Goal: Information Seeking & Learning: Learn about a topic

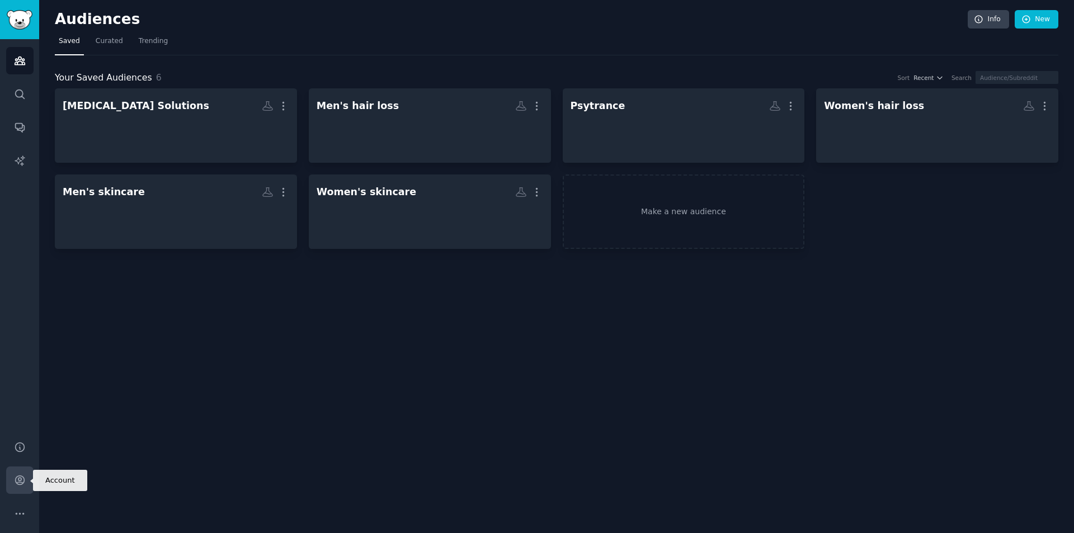
click at [17, 486] on link "Account" at bounding box center [19, 480] width 27 height 27
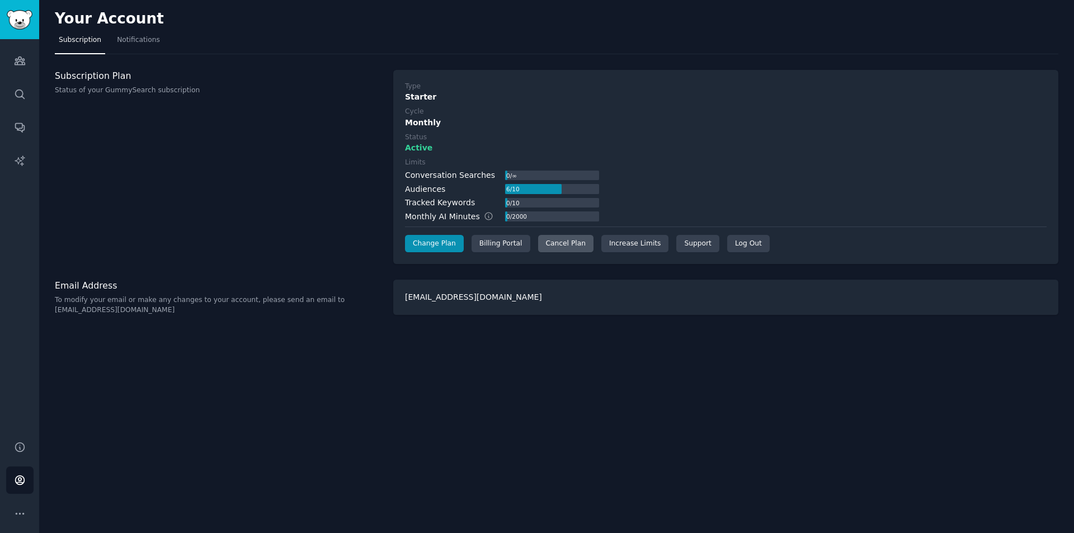
click at [573, 248] on div "Cancel Plan" at bounding box center [565, 244] width 55 height 18
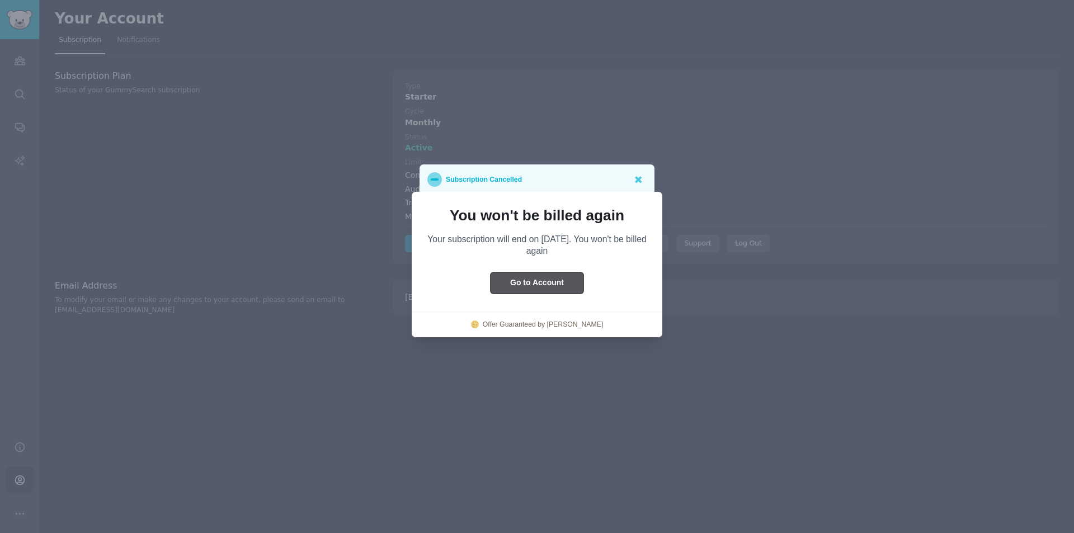
click at [557, 280] on button "Go to Account" at bounding box center [537, 283] width 93 height 22
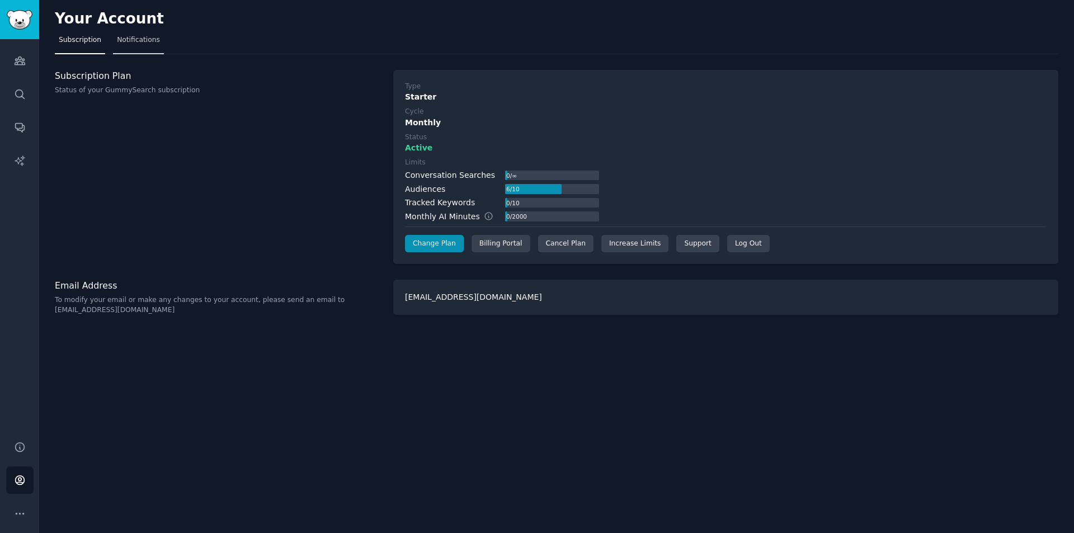
click at [128, 38] on span "Notifications" at bounding box center [138, 40] width 43 height 10
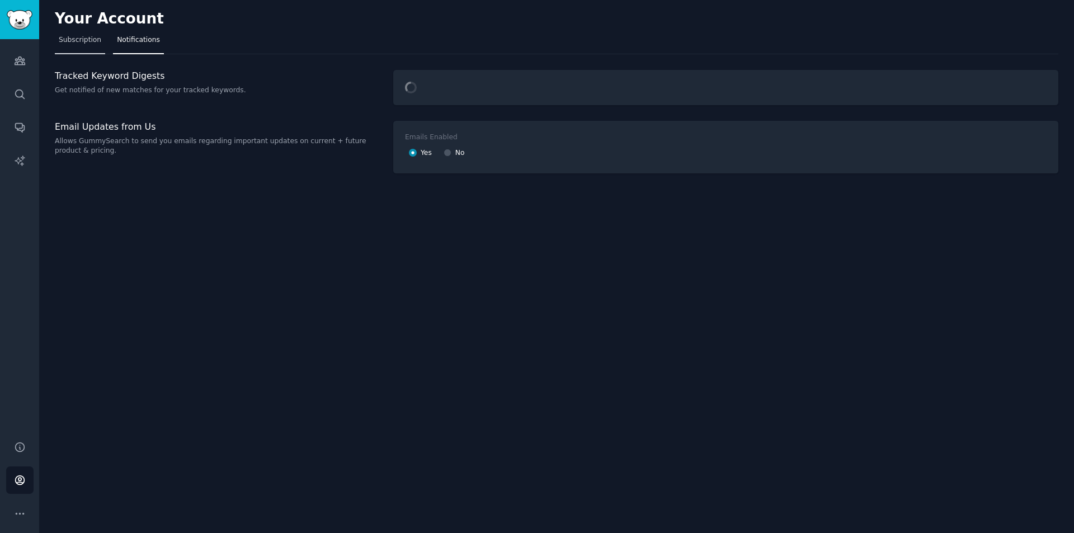
click at [78, 47] on link "Subscription" at bounding box center [80, 42] width 50 height 23
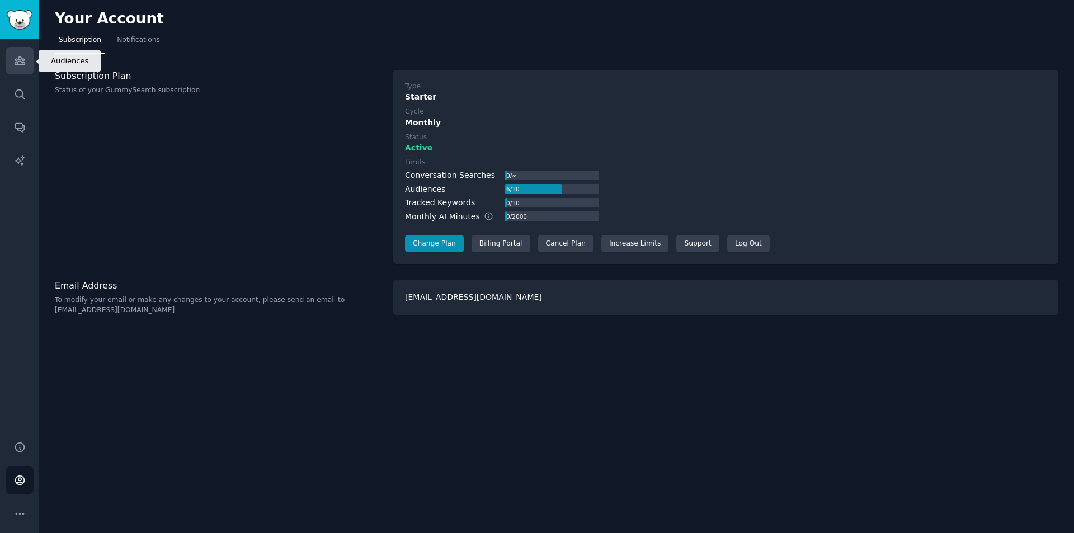
click at [17, 63] on icon "Sidebar" at bounding box center [20, 61] width 10 height 8
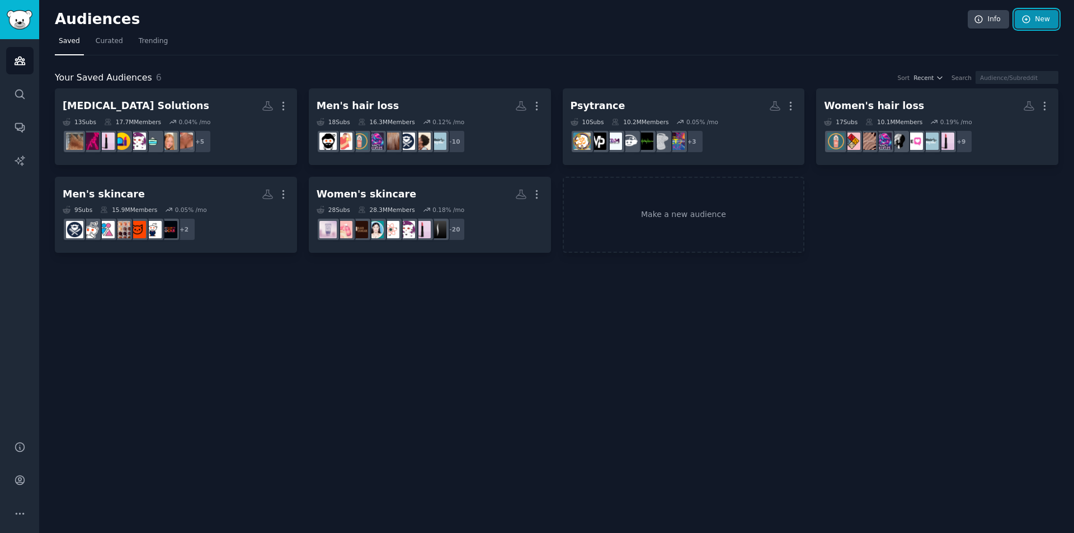
click at [1033, 18] on link "New" at bounding box center [1037, 19] width 44 height 19
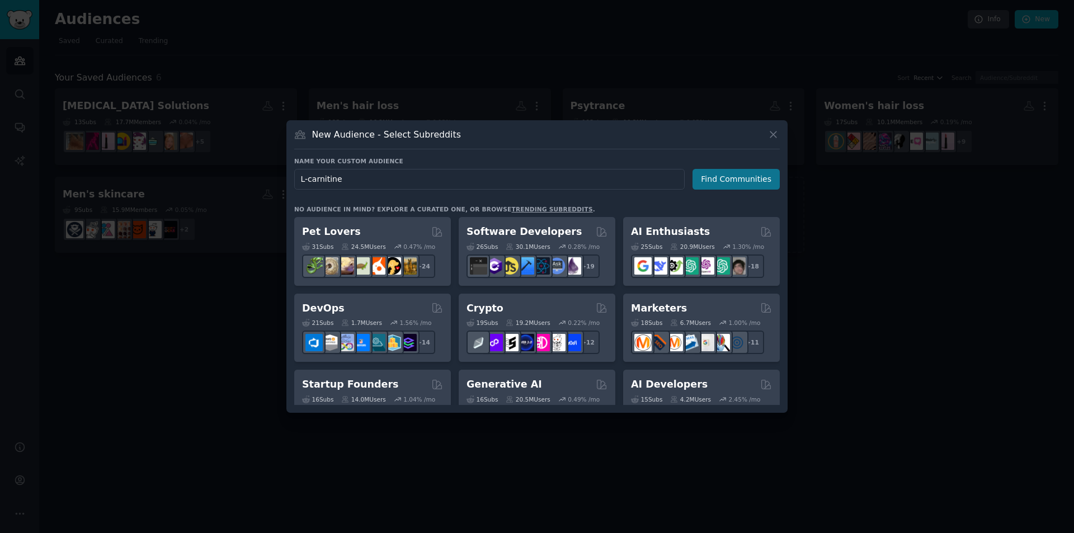
type input "L-carnitine"
click at [743, 178] on button "Find Communities" at bounding box center [736, 179] width 87 height 21
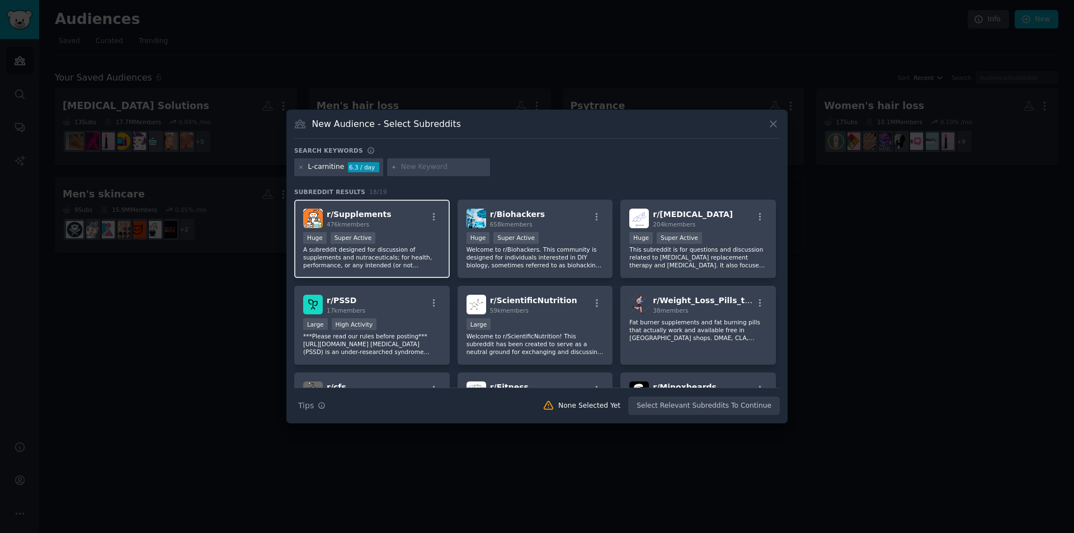
click at [365, 214] on span "r/ Supplements" at bounding box center [359, 214] width 65 height 9
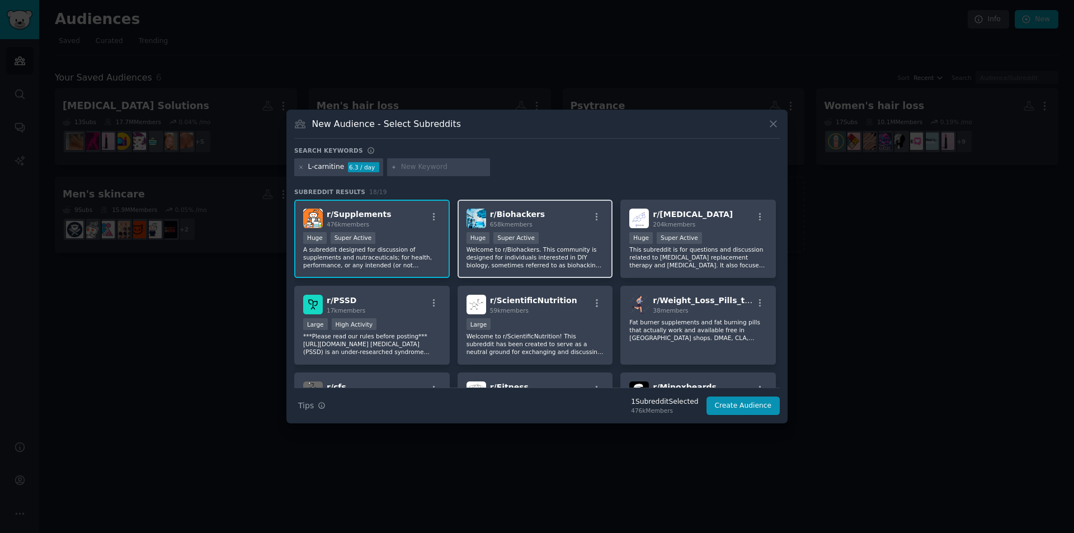
click at [541, 232] on div ">= 95th percentile for submissions / day Huge Super Active" at bounding box center [536, 239] width 138 height 14
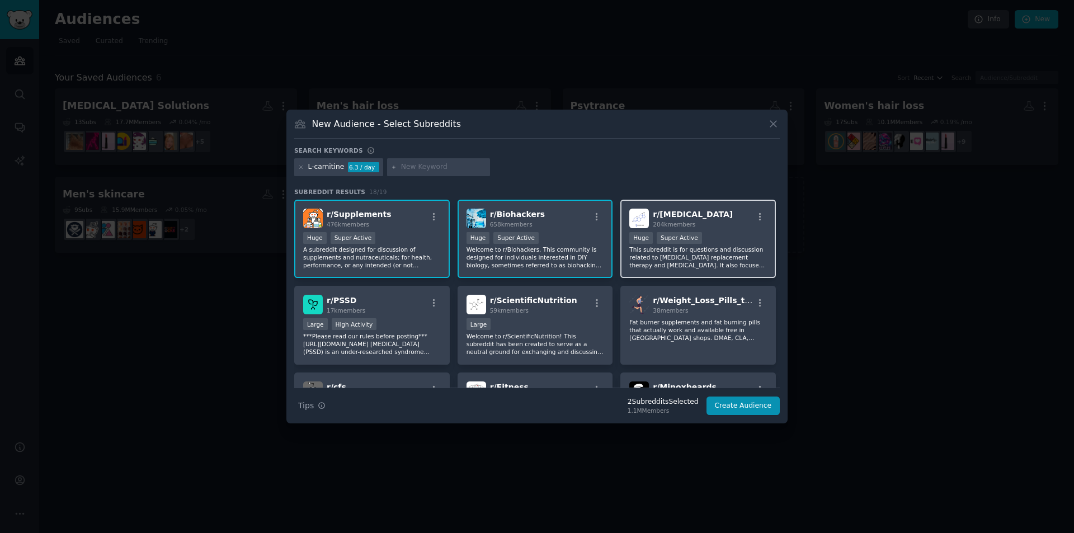
click at [673, 230] on div "r/ [MEDICAL_DATA] 204k members >= 95th percentile for submissions / day Huge Su…" at bounding box center [698, 239] width 156 height 79
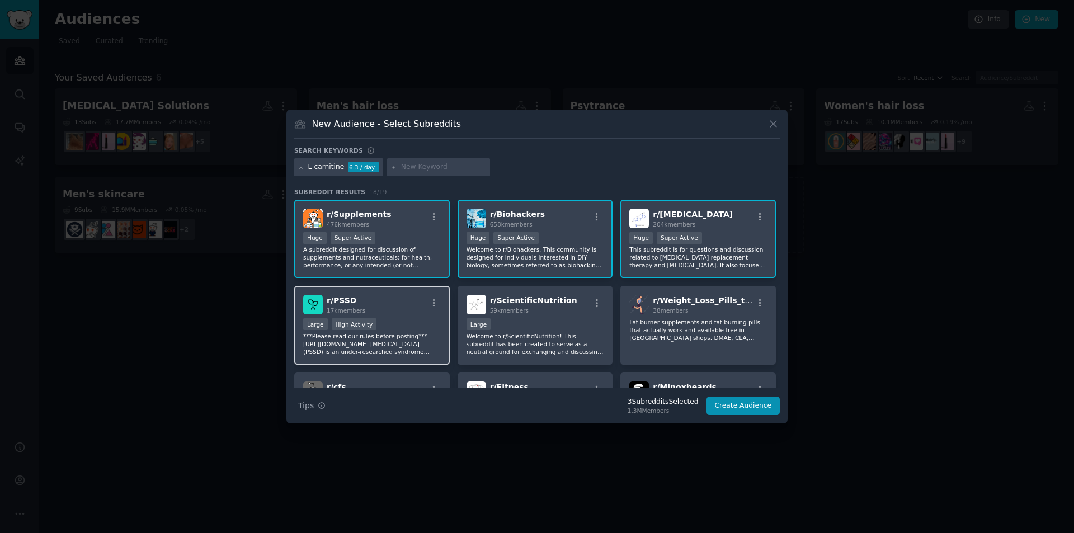
click at [399, 303] on div "r/ PSSD 17k members" at bounding box center [372, 305] width 138 height 20
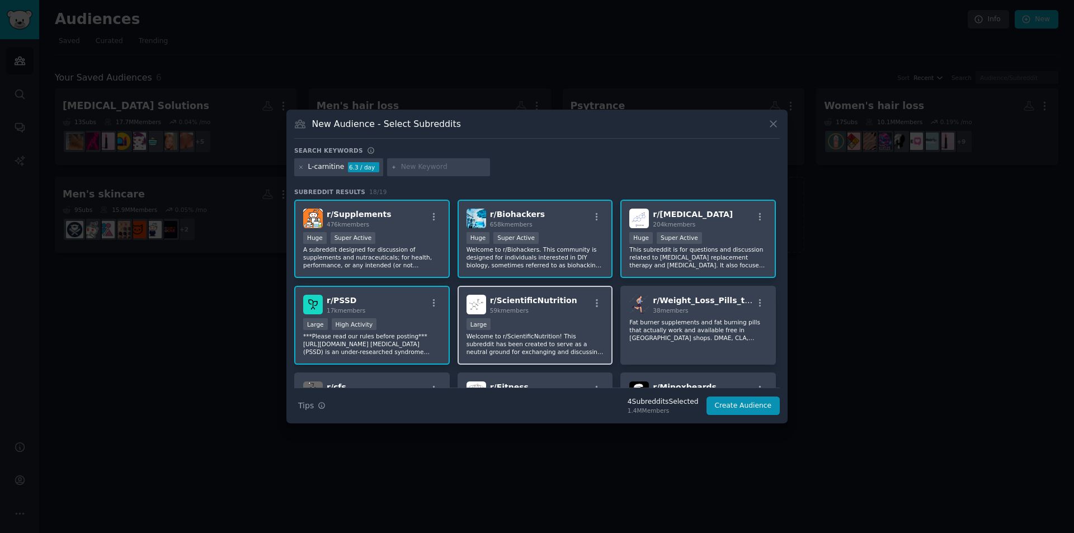
click at [599, 327] on div "Large" at bounding box center [536, 325] width 138 height 14
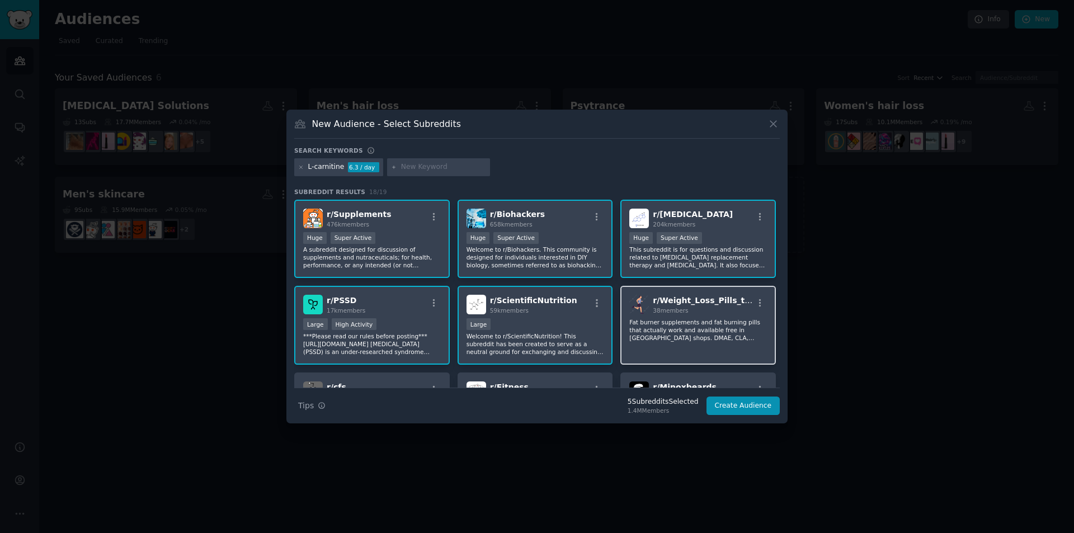
click at [684, 304] on span "r/ Weight_Loss_Pills_top" at bounding box center [704, 300] width 102 height 9
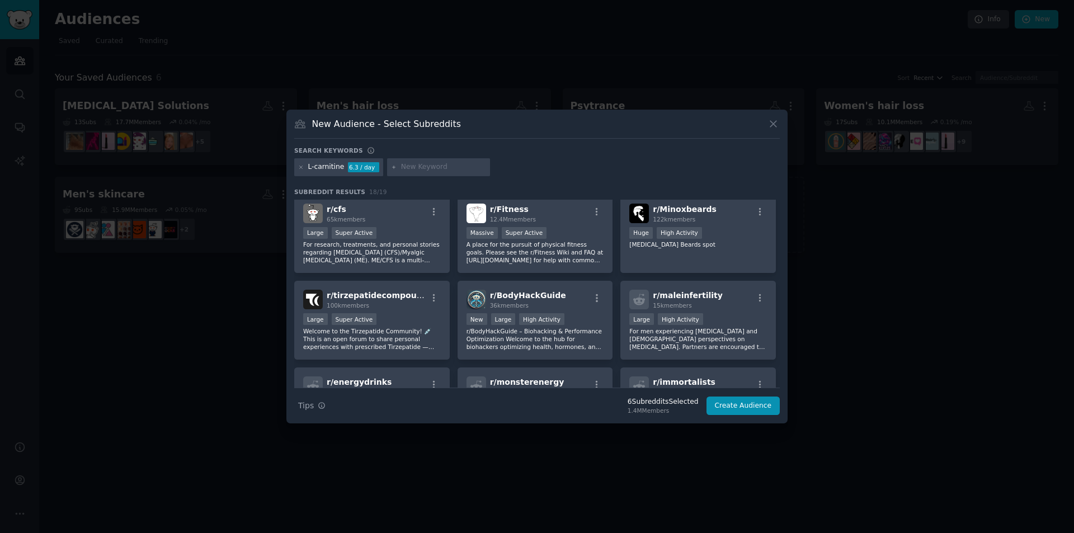
scroll to position [188, 0]
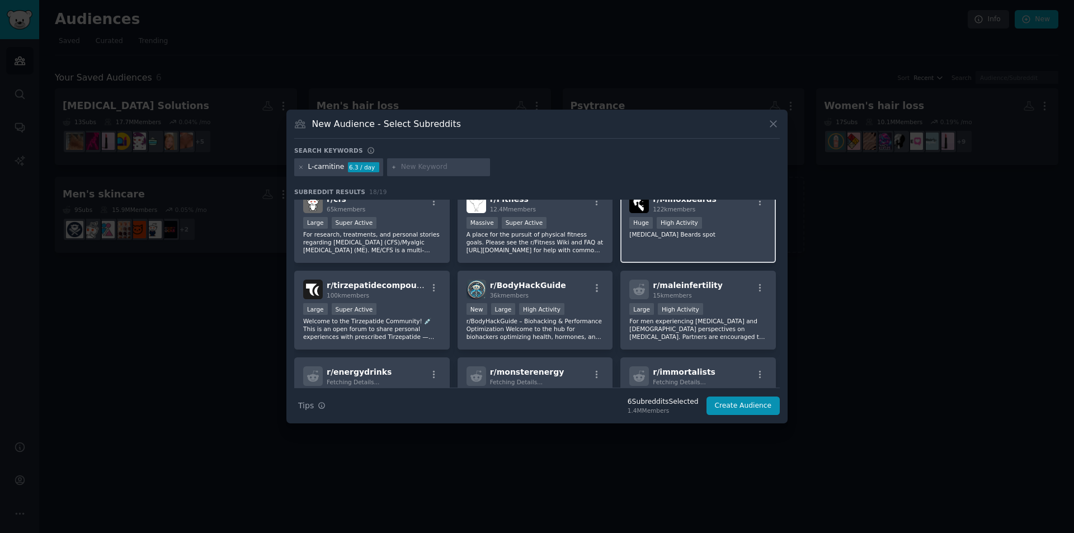
click at [693, 236] on p "[MEDICAL_DATA] Beards spot" at bounding box center [698, 234] width 138 height 8
click at [540, 234] on p "A place for the pursuit of physical fitness goals. Please see the r/Fitness Wik…" at bounding box center [536, 241] width 138 height 23
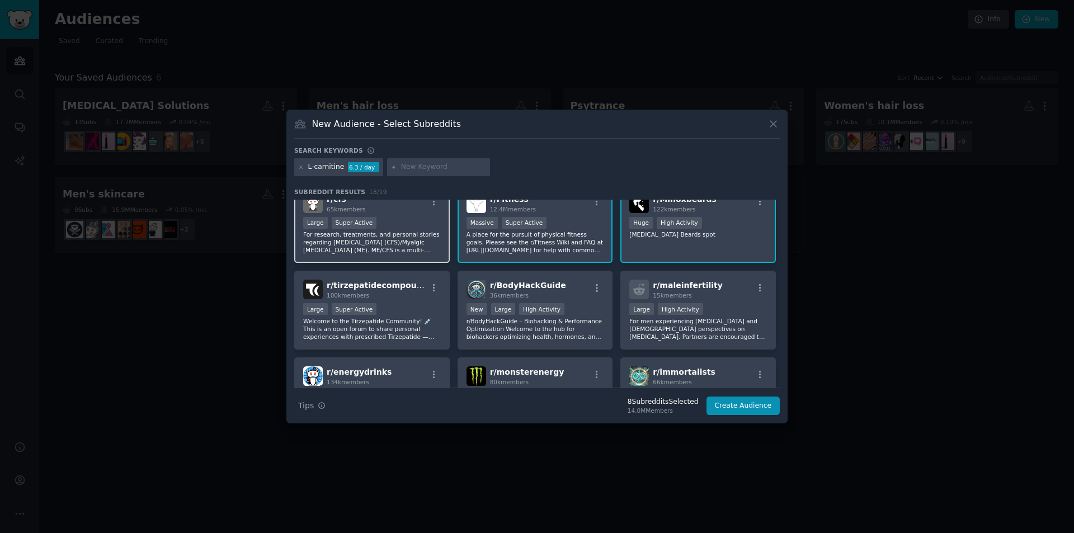
click at [383, 231] on p "For research, treatments, and personal stories regarding [MEDICAL_DATA] (CFS)/M…" at bounding box center [372, 241] width 138 height 23
click at [369, 325] on p "Welcome to the Tirzepatide Community! 💉 This is an open forum to share personal…" at bounding box center [372, 328] width 138 height 23
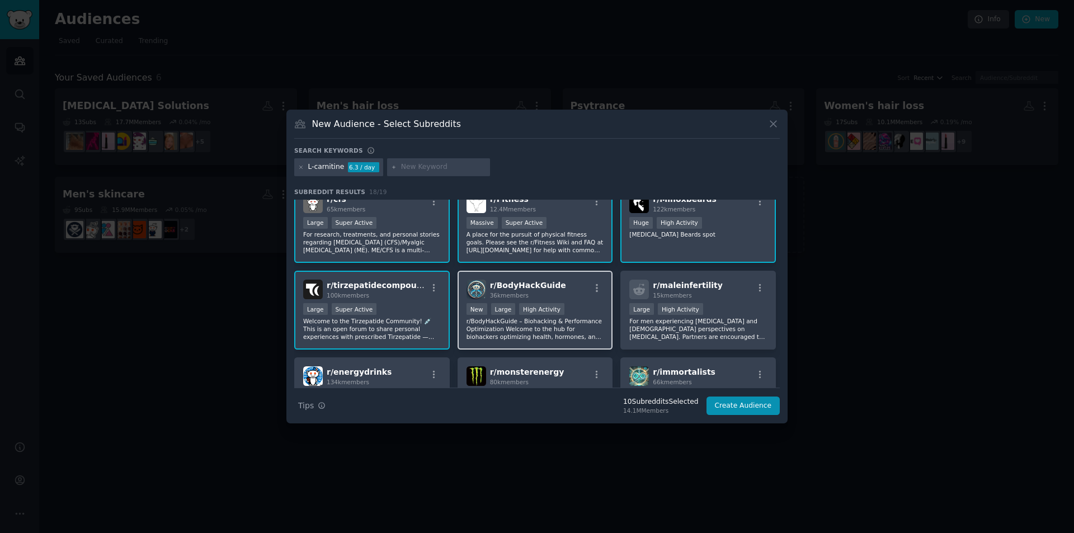
click at [527, 314] on div "High Activity" at bounding box center [541, 309] width 45 height 12
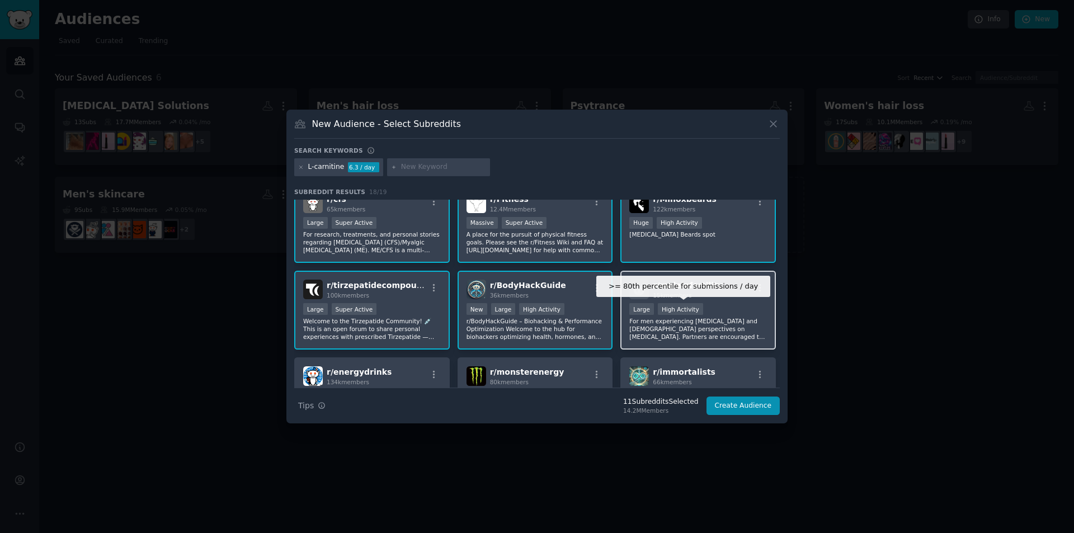
click at [685, 314] on div "High Activity" at bounding box center [680, 309] width 45 height 12
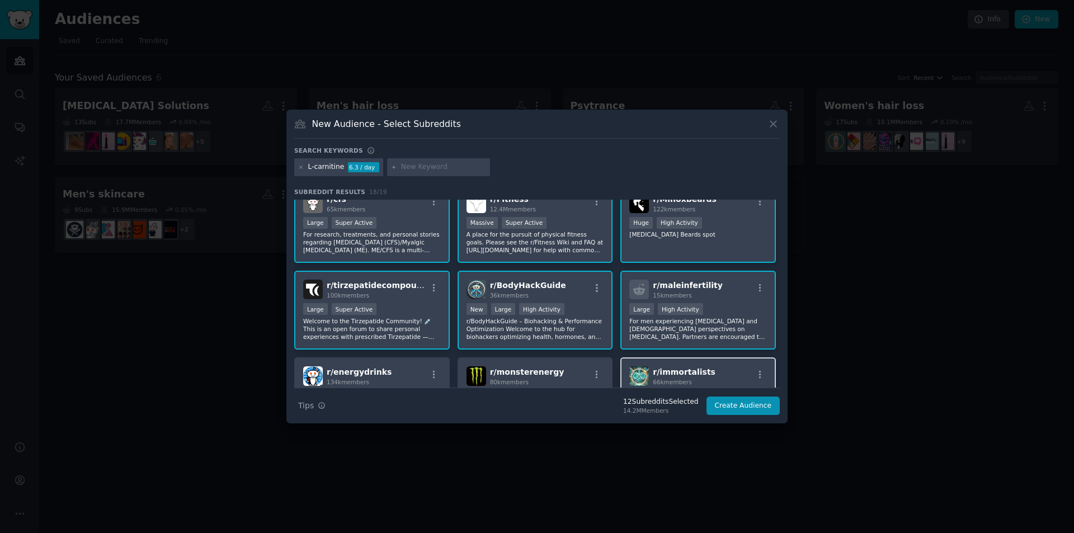
click at [667, 376] on span "r/ immortalists" at bounding box center [684, 372] width 63 height 9
click at [536, 376] on span "r/ monsterenergy" at bounding box center [527, 372] width 74 height 9
click at [393, 365] on div "r/ energydrinks 134k members Huge Super Active [DOMAIN_NAME][URL]" at bounding box center [372, 396] width 156 height 79
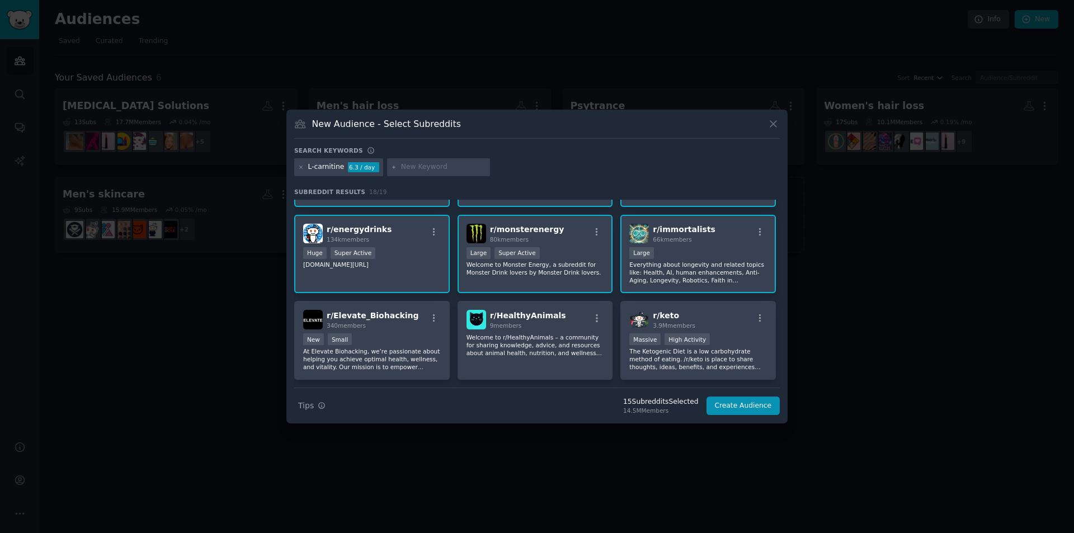
scroll to position [362, 0]
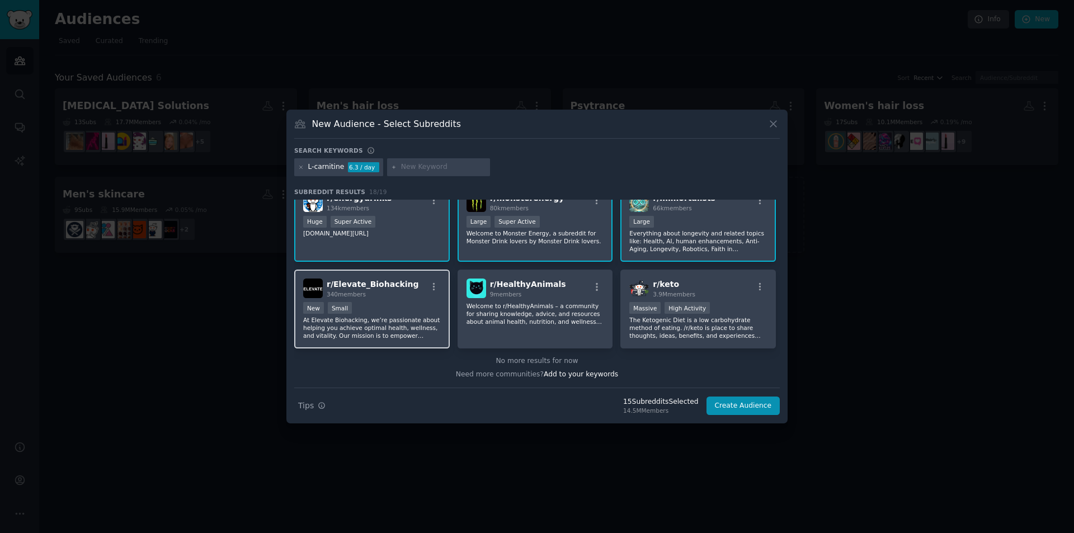
click at [398, 310] on div "New Small" at bounding box center [372, 309] width 138 height 14
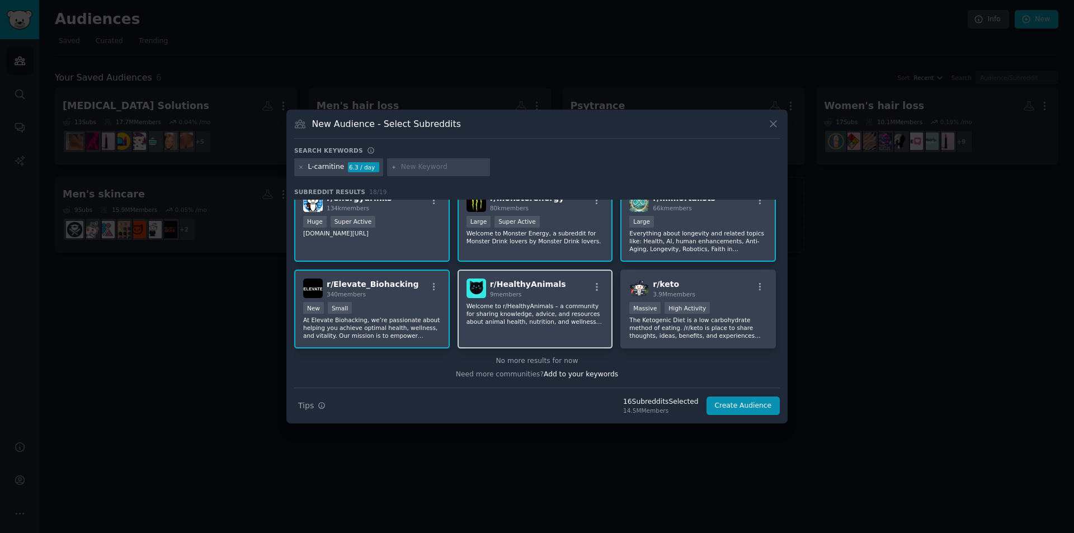
click at [518, 301] on div "r/ HealthyAnimals 9 members Welcome to r/HealthyAnimals – a community for shari…" at bounding box center [536, 309] width 156 height 79
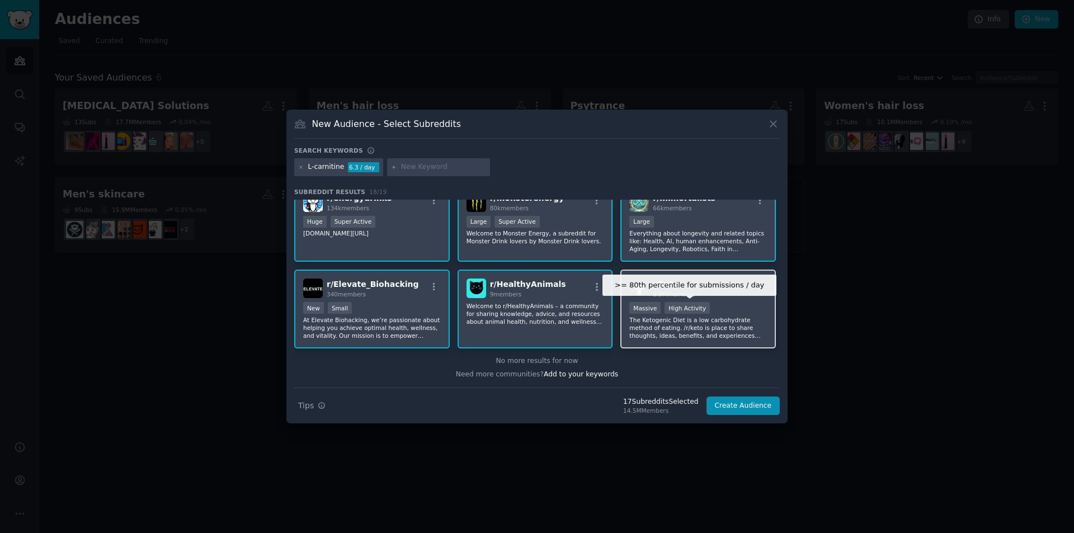
click at [691, 311] on div "High Activity" at bounding box center [687, 308] width 45 height 12
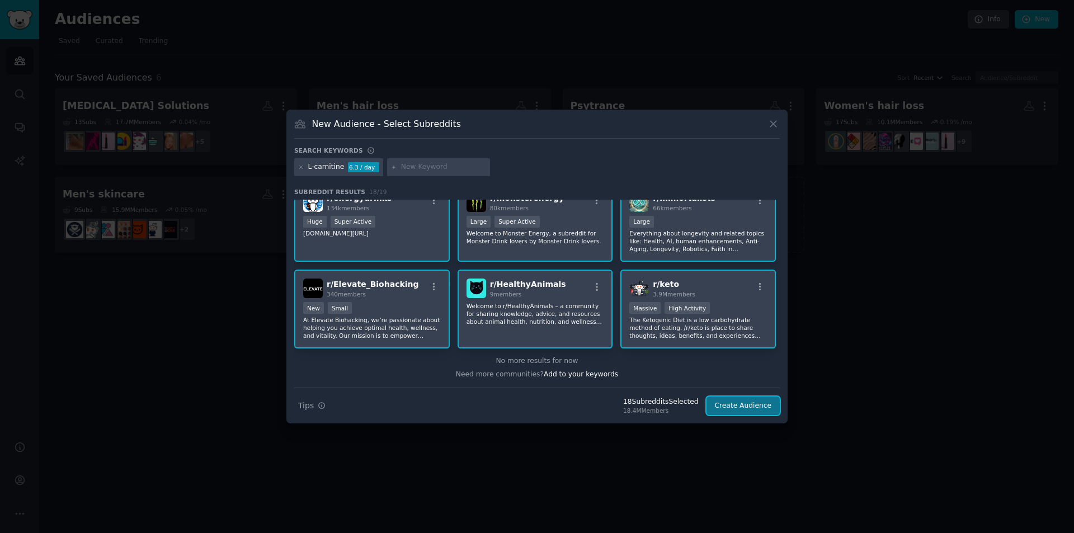
click at [753, 405] on button "Create Audience" at bounding box center [744, 406] width 74 height 19
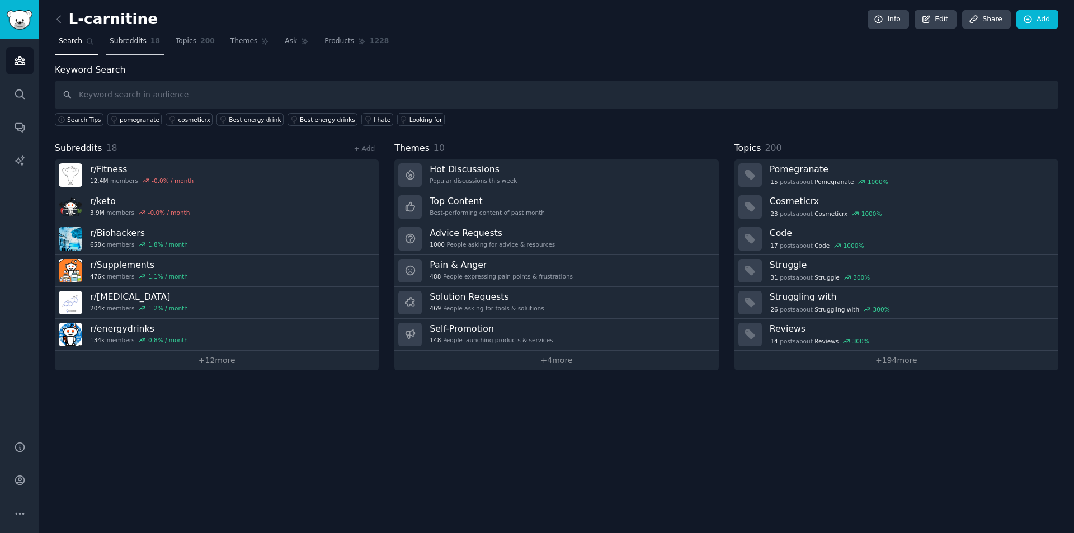
click at [139, 40] on span "Subreddits" at bounding box center [128, 41] width 37 height 10
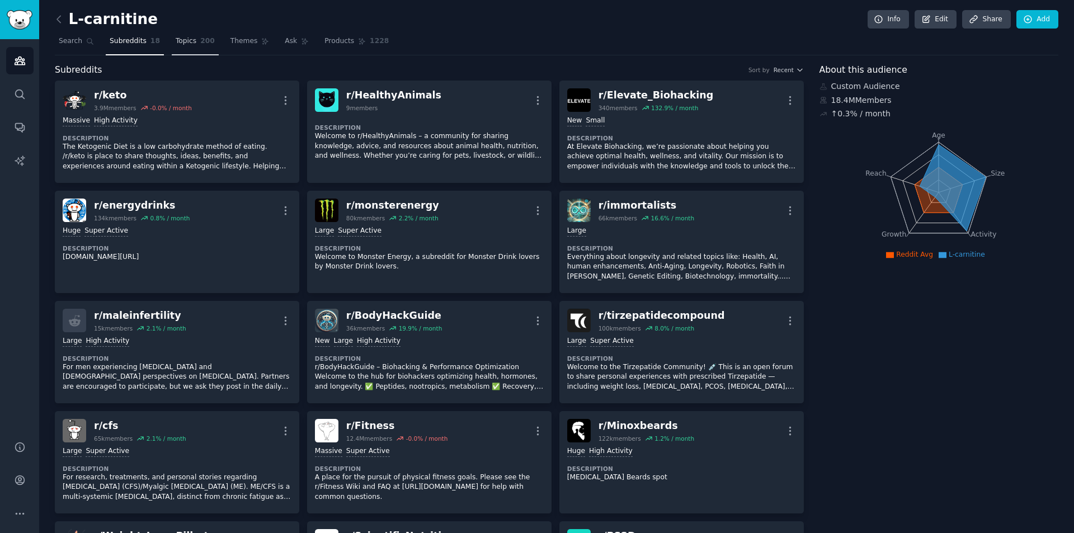
click at [186, 45] on span "Topics" at bounding box center [186, 41] width 21 height 10
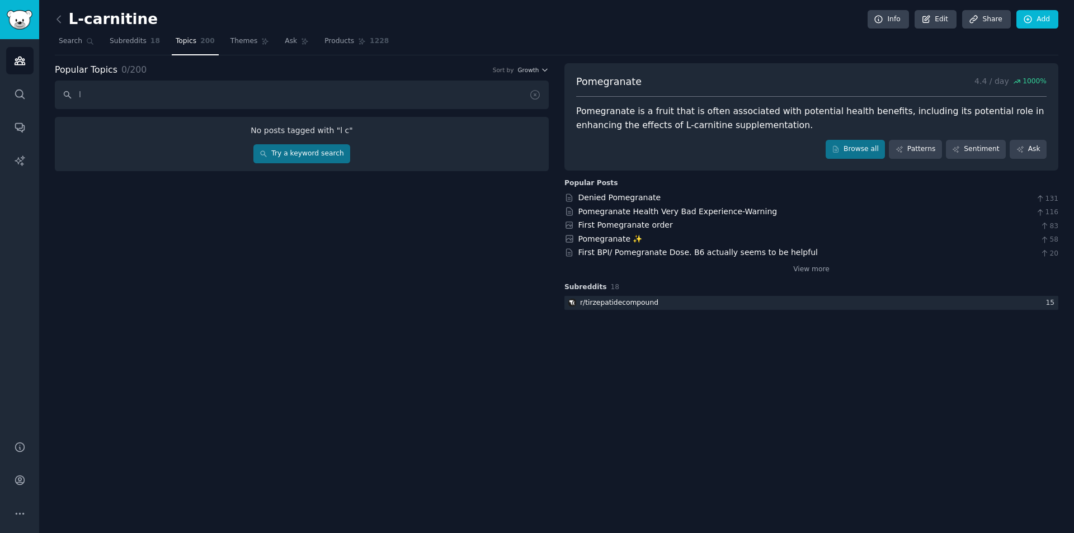
type input "l"
type input "c"
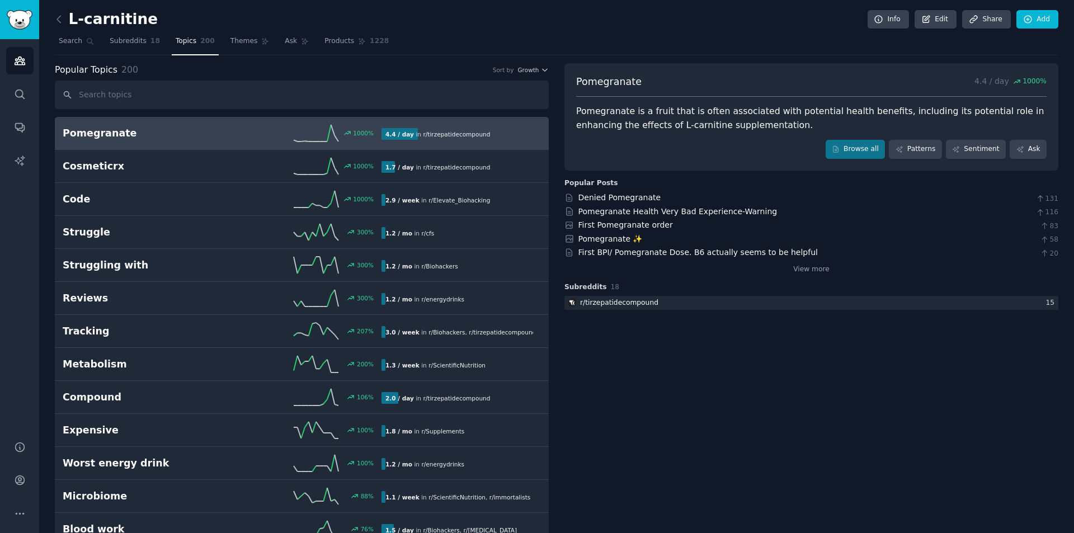
click at [138, 91] on input "text" at bounding box center [302, 95] width 494 height 29
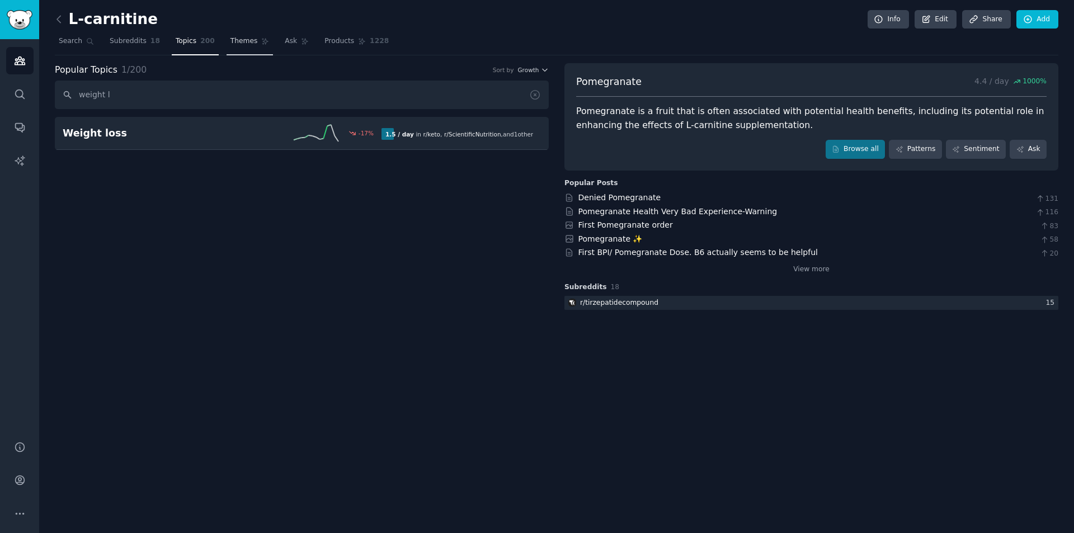
type input "weight l"
click at [230, 43] on span "Themes" at bounding box center [243, 41] width 27 height 10
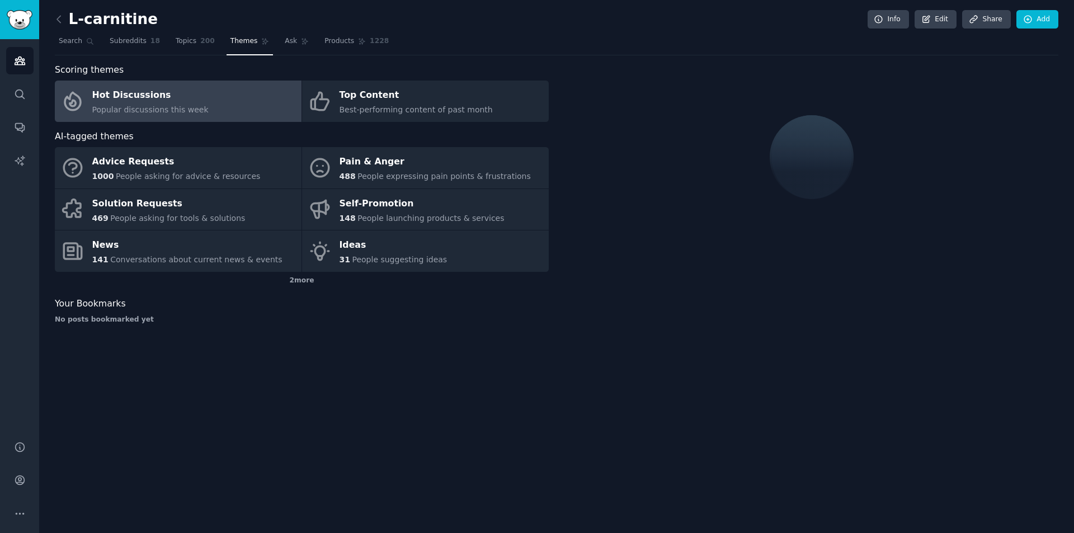
click at [132, 109] on span "Popular discussions this week" at bounding box center [150, 109] width 116 height 9
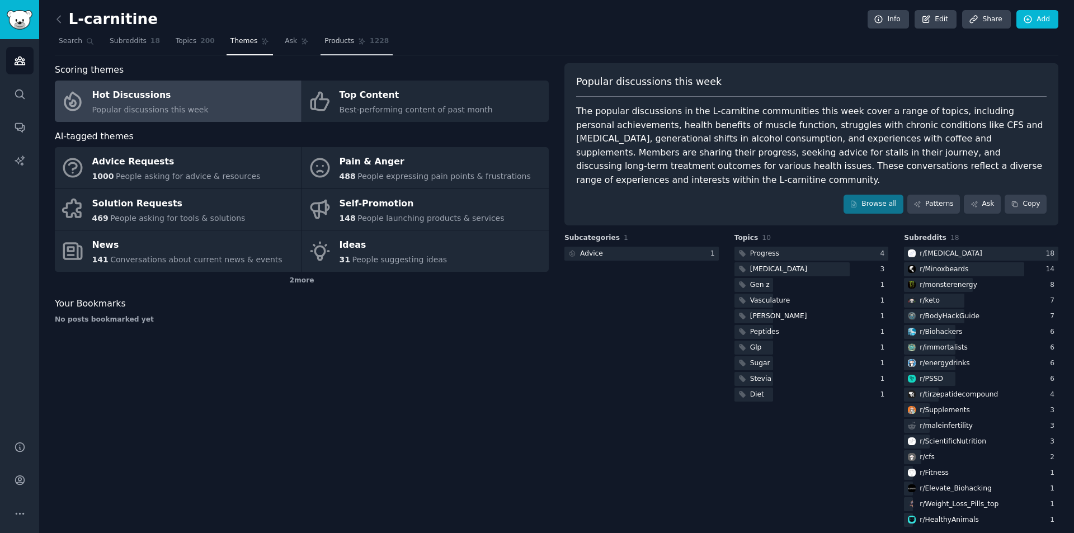
click at [328, 43] on span "Products" at bounding box center [339, 41] width 30 height 10
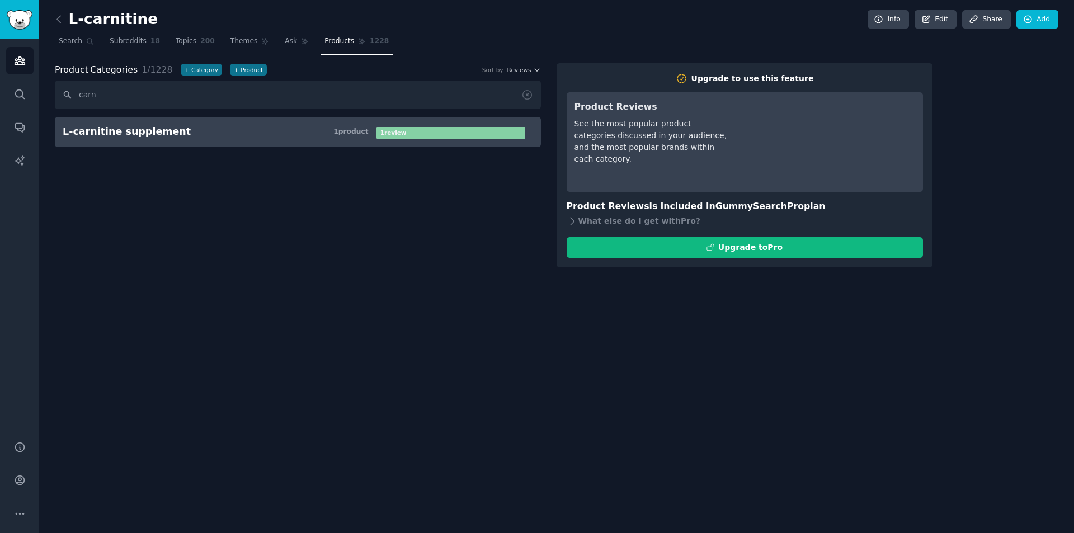
type input "carn"
click at [150, 134] on div "L-carnitine supplement" at bounding box center [127, 132] width 128 height 14
click at [243, 124] on link "L-carnitine supplement 1 product 1 review" at bounding box center [298, 132] width 486 height 30
click at [133, 126] on div "L-carnitine supplement" at bounding box center [127, 132] width 128 height 14
click at [186, 43] on span "Topics" at bounding box center [186, 41] width 21 height 10
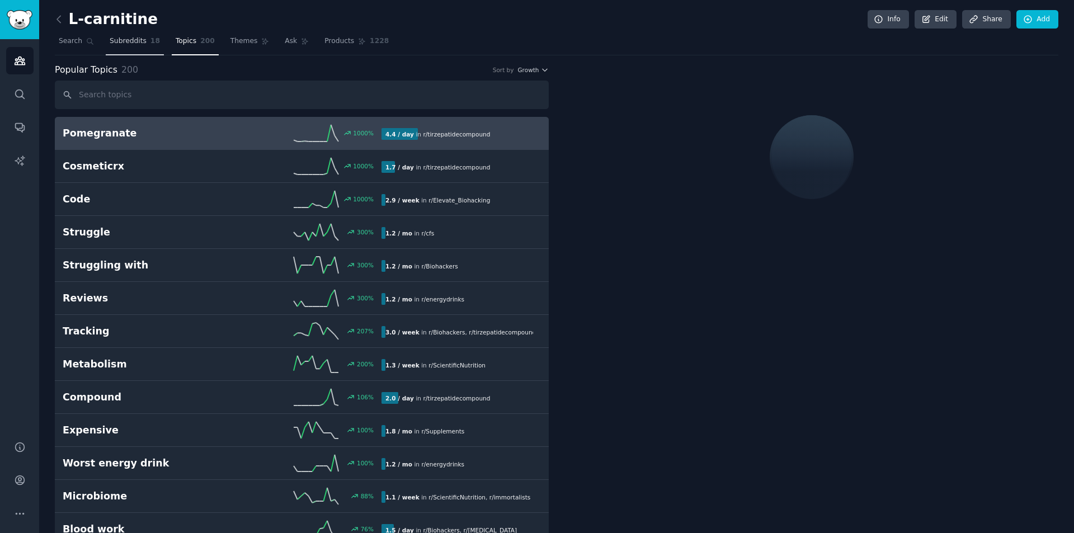
click at [132, 39] on span "Subreddits" at bounding box center [128, 41] width 37 height 10
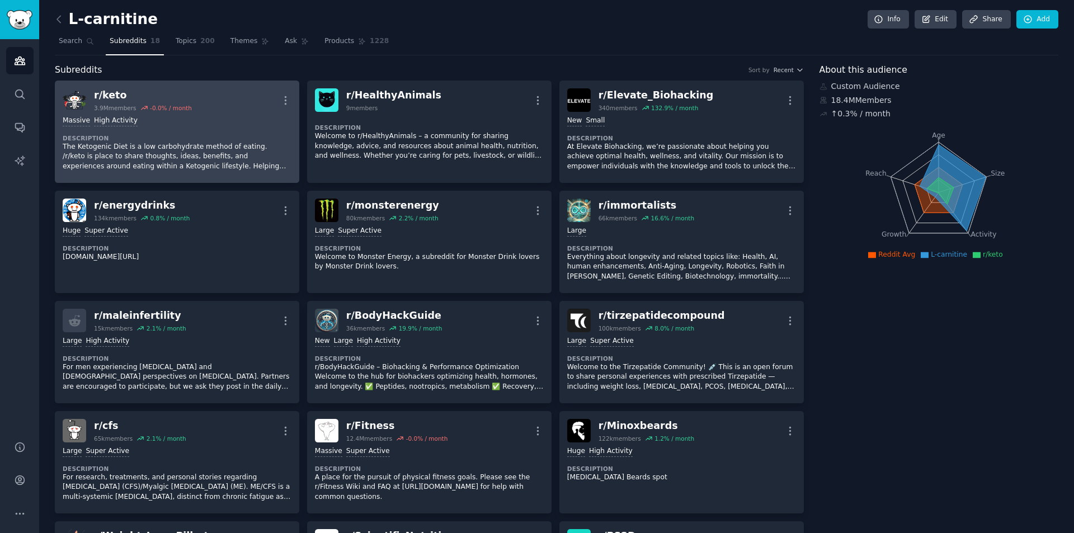
click at [204, 143] on p "The Ketogenic Diet is a low carbohydrate method of eating. /r/keto is place to …" at bounding box center [177, 157] width 229 height 30
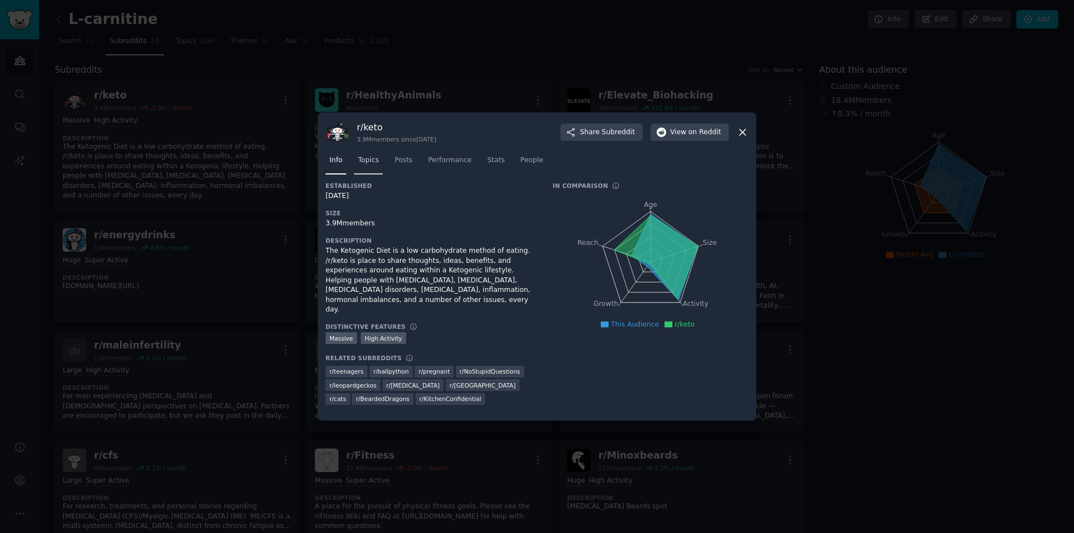
click at [372, 163] on span "Topics" at bounding box center [368, 161] width 21 height 10
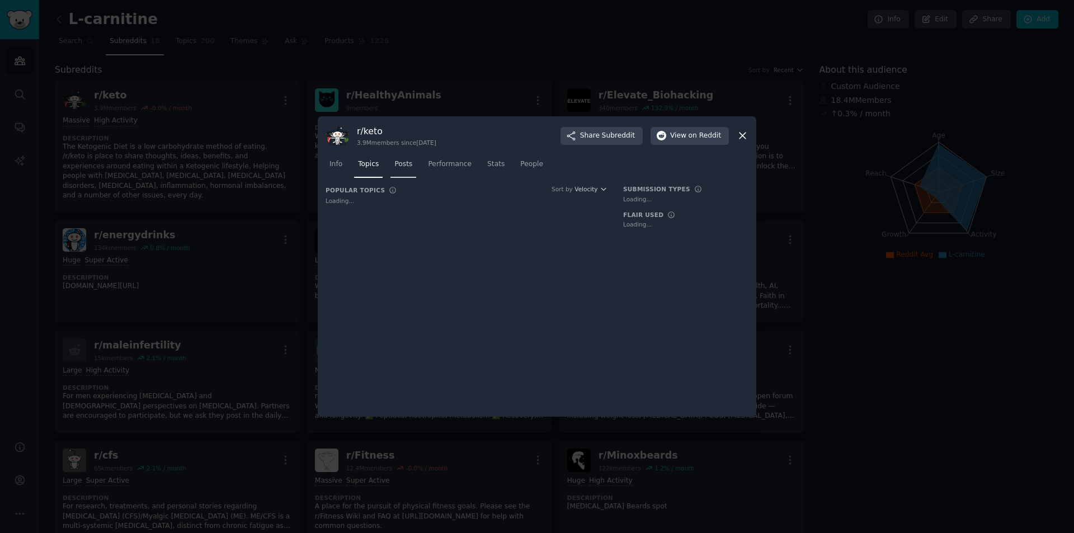
click at [402, 171] on link "Posts" at bounding box center [403, 167] width 26 height 23
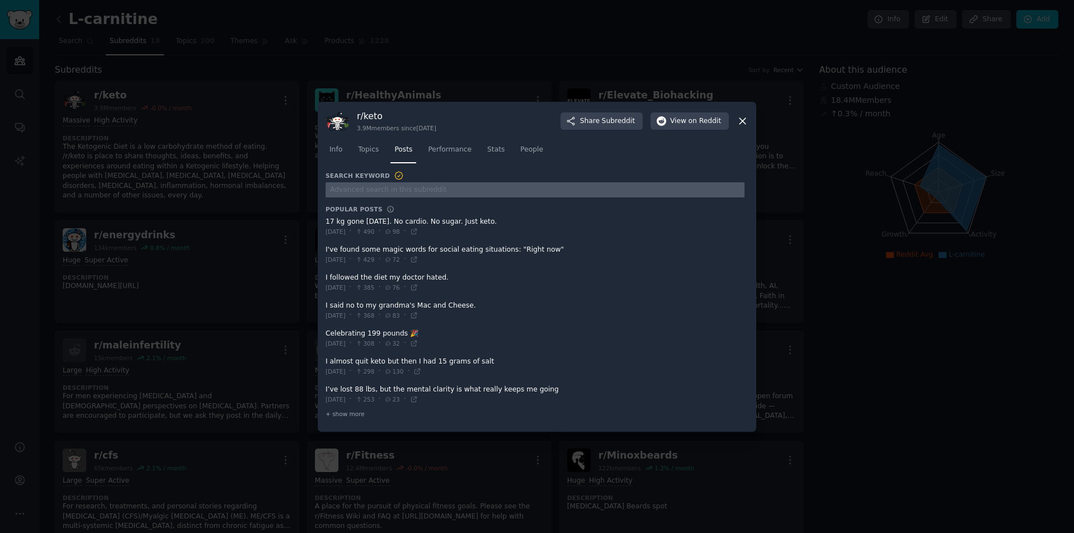
click at [409, 190] on input "text" at bounding box center [535, 189] width 419 height 15
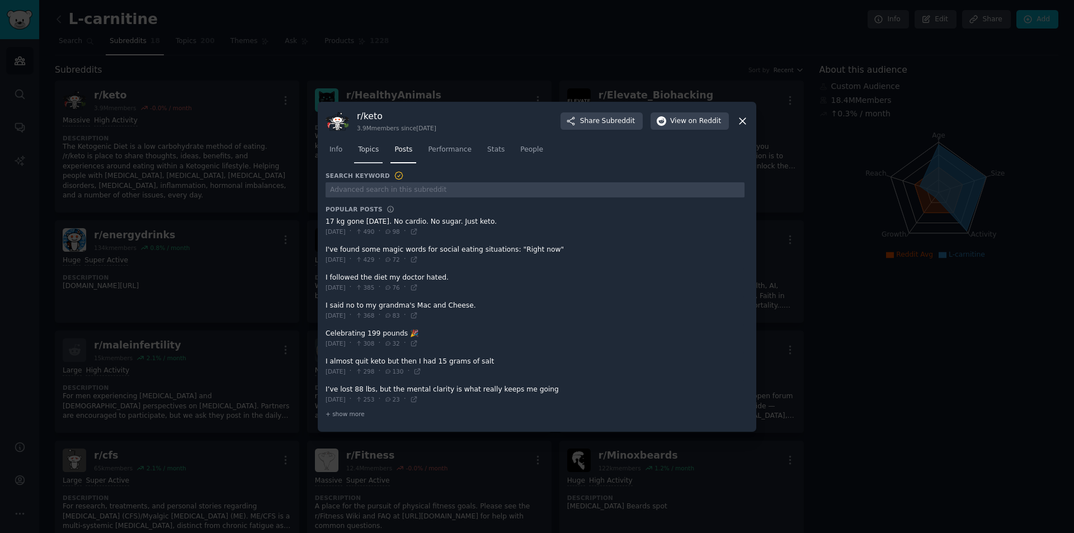
click at [375, 152] on span "Topics" at bounding box center [368, 150] width 21 height 10
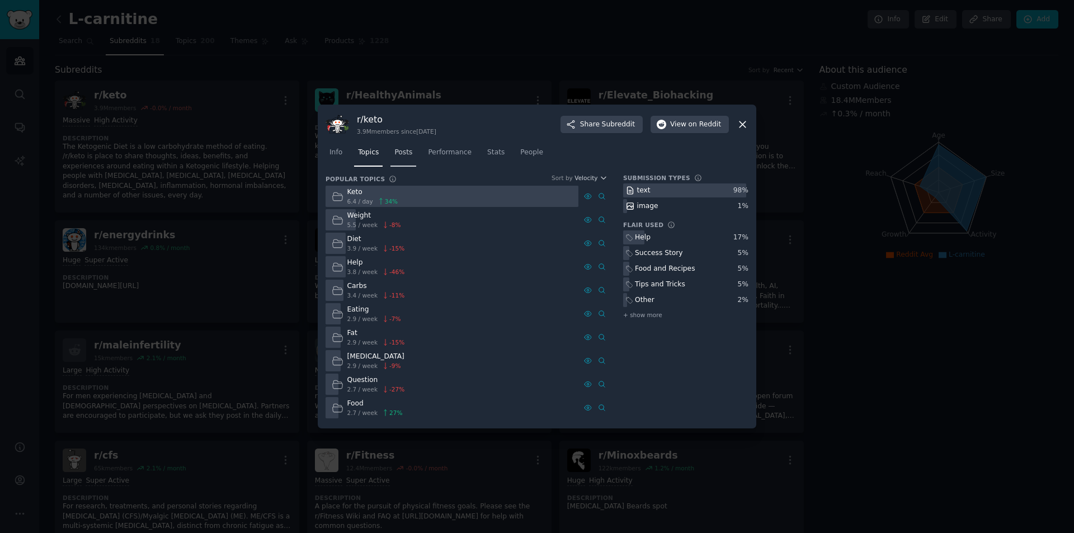
click at [394, 158] on link "Posts" at bounding box center [403, 155] width 26 height 23
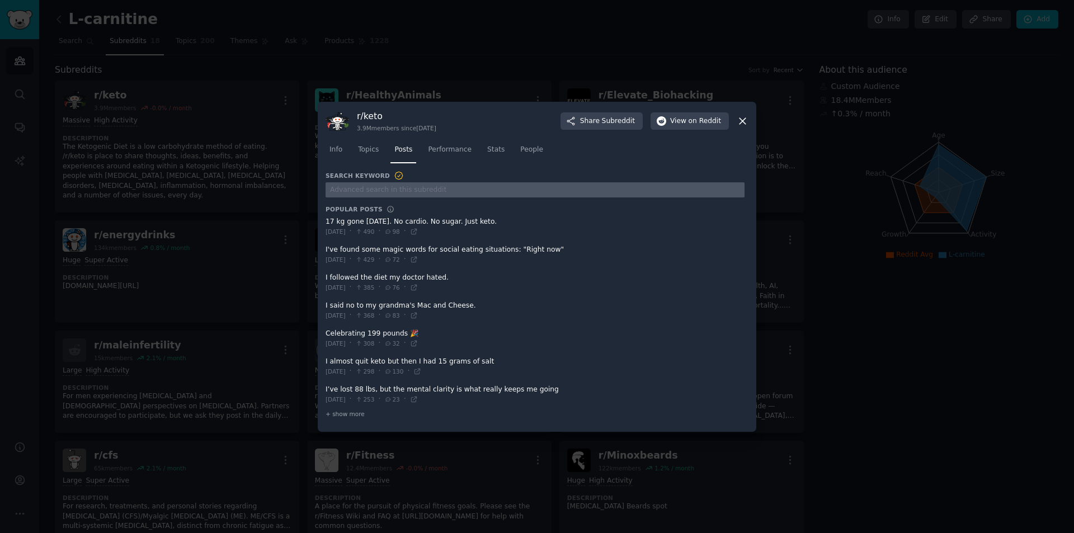
click at [430, 190] on input "text" at bounding box center [535, 189] width 419 height 15
type input "carnitine"
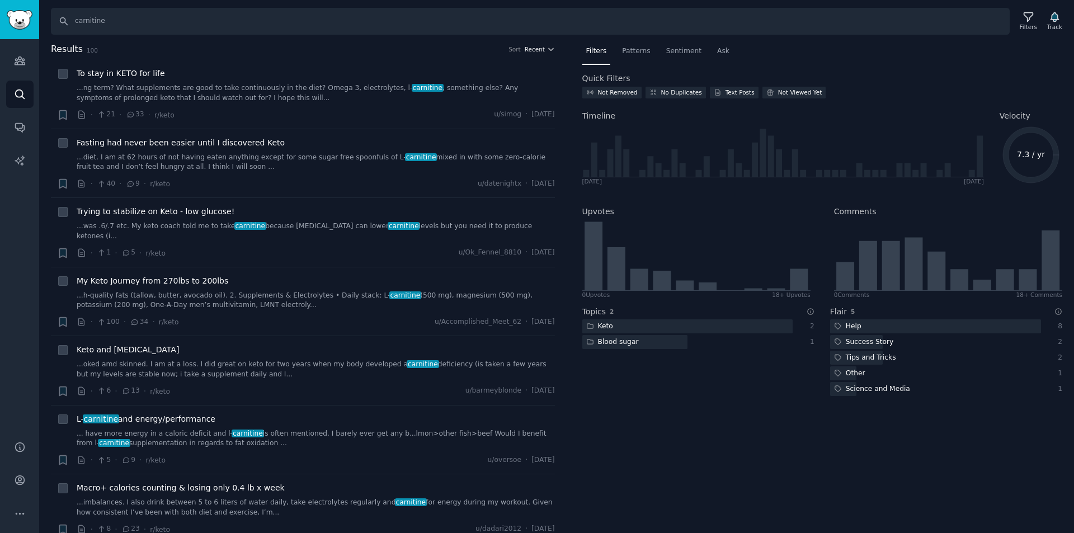
click at [534, 46] on span "Recent" at bounding box center [535, 49] width 20 height 8
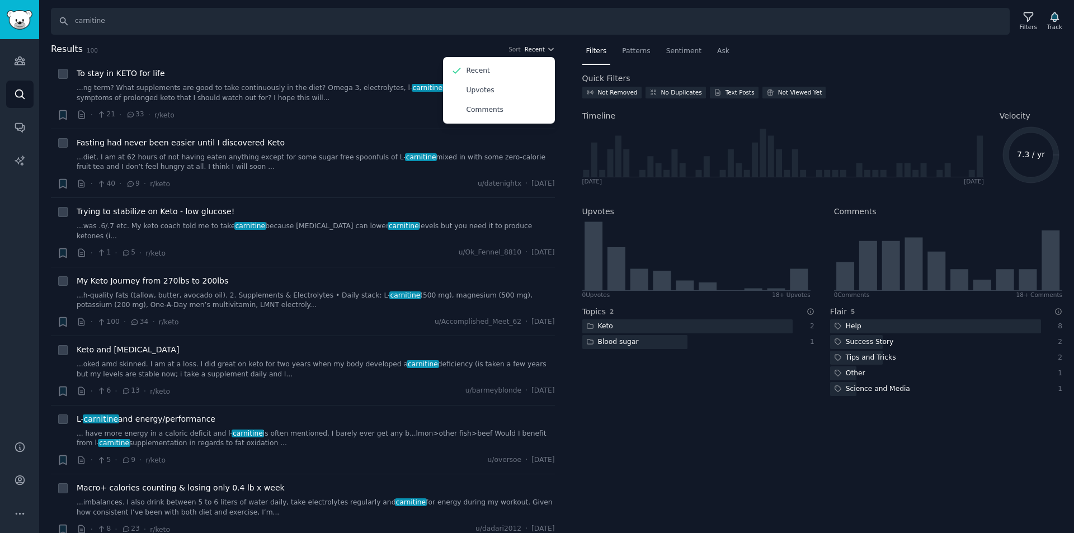
click at [534, 46] on span "Recent" at bounding box center [535, 49] width 20 height 8
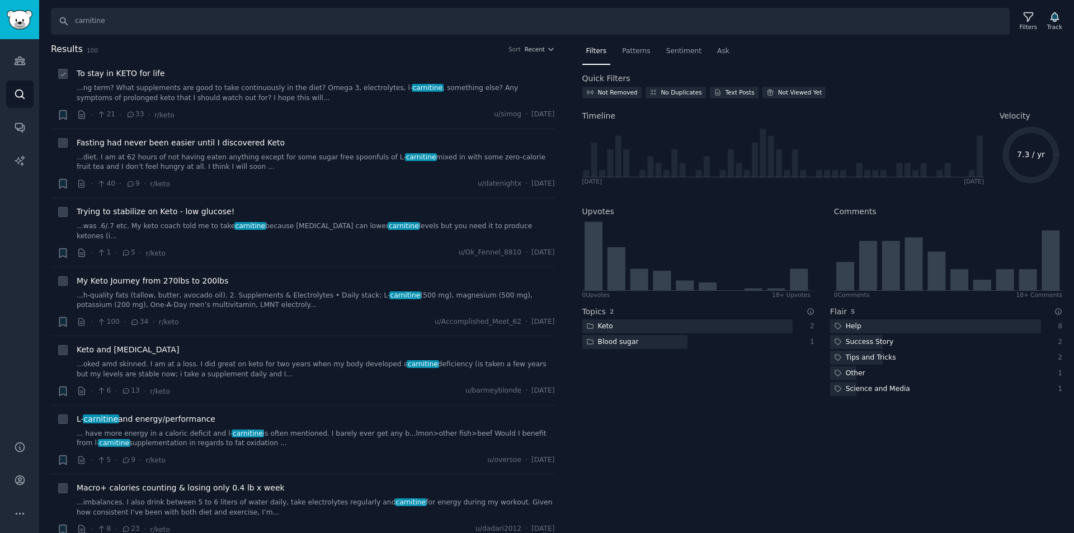
click at [147, 78] on span "To stay in KETO for life" at bounding box center [121, 74] width 88 height 12
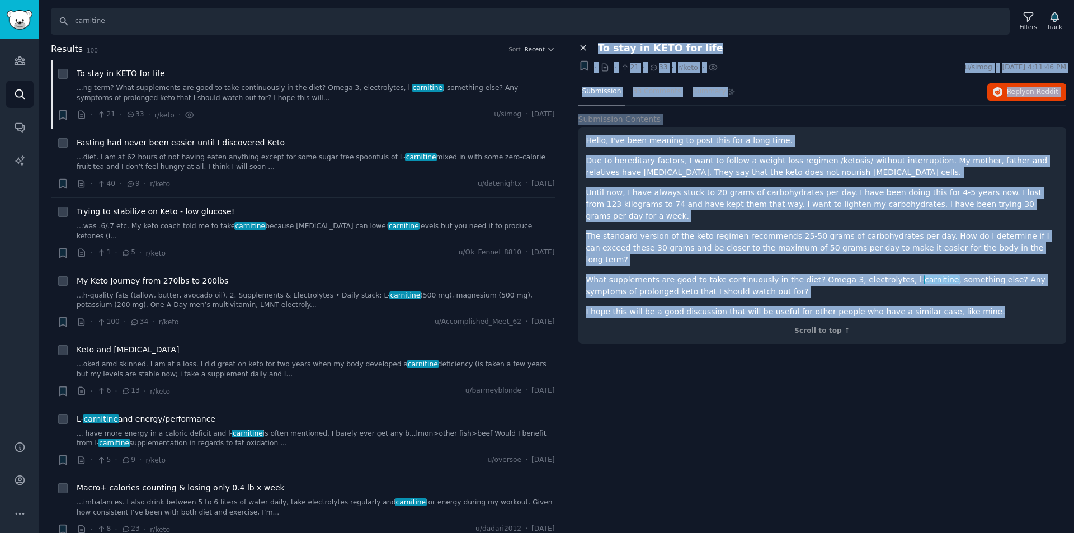
drag, startPoint x: 965, startPoint y: 288, endPoint x: 583, endPoint y: 51, distance: 449.4
click at [583, 51] on div "Close panel To stay in KETO for life Bookmark this conversation + · · 21 · 33 ·…" at bounding box center [822, 199] width 488 height 313
copy div "Lo ipsu do SITA con adip Elitsedd eius temporincidi + · · 13 · 15 · u/labo · e/…"
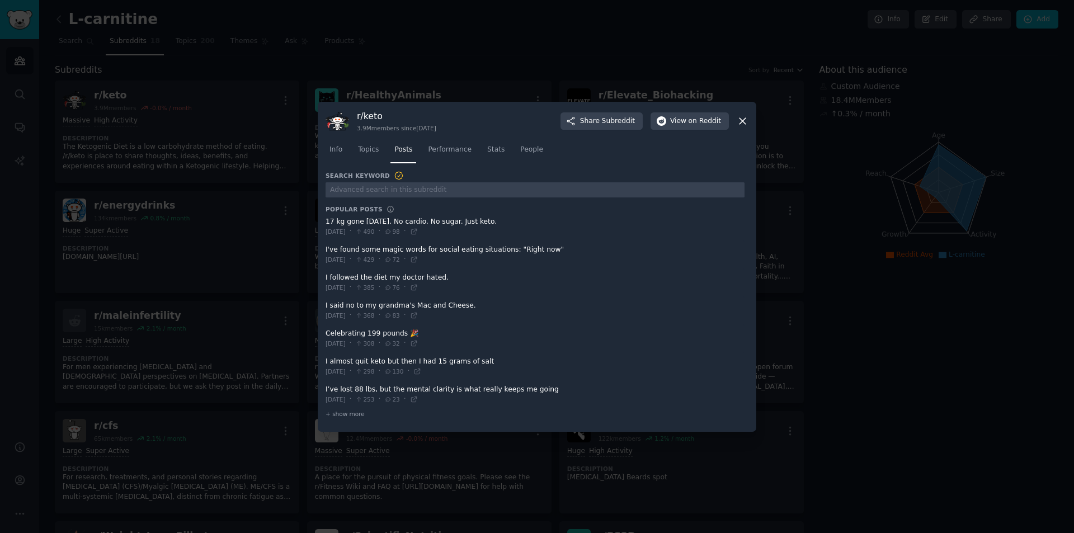
click at [940, 237] on div at bounding box center [537, 266] width 1074 height 533
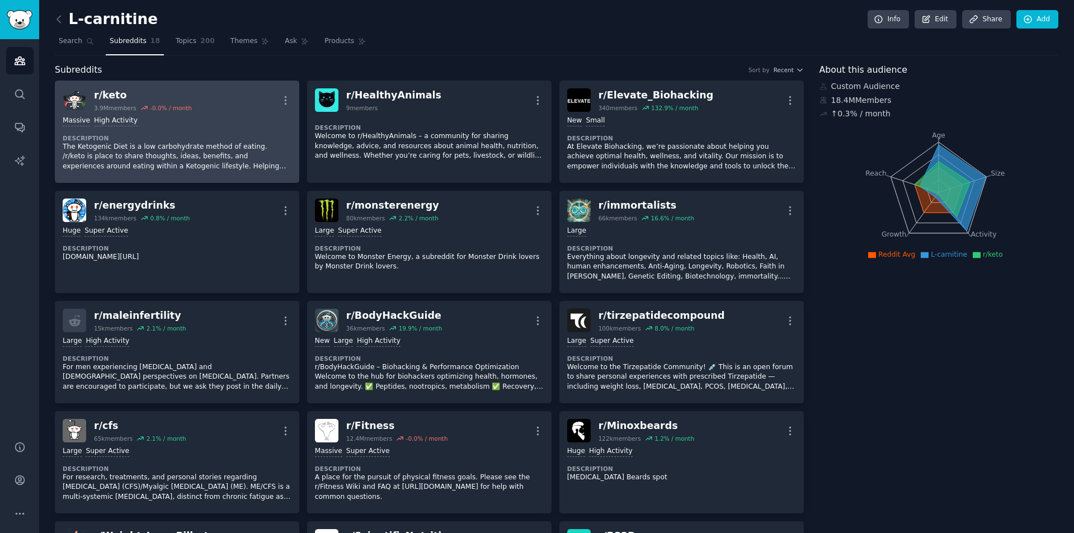
click at [104, 90] on div "r/ keto" at bounding box center [143, 95] width 98 height 14
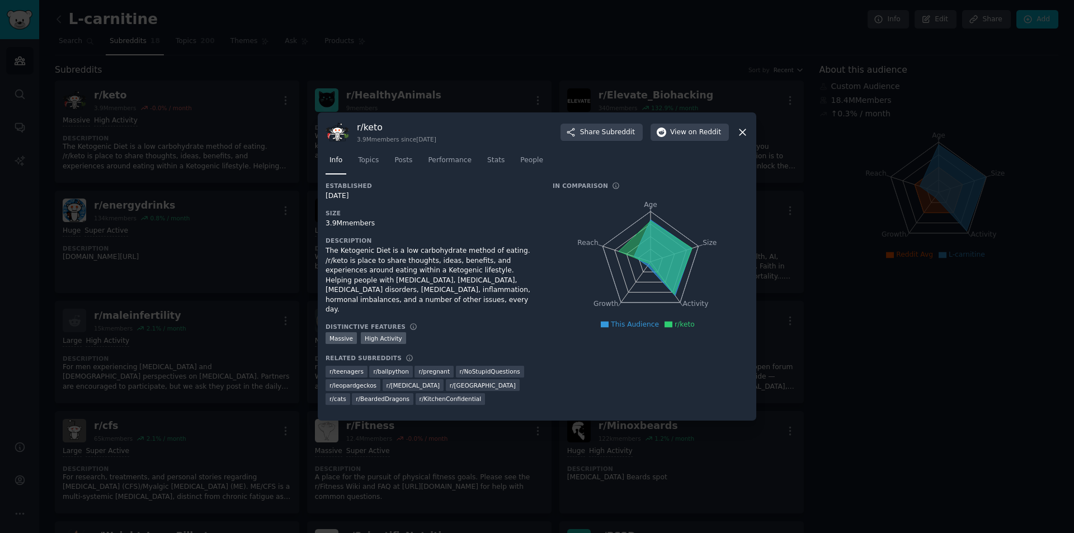
click at [371, 133] on h3 "r/ keto" at bounding box center [396, 127] width 79 height 12
copy h3 "r/ keto"
click at [432, 252] on div "The Ketogenic Diet is a low carbohydrate method of eating. /r/keto is place to …" at bounding box center [431, 280] width 211 height 69
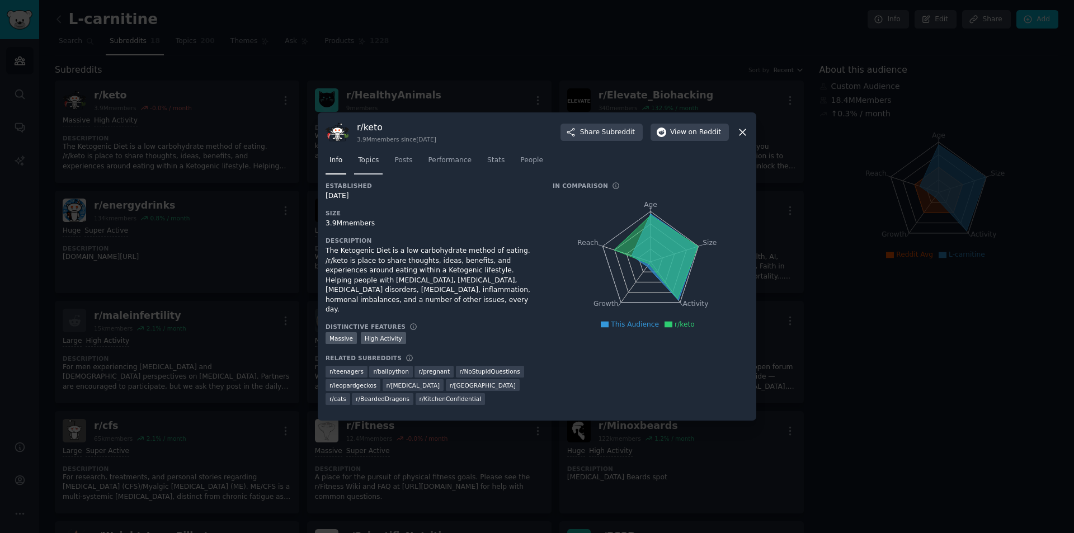
click at [374, 166] on span "Topics" at bounding box center [368, 161] width 21 height 10
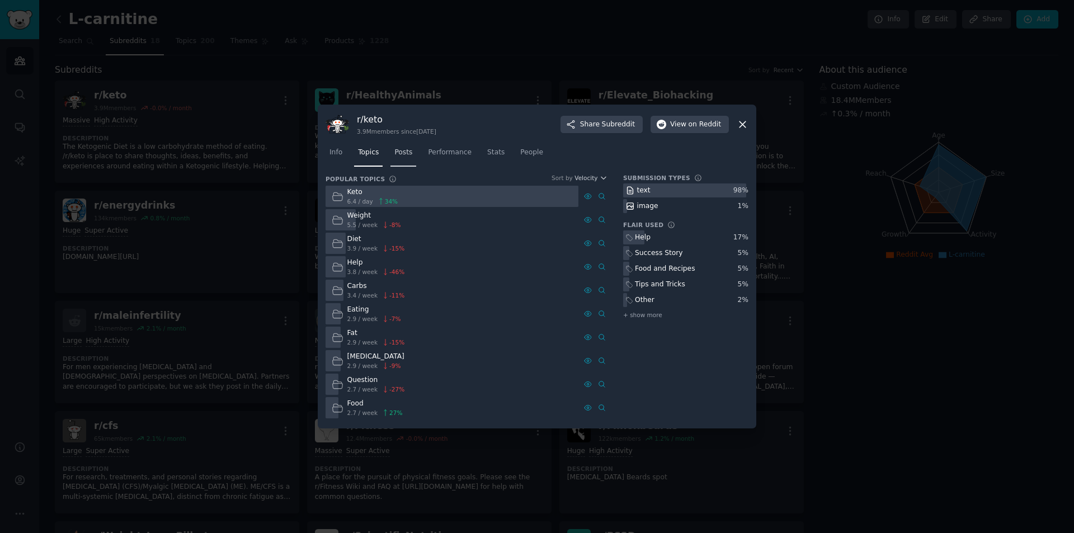
click at [408, 165] on link "Posts" at bounding box center [403, 155] width 26 height 23
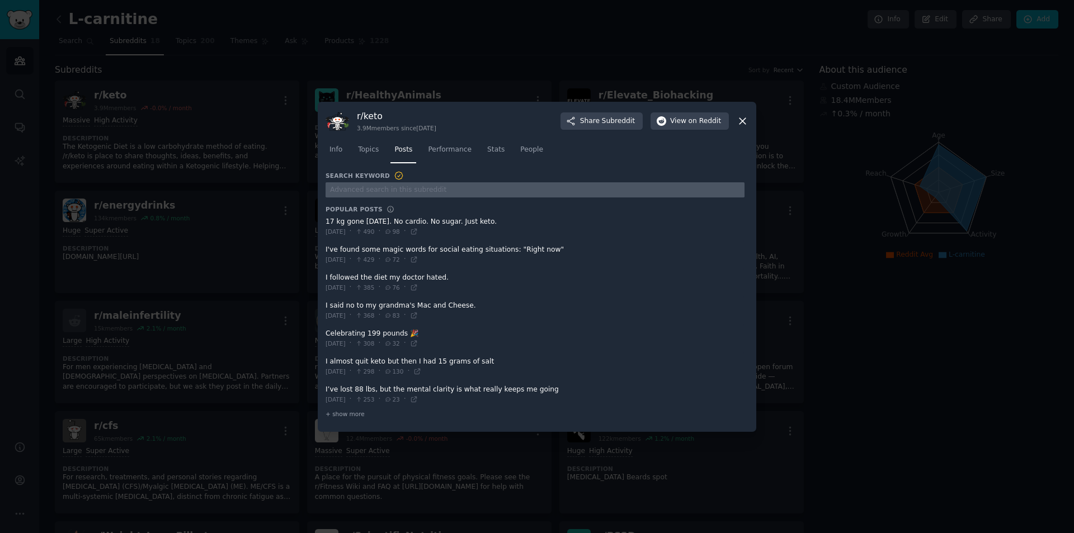
click at [403, 188] on input "text" at bounding box center [535, 189] width 419 height 15
type input "l"
type input "carnitine"
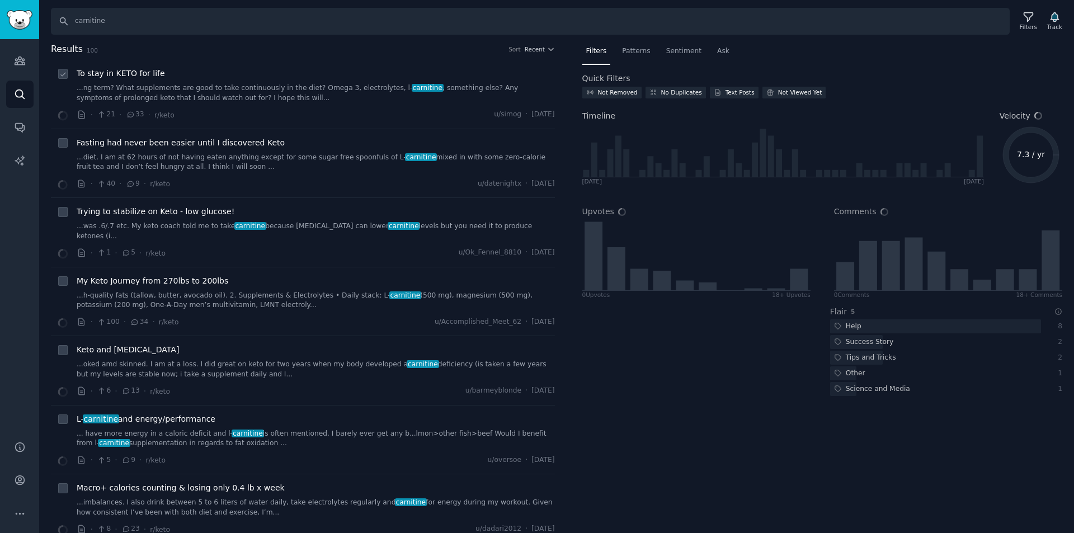
click at [126, 85] on link "...ng term? What supplements are good to take continuously in the diet? Omega 3…" at bounding box center [316, 93] width 478 height 20
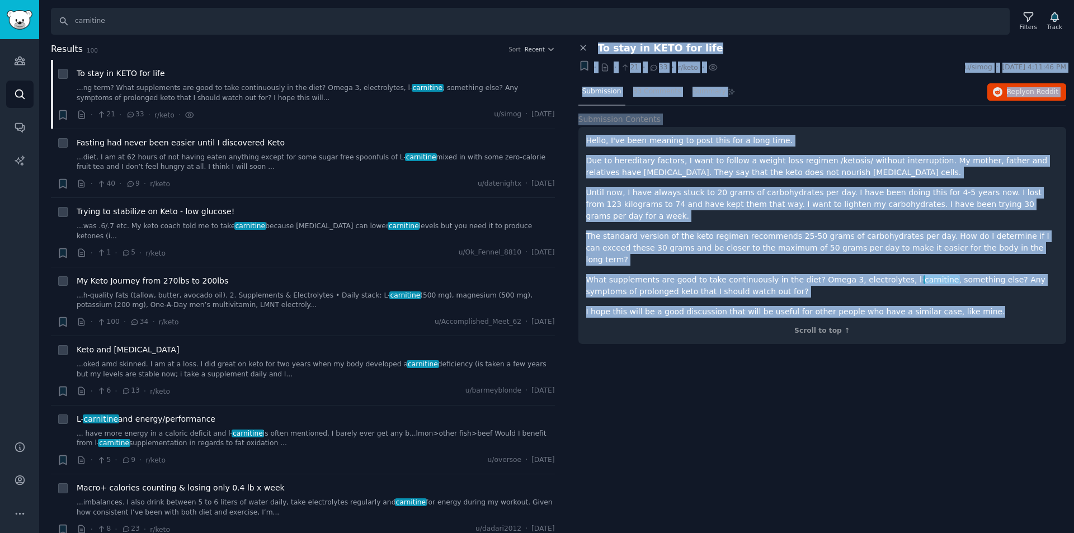
drag, startPoint x: 968, startPoint y: 292, endPoint x: 576, endPoint y: 44, distance: 464.2
click at [576, 44] on div "Close panel To stay in KETO for life + · · 21 · 33 · r/keto · u/simog · [DATE] …" at bounding box center [823, 199] width 504 height 313
copy div "Lo ipsu do SITA con adip + · · 32 · 20 · e/sedd · e/tempo · Inc 44/6/3188, 9:54…"
click at [604, 52] on span "To stay in KETO for life" at bounding box center [660, 49] width 125 height 12
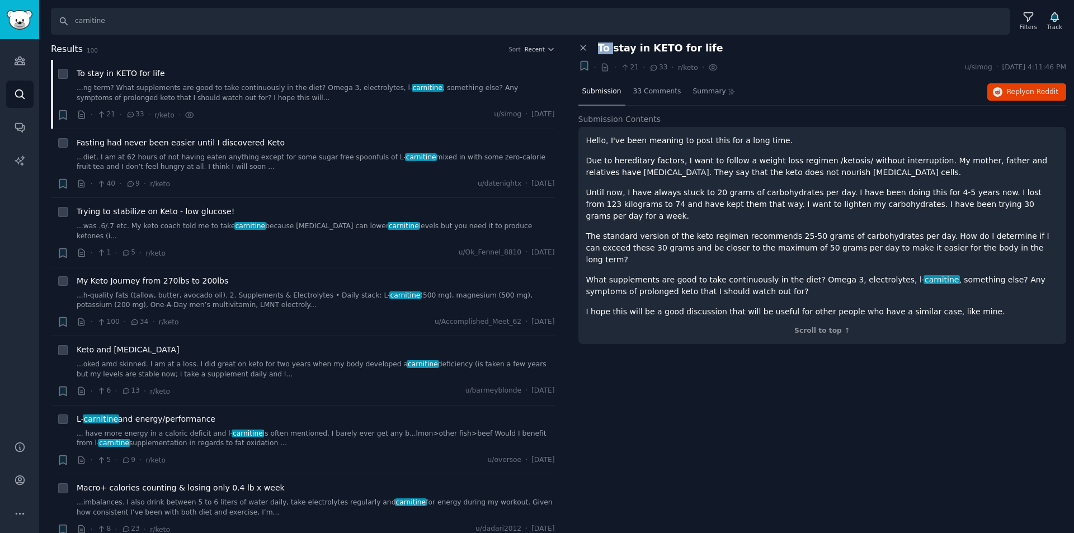
click at [604, 52] on span "To stay in KETO for life" at bounding box center [660, 49] width 125 height 12
drag, startPoint x: 675, startPoint y: 196, endPoint x: 691, endPoint y: 145, distance: 52.7
click at [684, 180] on div "Hello, I've been meaning to post this for a long time. Due to hereditary factor…" at bounding box center [822, 226] width 473 height 183
click at [664, 91] on span "33 Comments" at bounding box center [657, 92] width 48 height 10
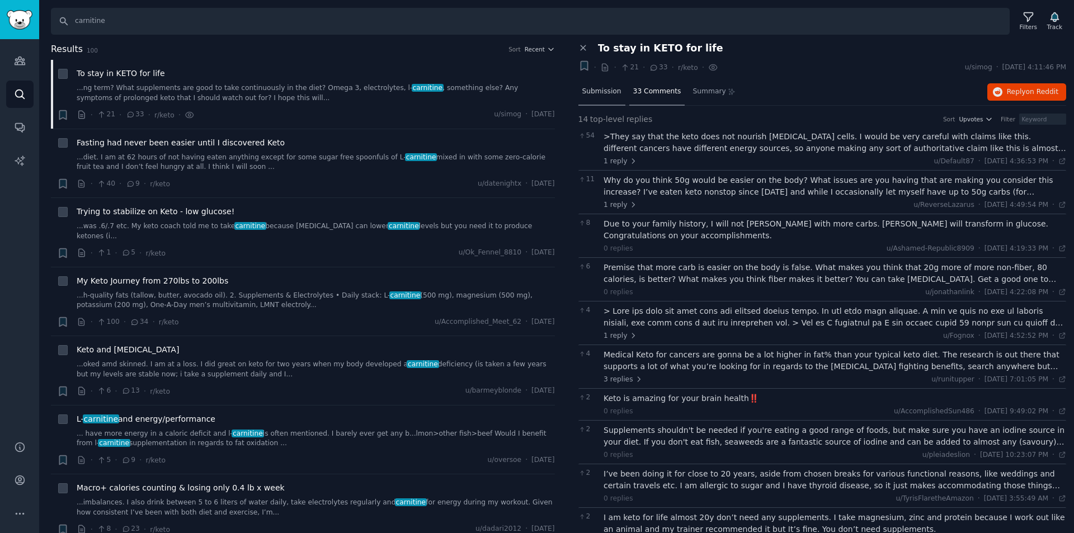
click at [597, 98] on div "Submission" at bounding box center [601, 92] width 47 height 27
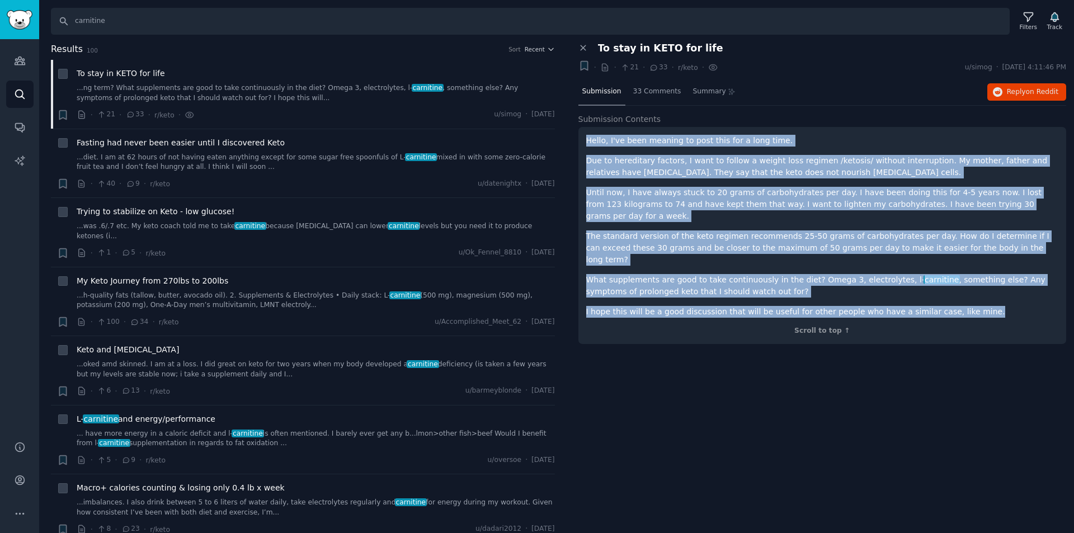
drag, startPoint x: 966, startPoint y: 291, endPoint x: 581, endPoint y: 142, distance: 412.7
click at [581, 142] on div "Hello, I've been meaning to post this for a long time. Due to hereditary factor…" at bounding box center [822, 235] width 488 height 217
copy div "Hello, I've been meaning to post this for a long time. Due to hereditary factor…"
click at [712, 274] on p "What supplements are good to take continuously in the diet? Omega 3, electrolyt…" at bounding box center [822, 285] width 473 height 23
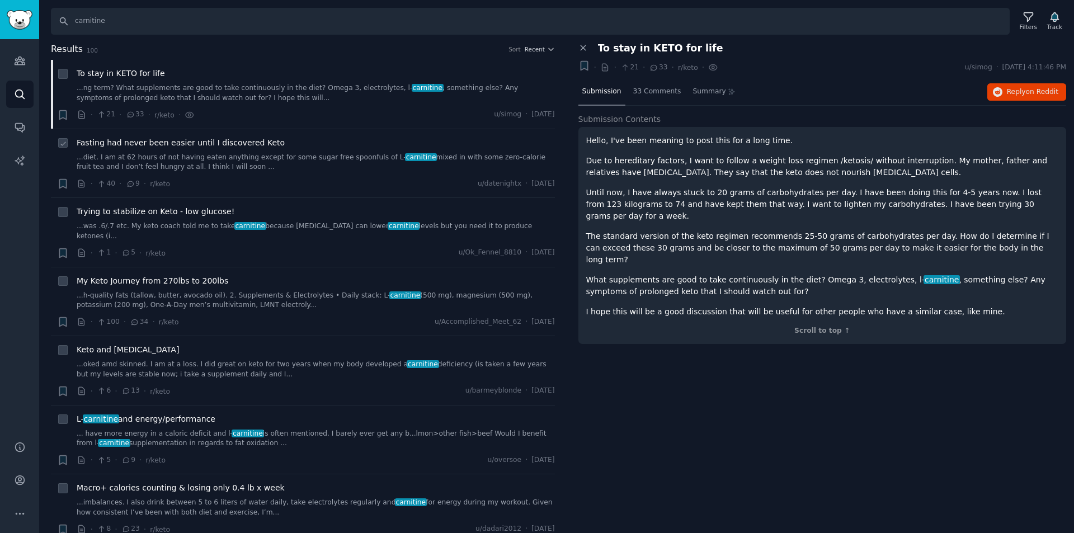
click at [210, 154] on link "...diet. I am at 62 hours of not having eaten anything except for some sugar fr…" at bounding box center [316, 163] width 478 height 20
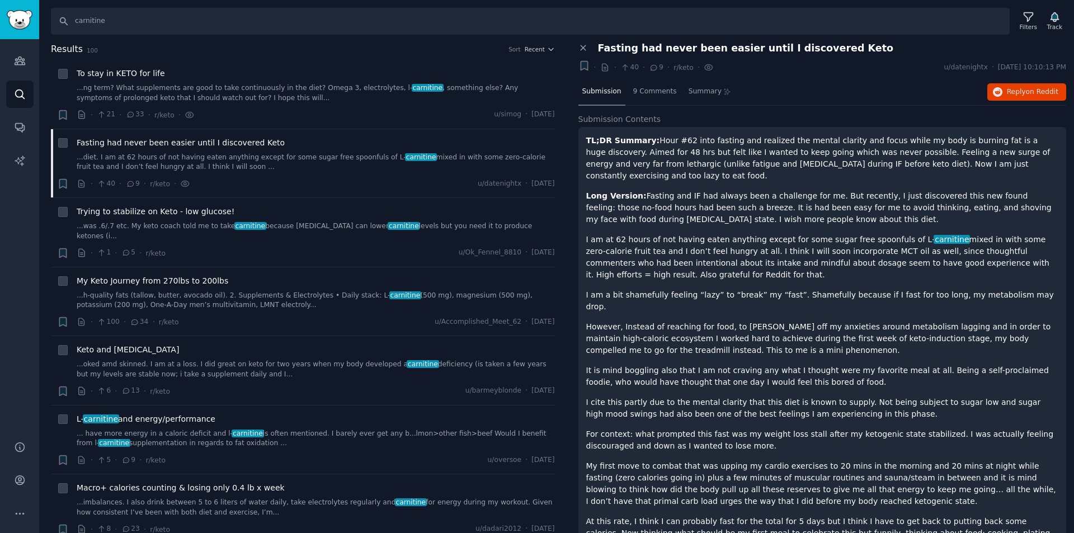
click at [705, 51] on span "Fasting had never been easier until I discovered Keto" at bounding box center [746, 49] width 296 height 12
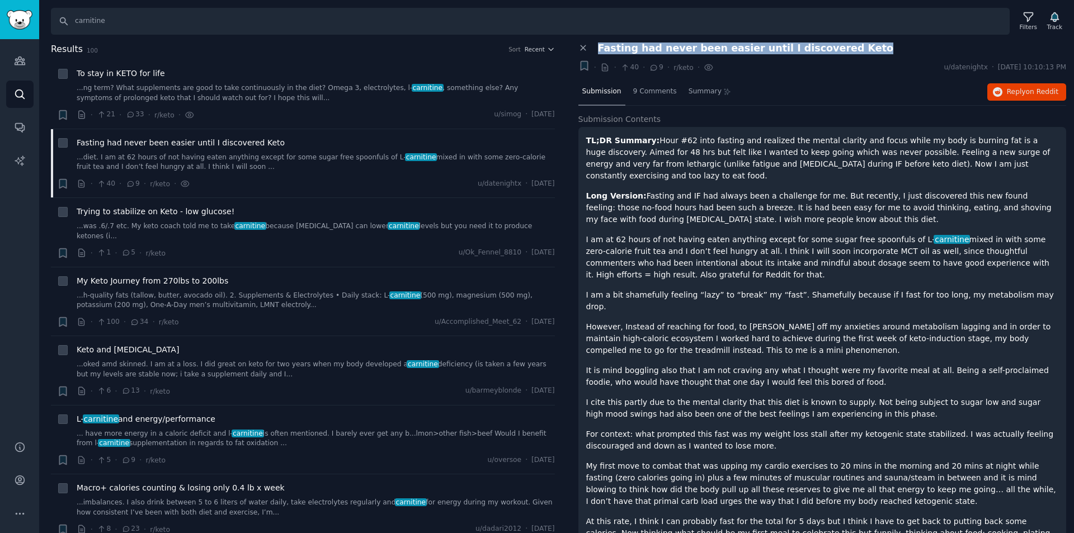
click at [705, 51] on span "Fasting had never been easier until I discovered Keto" at bounding box center [746, 49] width 296 height 12
copy div "Fasting had never been easier until I discovered Keto Bookmark this conversatio…"
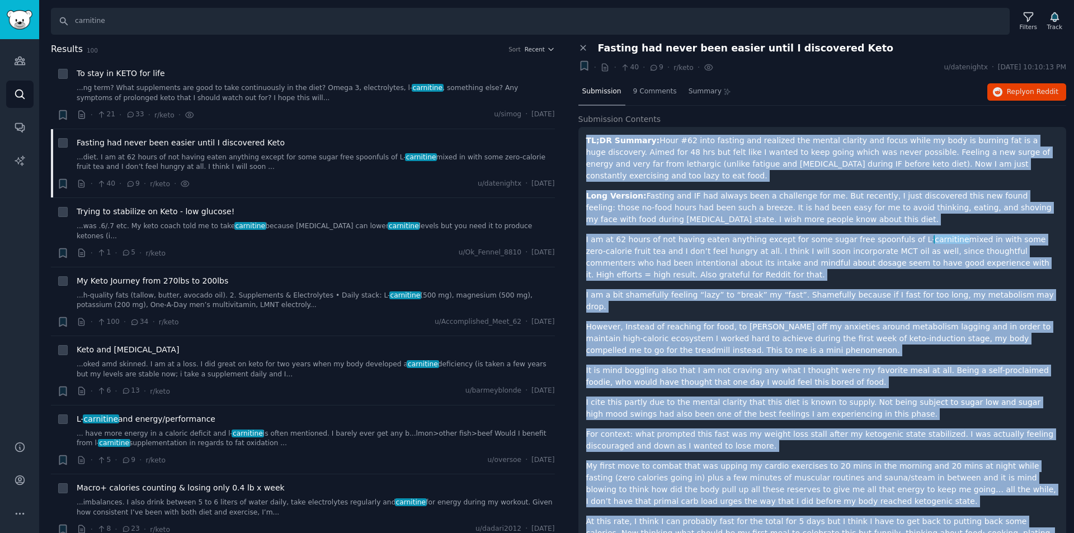
scroll to position [72, 0]
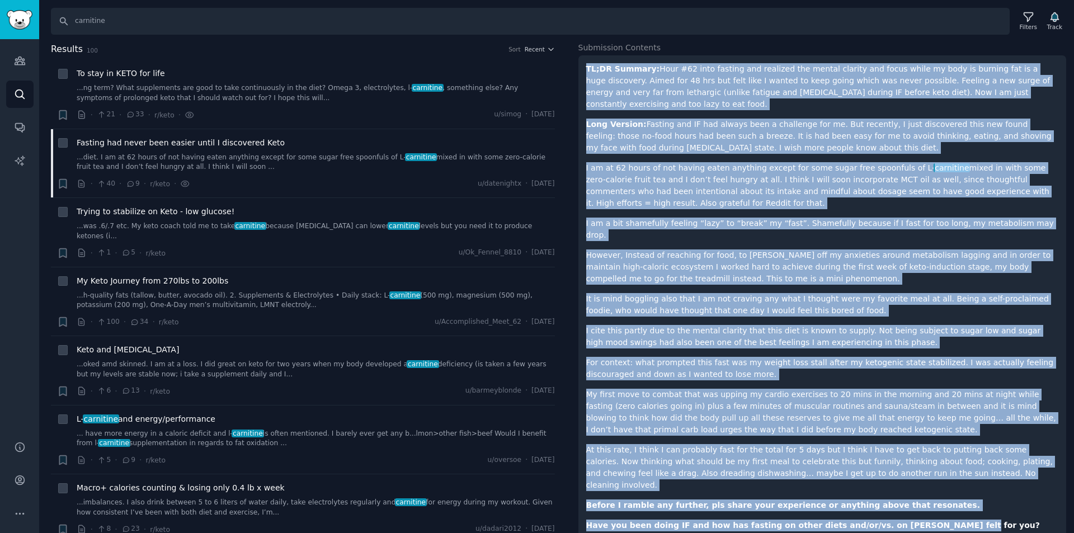
drag, startPoint x: 585, startPoint y: 141, endPoint x: 933, endPoint y: 490, distance: 492.9
click at [933, 490] on div "TL;DR Summary: Hour #62 into fasting and realized the mental clarity and focus …" at bounding box center [822, 306] width 488 height 502
copy div "LO;IP Dolorsi: Amet #71 cons adipisc eli seddoeiu tem incidi utlabor etd magna …"
click at [724, 188] on p "I am at 62 hours of not having eaten anything except for some sugar free spoonf…" at bounding box center [822, 185] width 473 height 47
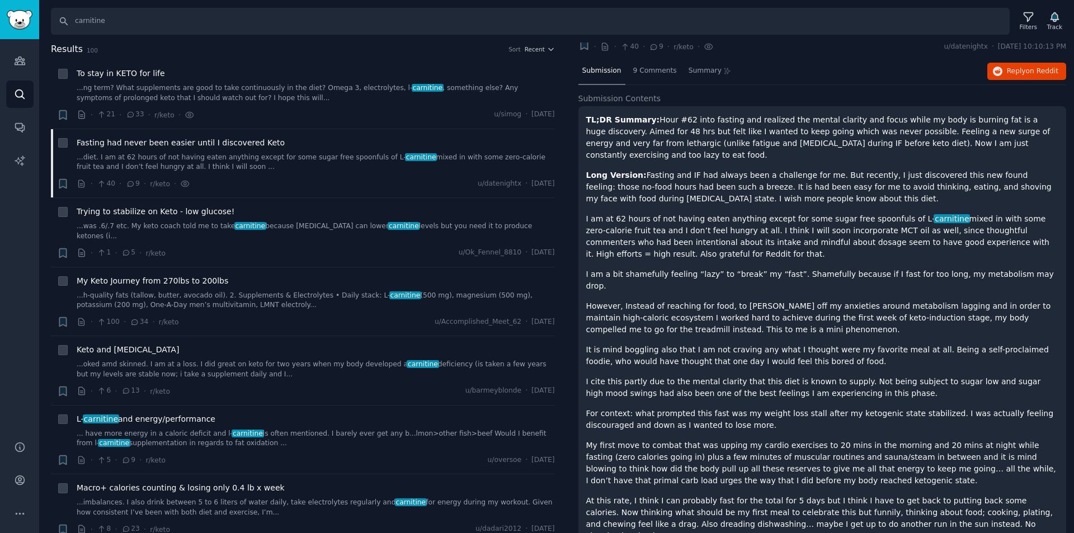
scroll to position [0, 0]
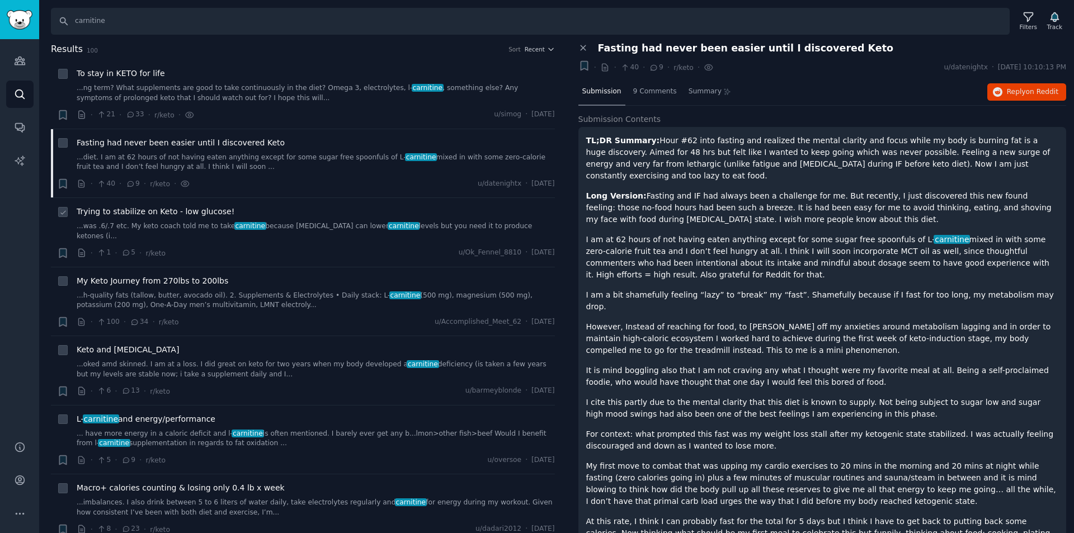
click at [140, 234] on div "Trying to stabilize on Keto - low glucose! ...was .6/.7 etc. My keto coach told…" at bounding box center [316, 232] width 478 height 53
click at [151, 214] on span "Trying to stabilize on Keto - low glucose!" at bounding box center [156, 212] width 158 height 12
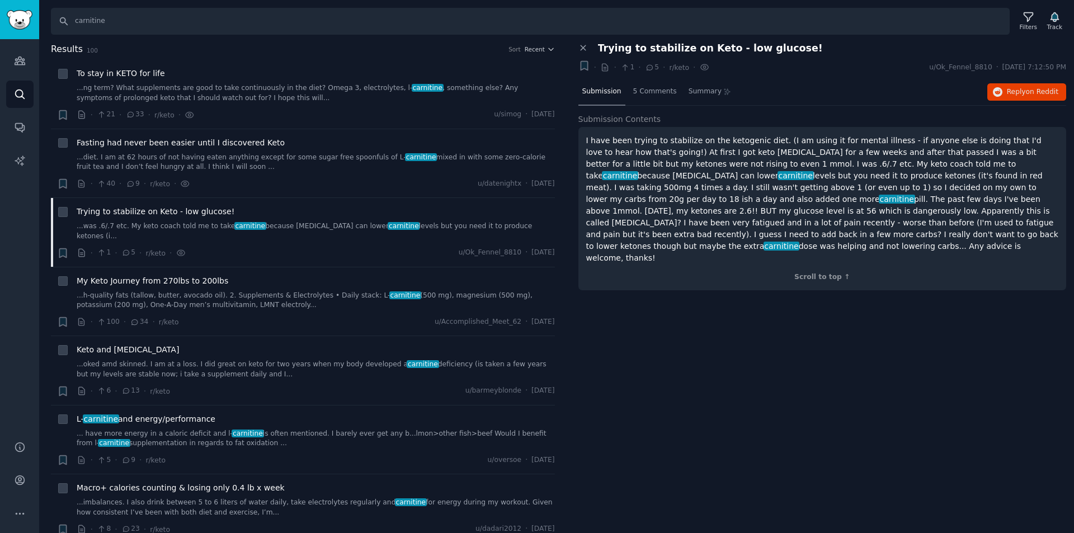
click at [710, 53] on span "Trying to stabilize on Keto - low glucose!" at bounding box center [710, 49] width 225 height 12
copy div "Trying to stabilize on Keto - low glucose! Bookmark this conversation +"
click at [717, 211] on p "I have been trying to stabilize on the ketogenic diet. (I am using it for menta…" at bounding box center [822, 199] width 473 height 129
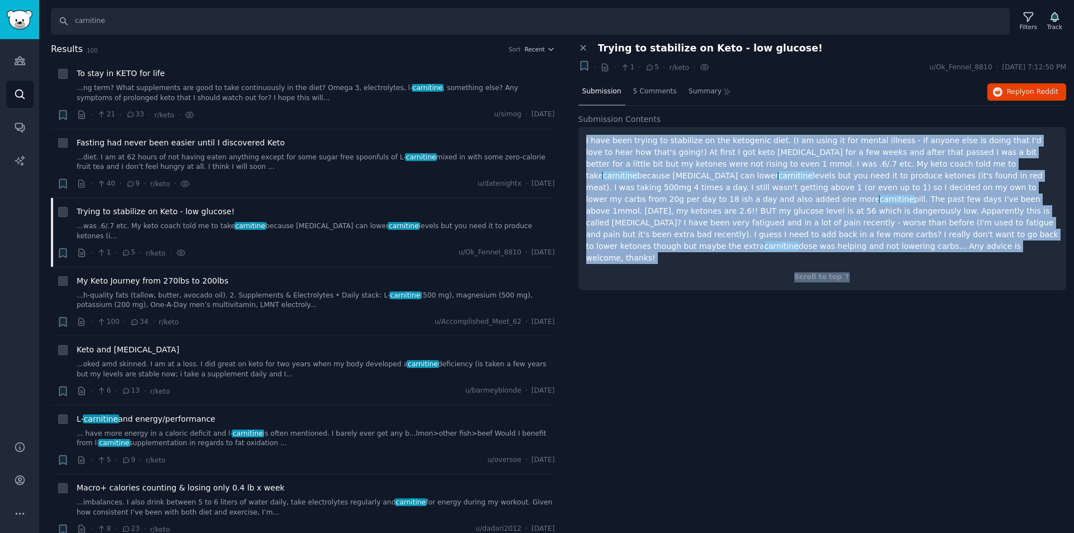
drag, startPoint x: 925, startPoint y: 242, endPoint x: 582, endPoint y: 141, distance: 357.6
click at [582, 141] on div "I have been trying to stabilize on the ketogenic diet. (I am using it for menta…" at bounding box center [822, 208] width 488 height 163
copy div "I have been trying to stabilize on the ketogenic diet. (I am using it for menta…"
click at [766, 192] on p "I have been trying to stabilize on the ketogenic diet. (I am using it for menta…" at bounding box center [822, 199] width 473 height 129
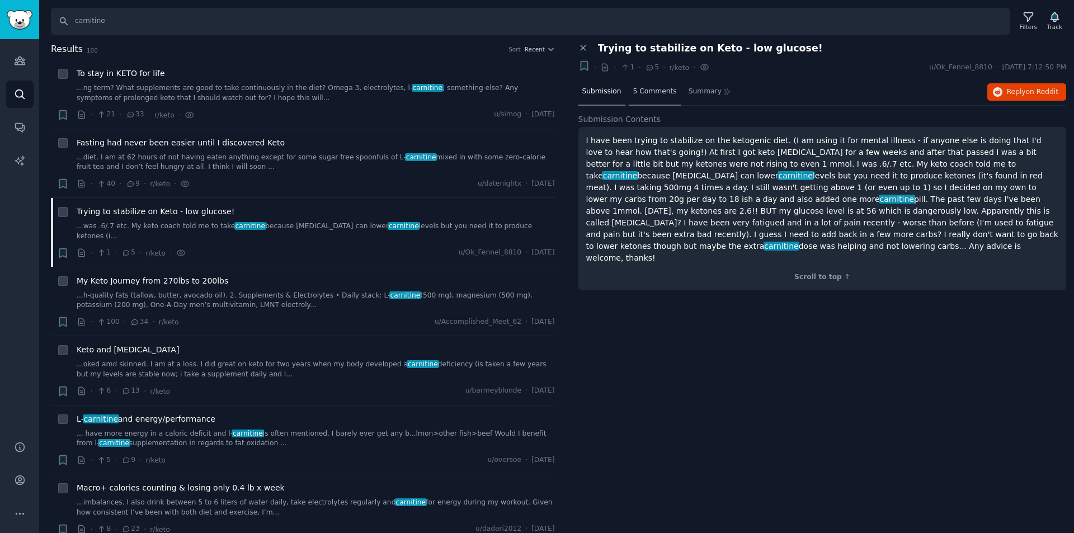
click at [644, 92] on span "5 Comments" at bounding box center [655, 92] width 44 height 10
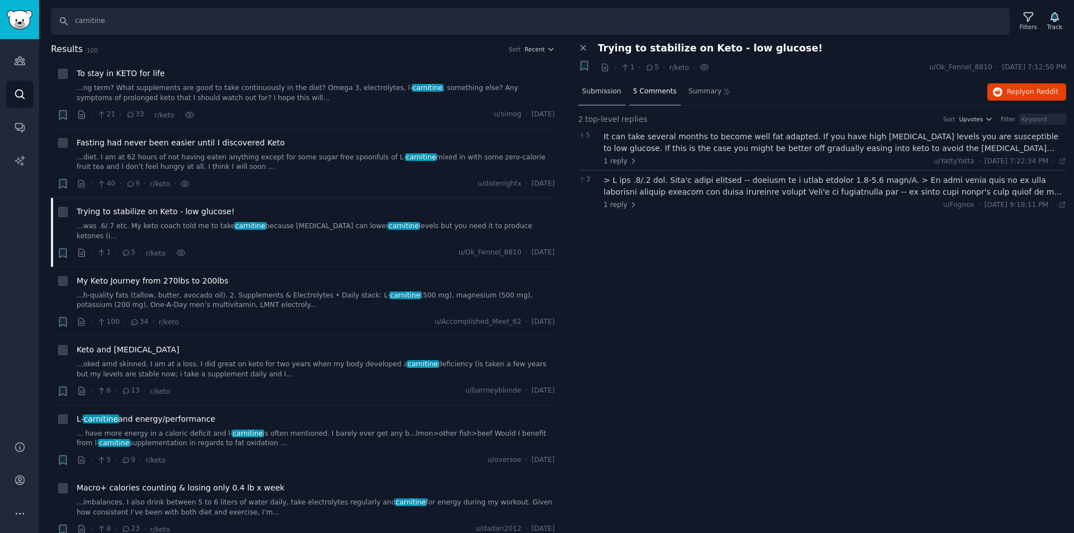
click at [608, 87] on span "Submission" at bounding box center [601, 92] width 39 height 10
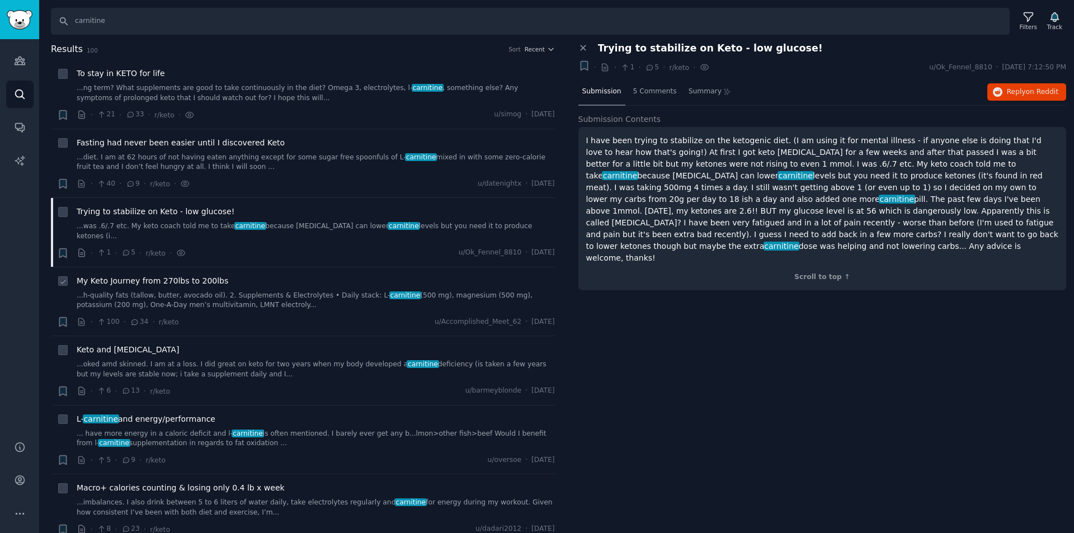
click at [171, 291] on link "...h-quality fats (tallow, butter, avocado oil). 2. Supplements & Electrolytes …" at bounding box center [316, 301] width 478 height 20
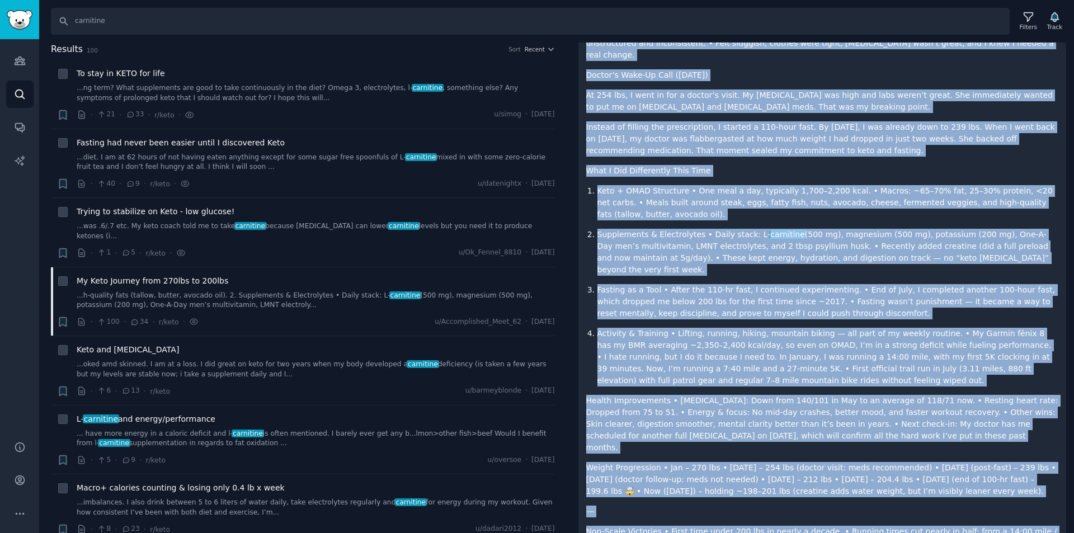
scroll to position [335, 0]
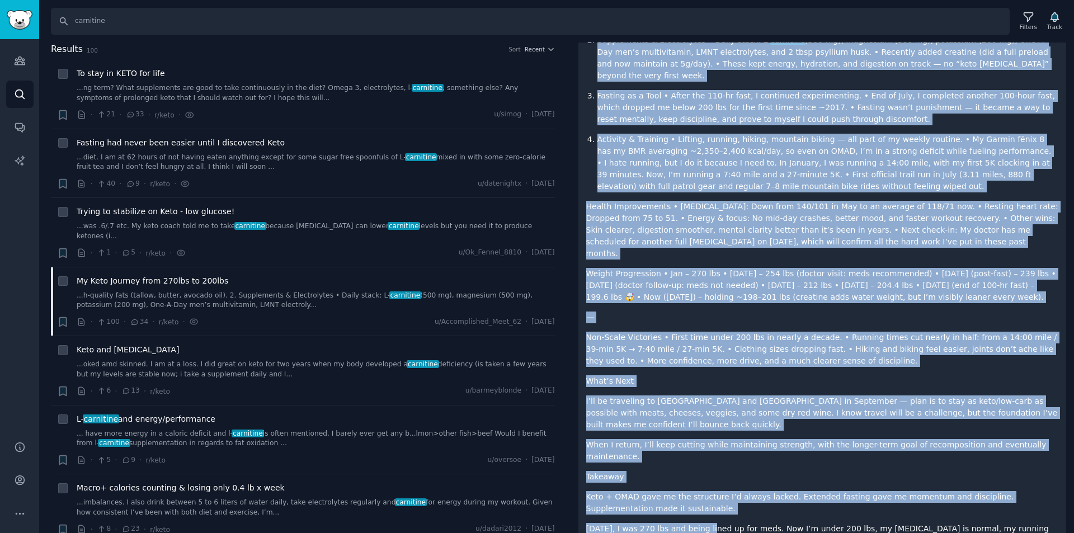
drag, startPoint x: 599, startPoint y: 44, endPoint x: 830, endPoint y: 485, distance: 498.5
click at [830, 485] on div "Close panel My Keto Journey from 270lbs to 200lbs Bookmark this conversation + …" at bounding box center [822, 155] width 488 height 897
copy div "Lo Ipsu Dolorsi amet 116con ad 977eli Seddoeiu temp incididuntut + · · 377 · 47…"
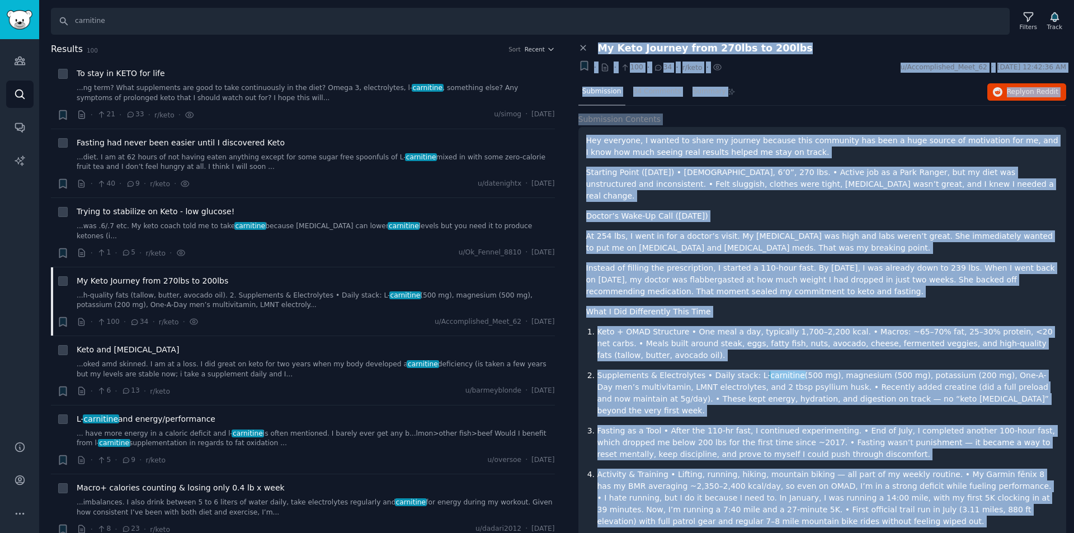
click at [676, 197] on div "Hey everyone, I wanted to share my journey because this community has been a hu…" at bounding box center [822, 518] width 473 height 767
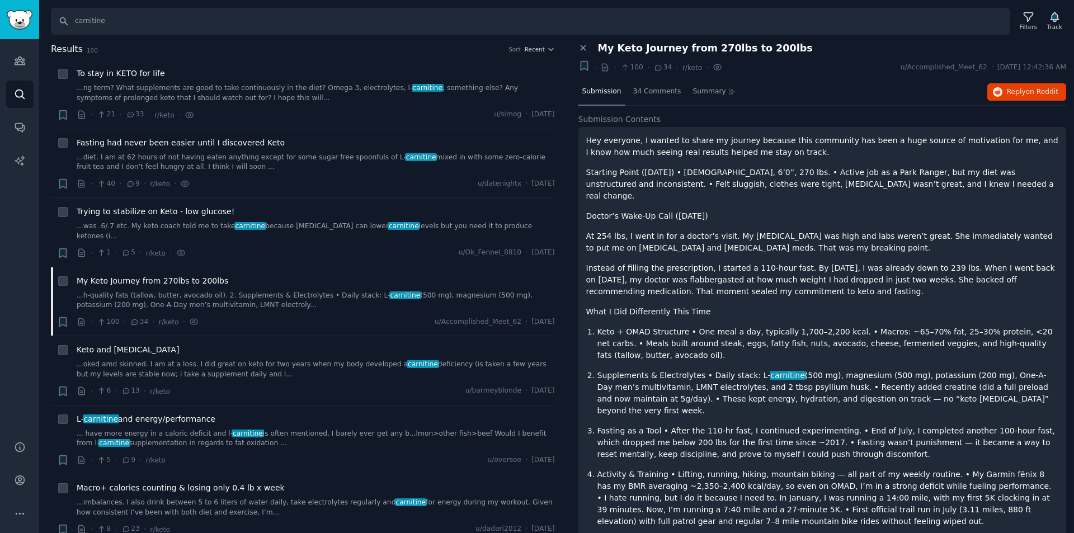
click at [667, 48] on span "My Keto Journey from 270lbs to 200lbs" at bounding box center [705, 49] width 215 height 12
copy div "My Keto Journey from 270lbs to 200lbs Bookmark this conversation +"
click at [230, 360] on link "...oked amd skinned. I am at a loss. I did great on keto for two years when my …" at bounding box center [316, 370] width 478 height 20
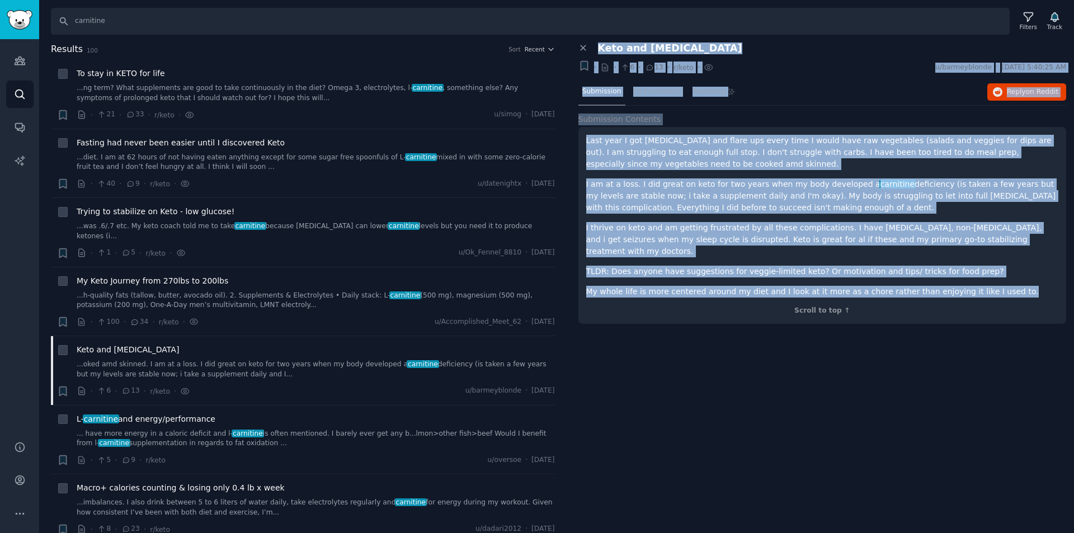
drag, startPoint x: 999, startPoint y: 283, endPoint x: 597, endPoint y: 49, distance: 465.0
click at [597, 49] on div "Close panel Keto and [MEDICAL_DATA] Bookmark this conversation + · · 6 · 13 · r…" at bounding box center [822, 189] width 488 height 293
click at [168, 429] on link "... have more energy in a caloric deficit and l- carnitine is often mentioned. …" at bounding box center [316, 439] width 478 height 20
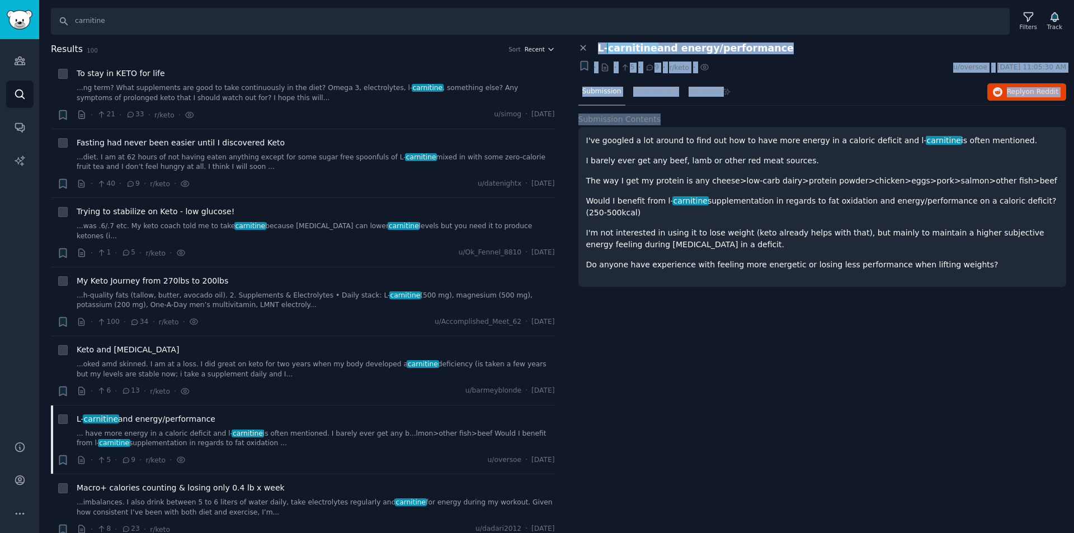
click at [532, 48] on span "Recent" at bounding box center [535, 49] width 20 height 8
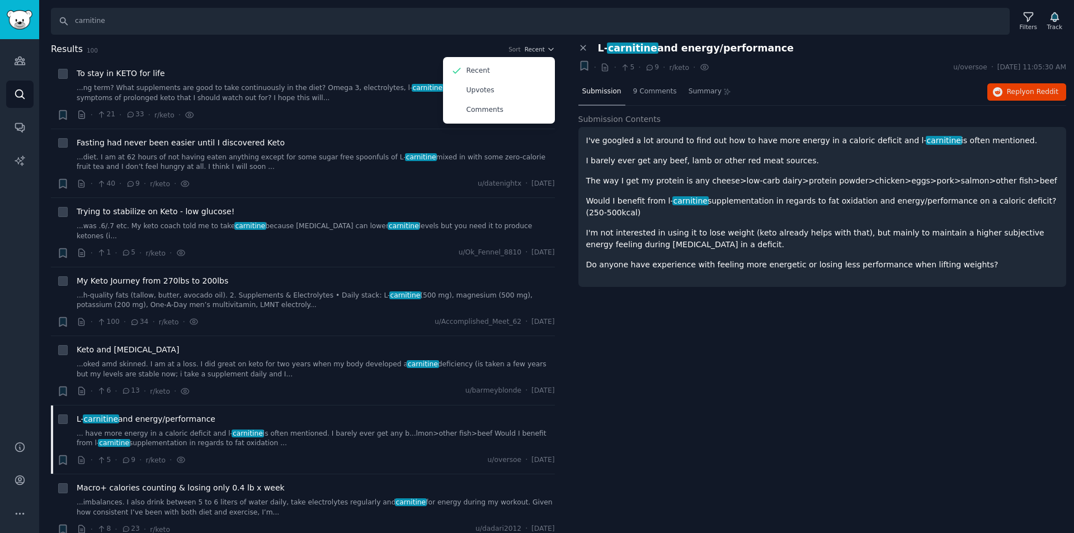
click at [657, 387] on div "Close panel L- carnitine and energy/performance Bookmark this conversation + · …" at bounding box center [823, 288] width 504 height 491
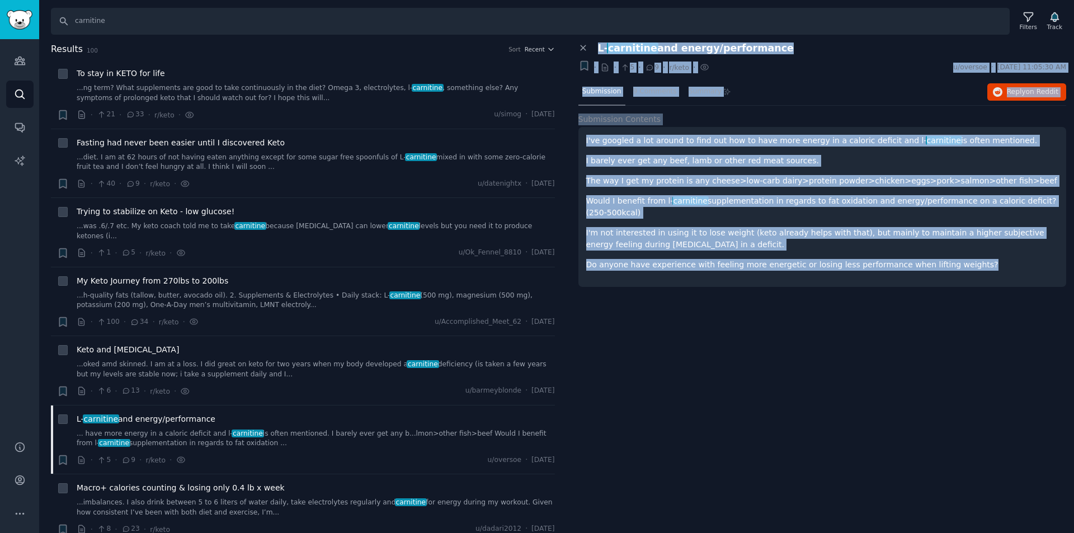
drag, startPoint x: 964, startPoint y: 256, endPoint x: 599, endPoint y: 50, distance: 418.6
click at [599, 50] on div "Close panel L- carnitine and energy/performance Bookmark this conversation + · …" at bounding box center [822, 171] width 488 height 257
click at [196, 482] on span "Macro+ calories counting & losing only 0.4 lb x week" at bounding box center [181, 488] width 208 height 12
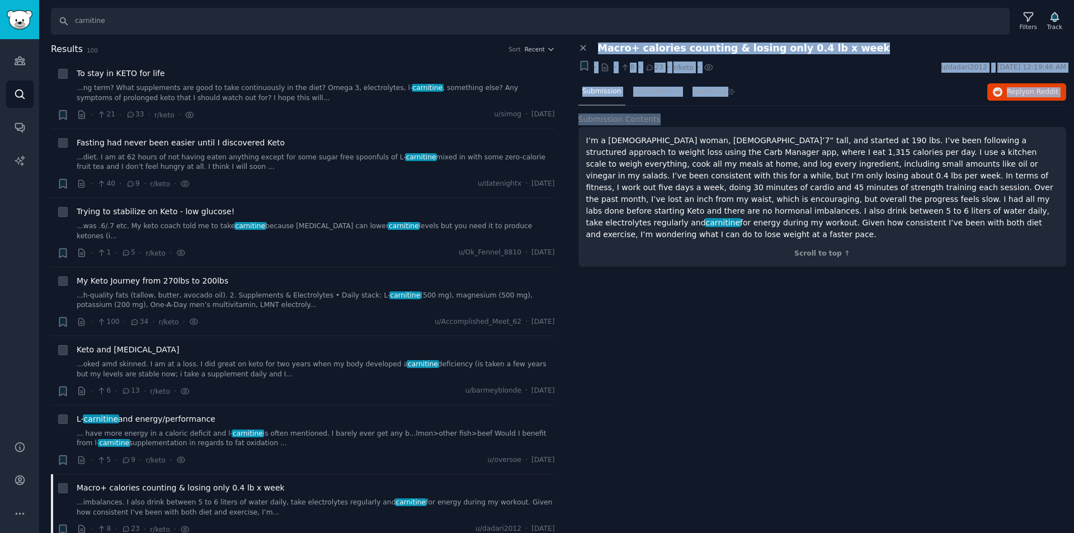
drag, startPoint x: 746, startPoint y: 223, endPoint x: 597, endPoint y: 50, distance: 228.5
click at [597, 50] on div "Close panel Macro+ calories counting & losing only 0.4 lb x week Bookmark this …" at bounding box center [822, 161] width 488 height 236
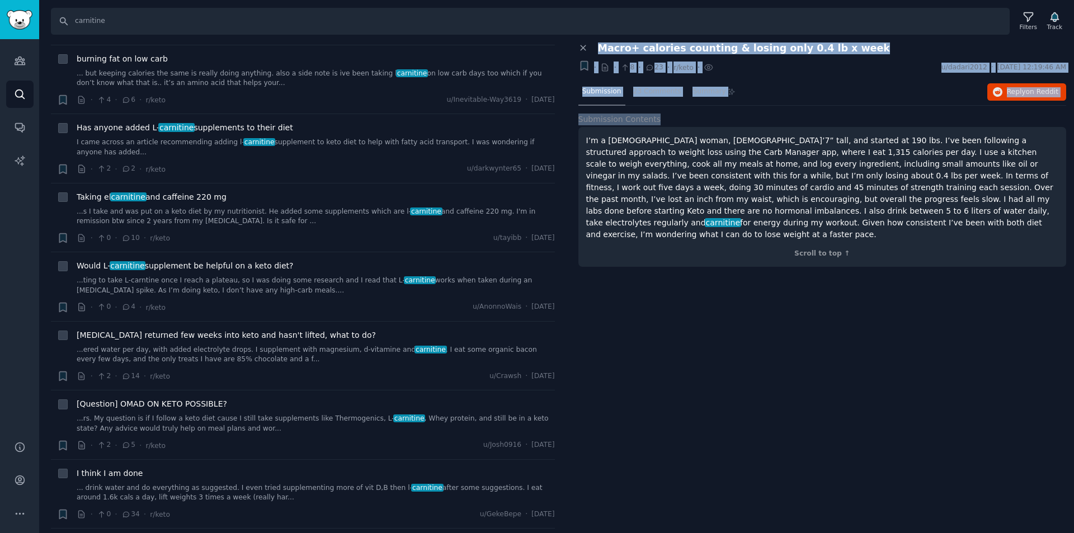
scroll to position [1399, 0]
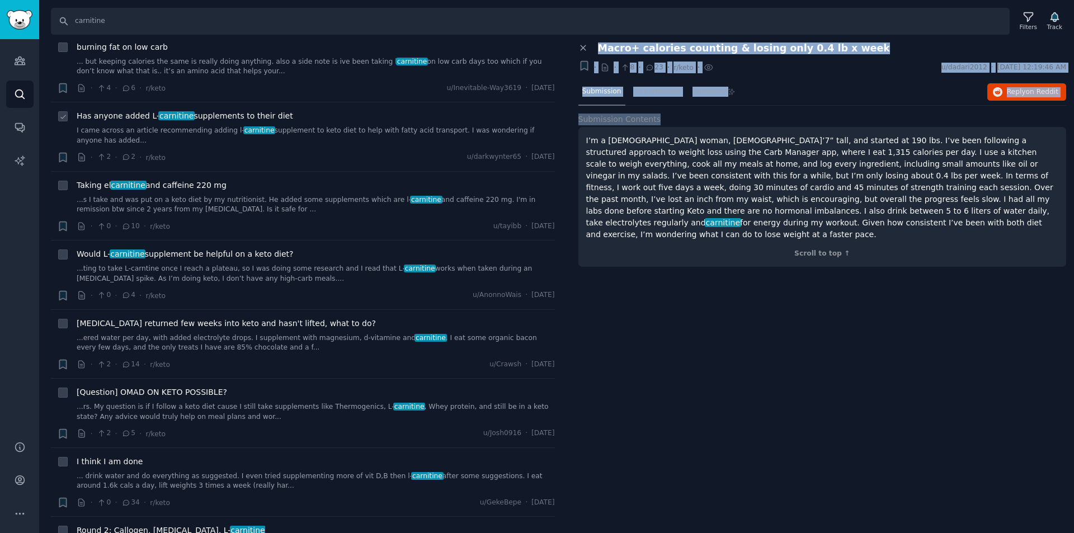
click at [157, 126] on link "I came across an article recommending adding l- carnitine supplement to keto di…" at bounding box center [316, 136] width 478 height 20
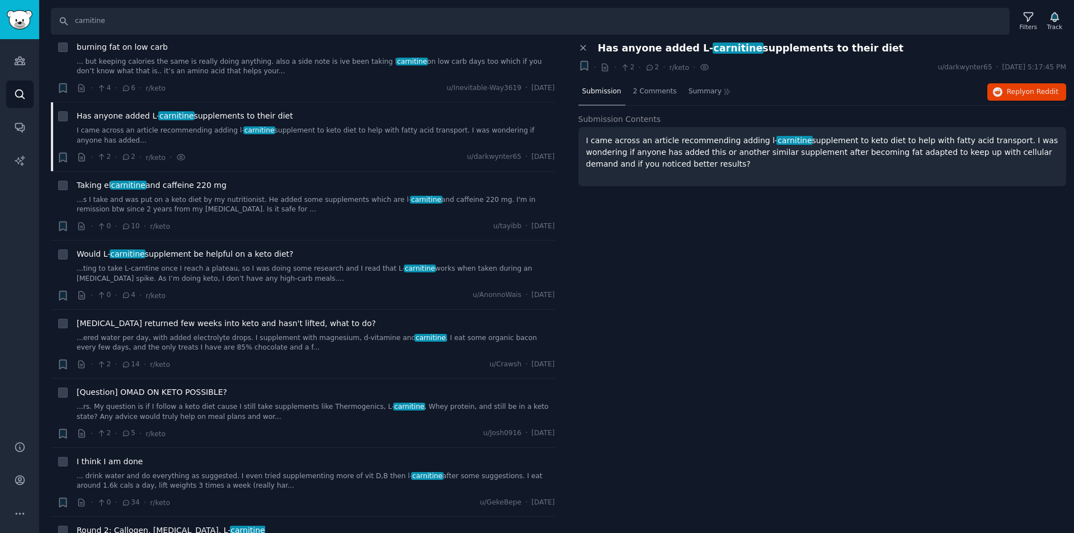
click at [677, 162] on p "I came across an article recommending adding l- carnitine supplement to keto di…" at bounding box center [822, 152] width 473 height 35
drag, startPoint x: 686, startPoint y: 159, endPoint x: 597, endPoint y: 53, distance: 138.7
click at [597, 53] on div "Close panel Has anyone added L- carnitine supplements to their diet Bookmark th…" at bounding box center [822, 127] width 488 height 168
click at [693, 268] on div "Close panel Has anyone added L- carnitine supplements to their diet Bookmark th…" at bounding box center [823, 288] width 504 height 491
click at [197, 195] on link "...s I take and was put on a keto diet by my nutritionist. He added some supple…" at bounding box center [316, 205] width 478 height 20
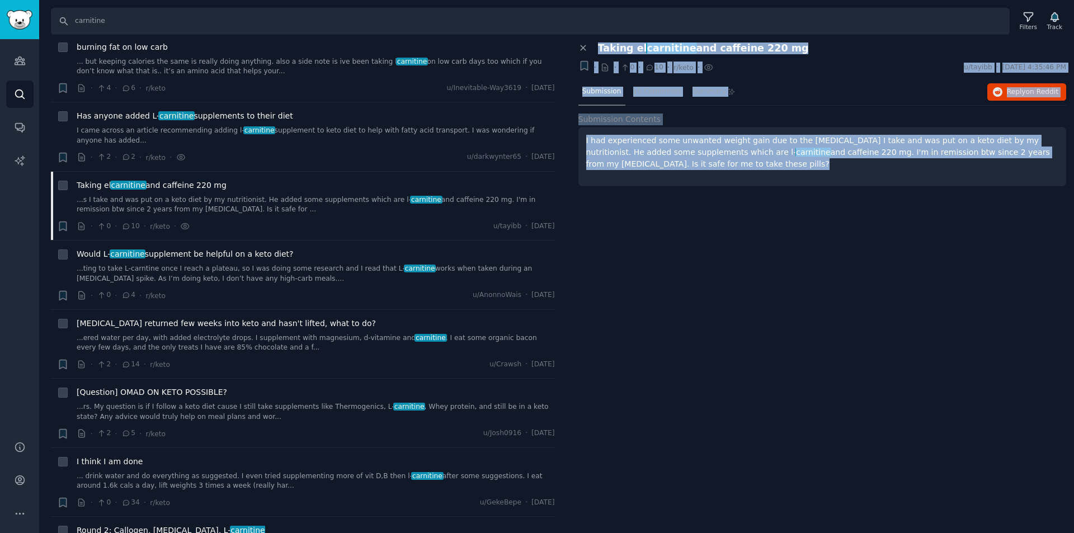
drag, startPoint x: 642, startPoint y: 145, endPoint x: 597, endPoint y: 52, distance: 103.1
click at [597, 52] on div "Close panel Taking el carnitine and caffeine 220 mg Bookmark this conversation …" at bounding box center [822, 127] width 488 height 168
click at [721, 376] on div "Close panel Taking el carnitine and caffeine 220 mg Bookmark this conversation …" at bounding box center [823, 288] width 504 height 491
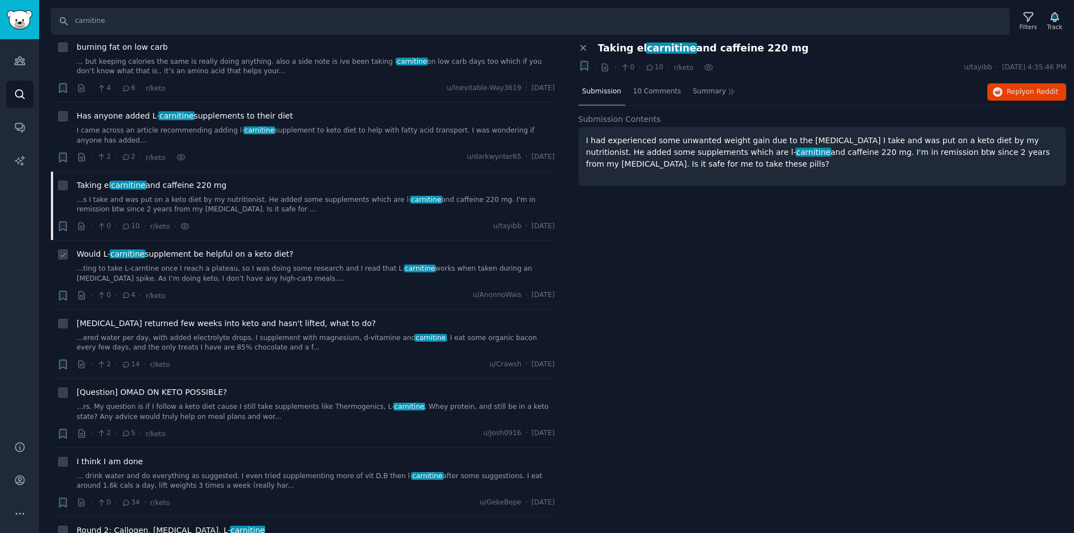
click at [134, 248] on div "Would L- carnitine supplement be helpful on a keto diet? ...ting to take L-carn…" at bounding box center [316, 265] width 478 height 35
click at [144, 248] on span "Would L- carnitine supplement be helpful on a keto diet?" at bounding box center [185, 254] width 217 height 12
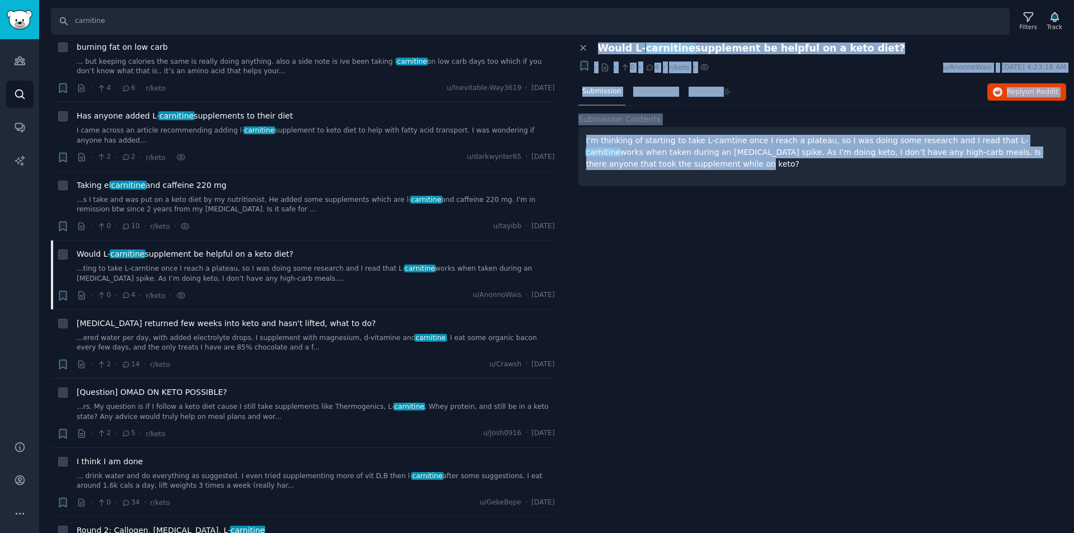
drag, startPoint x: 610, startPoint y: 141, endPoint x: 591, endPoint y: 50, distance: 92.6
click at [591, 50] on div "Close panel Would L- carnitine supplement be helpful on a keto diet? Bookmark t…" at bounding box center [822, 127] width 488 height 168
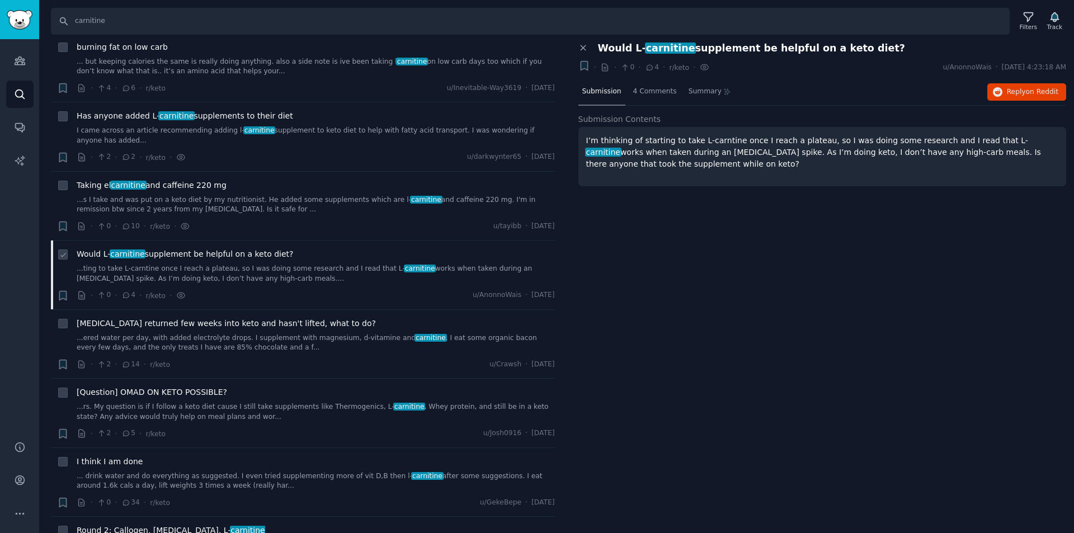
click at [112, 248] on div "Would L- carnitine supplement be helpful on a keto diet? ...ting to take L-carn…" at bounding box center [316, 265] width 478 height 35
click at [114, 250] on span "carnitine" at bounding box center [128, 254] width 36 height 9
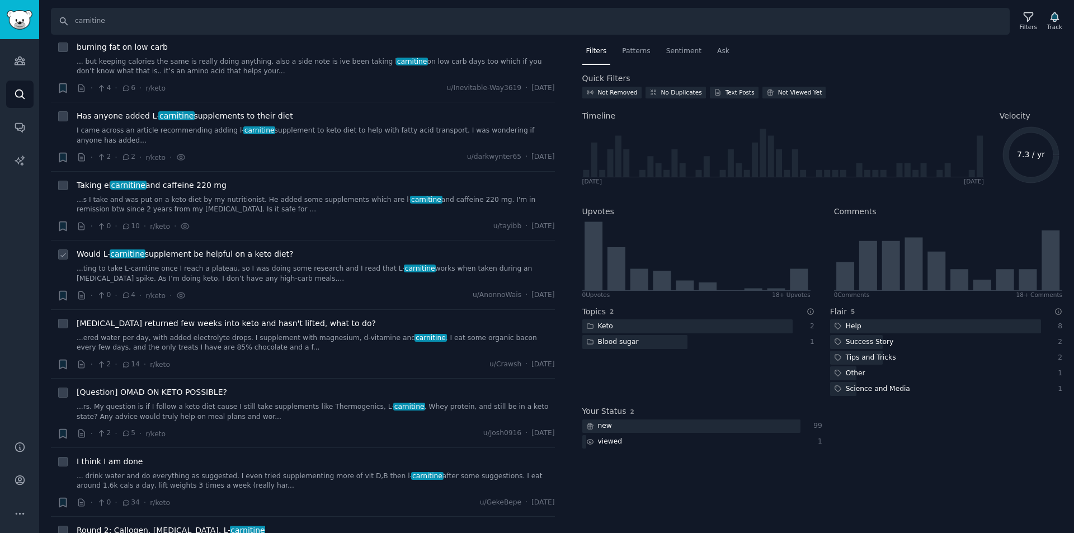
click at [232, 248] on span "Would L- carnitine supplement be helpful on a keto diet?" at bounding box center [185, 254] width 217 height 12
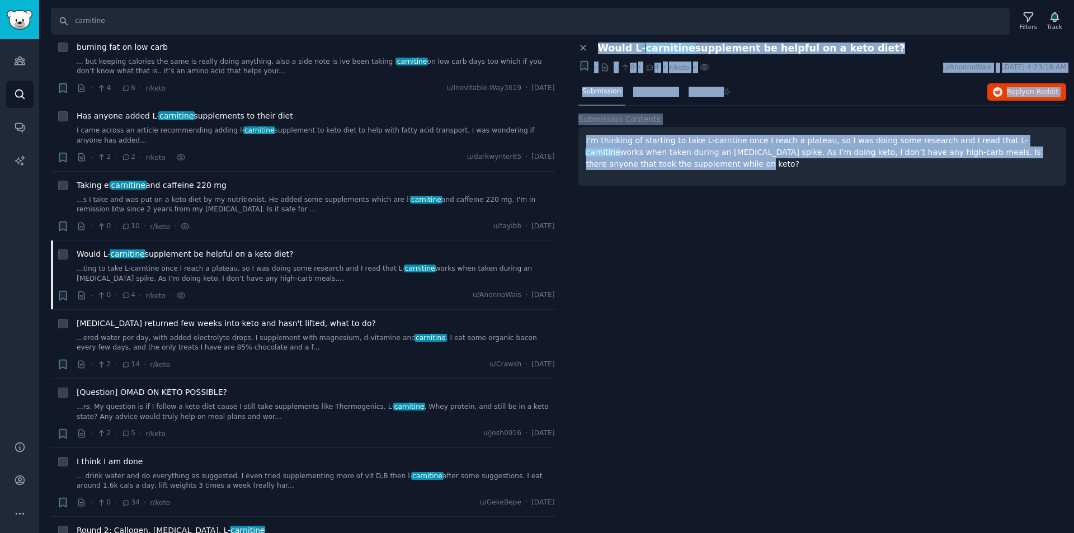
drag, startPoint x: 608, startPoint y: 152, endPoint x: 597, endPoint y: 46, distance: 105.7
click at [597, 46] on div "Close panel Would L- carnitine supplement be helpful on a keto diet? + · · 0 · …" at bounding box center [822, 127] width 488 height 168
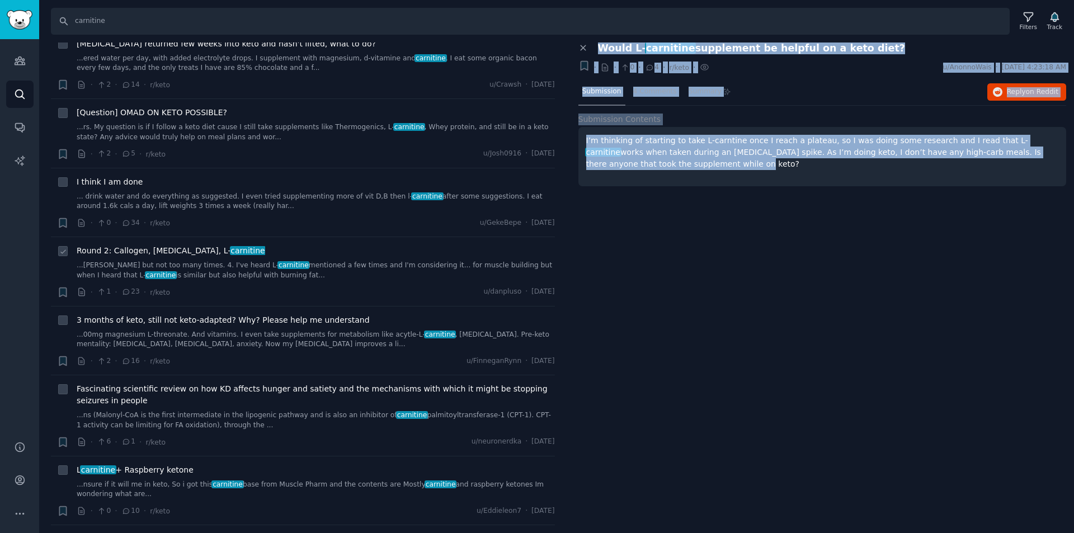
click at [152, 245] on span "Round 2: Callogen, [MEDICAL_DATA], L- carnitine" at bounding box center [171, 251] width 189 height 12
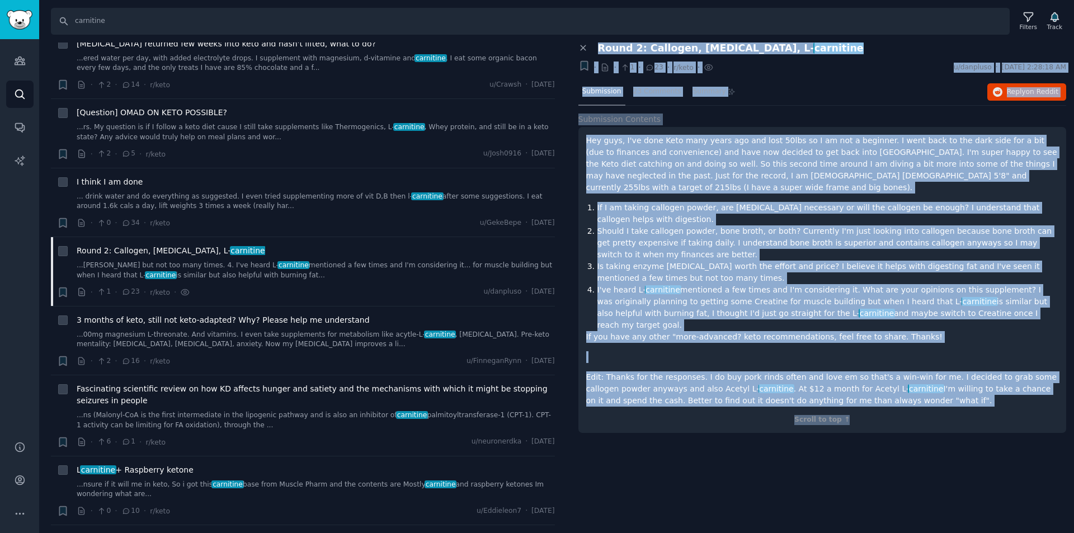
drag, startPoint x: 891, startPoint y: 383, endPoint x: 598, endPoint y: 45, distance: 447.8
click at [598, 45] on div "Close panel Round 2: Callogen, [MEDICAL_DATA], L- carnitine Bookmark this conve…" at bounding box center [822, 244] width 488 height 402
click at [131, 464] on span "L carnitine + Raspberry ketone" at bounding box center [135, 470] width 117 height 12
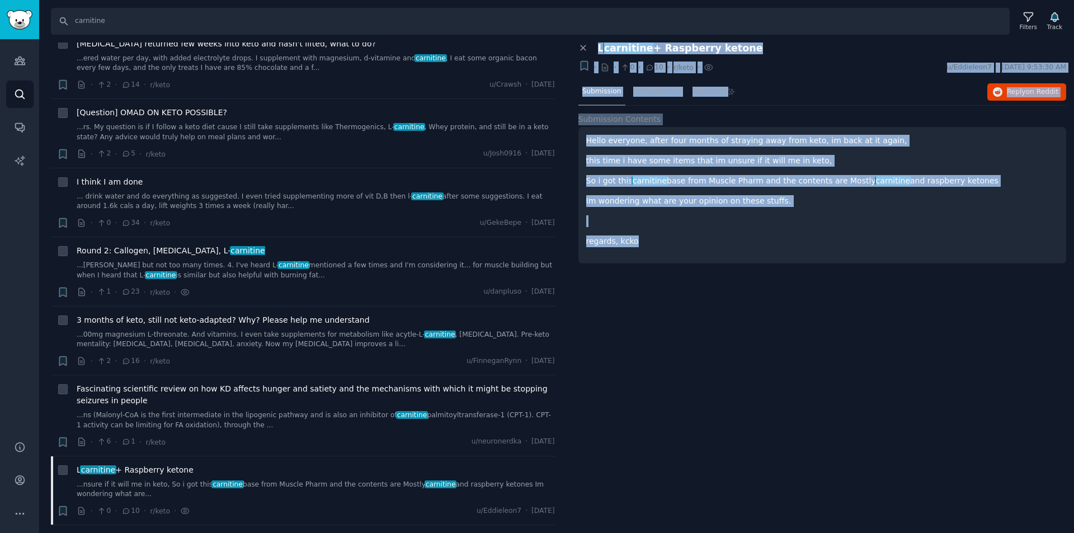
click at [684, 327] on div "Close panel L carnitine + Raspberry ketone Bookmark this conversation + · · 0 ·…" at bounding box center [823, 288] width 504 height 491
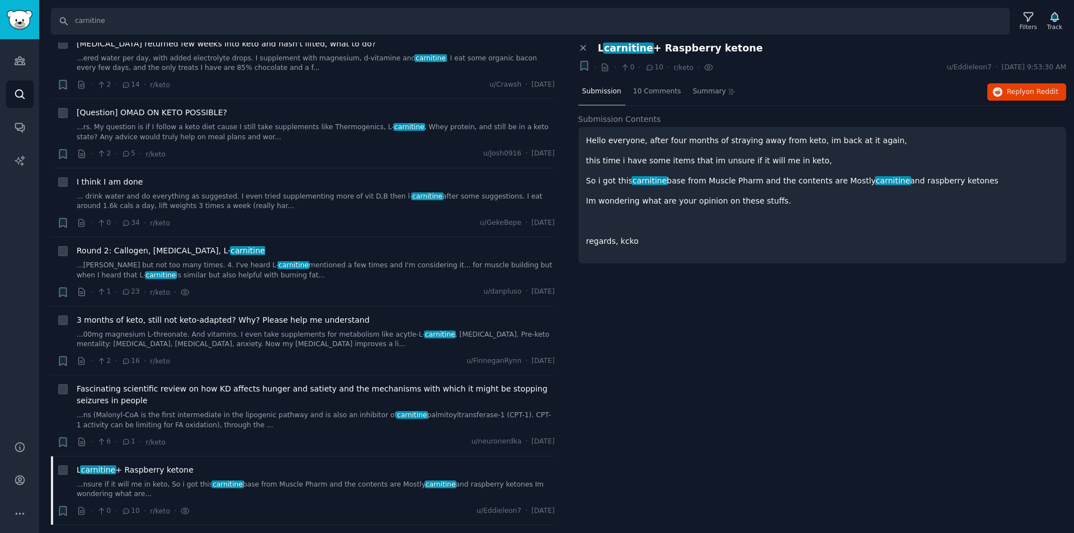
click at [666, 251] on div "Hello everyone, after four months of straying away from keto, im back at it aga…" at bounding box center [822, 195] width 488 height 137
click at [684, 231] on div "Hello everyone, after four months of straying away from keto, im back at it aga…" at bounding box center [822, 191] width 473 height 112
click at [688, 170] on div "Hello everyone, after four months of straying away from keto, im back at it aga…" at bounding box center [822, 191] width 473 height 112
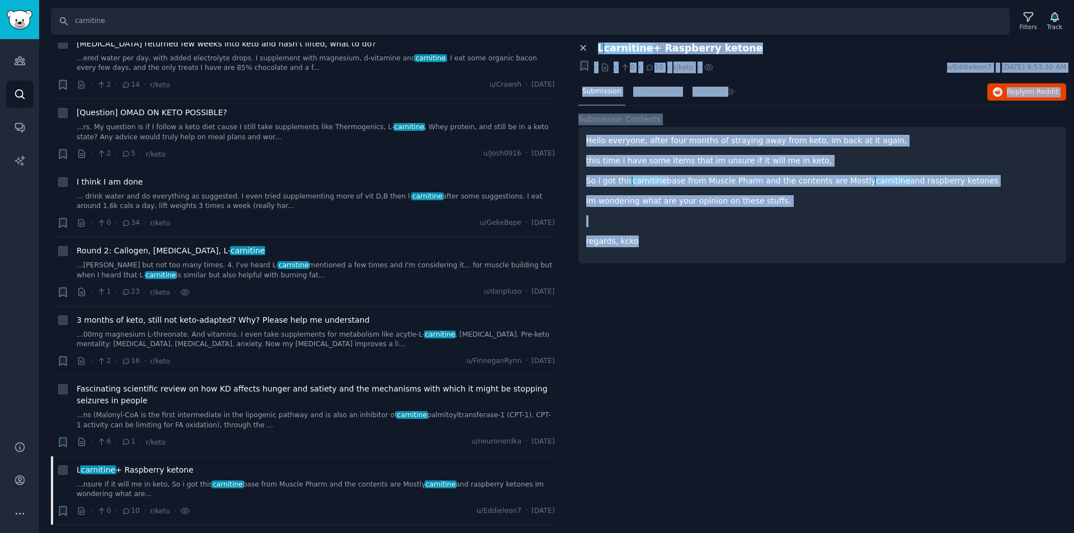
drag, startPoint x: 641, startPoint y: 246, endPoint x: 585, endPoint y: 51, distance: 202.0
click at [585, 51] on div "Close panel L carnitine + Raspberry ketone Bookmark this conversation + · · 0 ·…" at bounding box center [822, 159] width 488 height 233
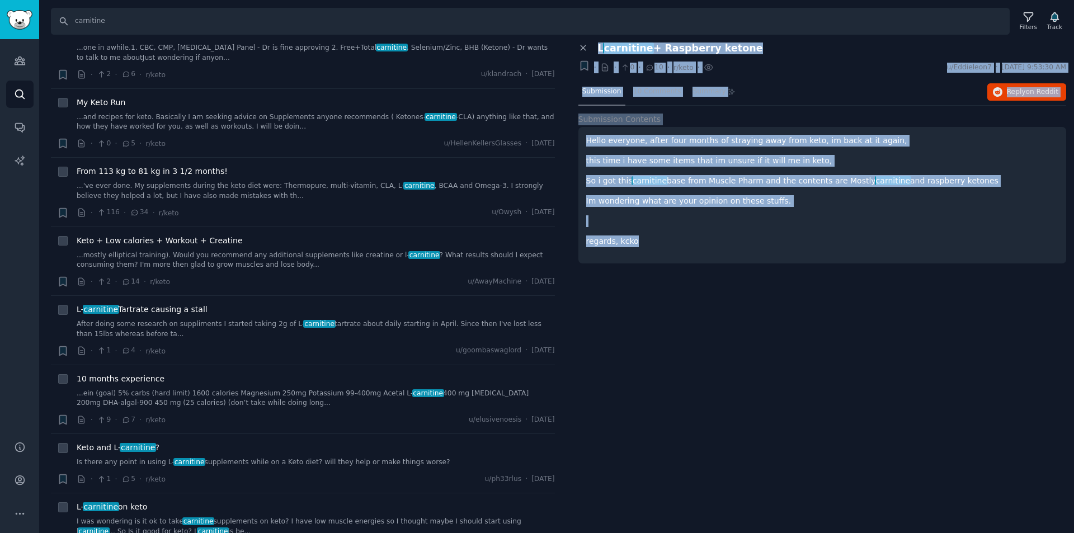
scroll to position [2517, 0]
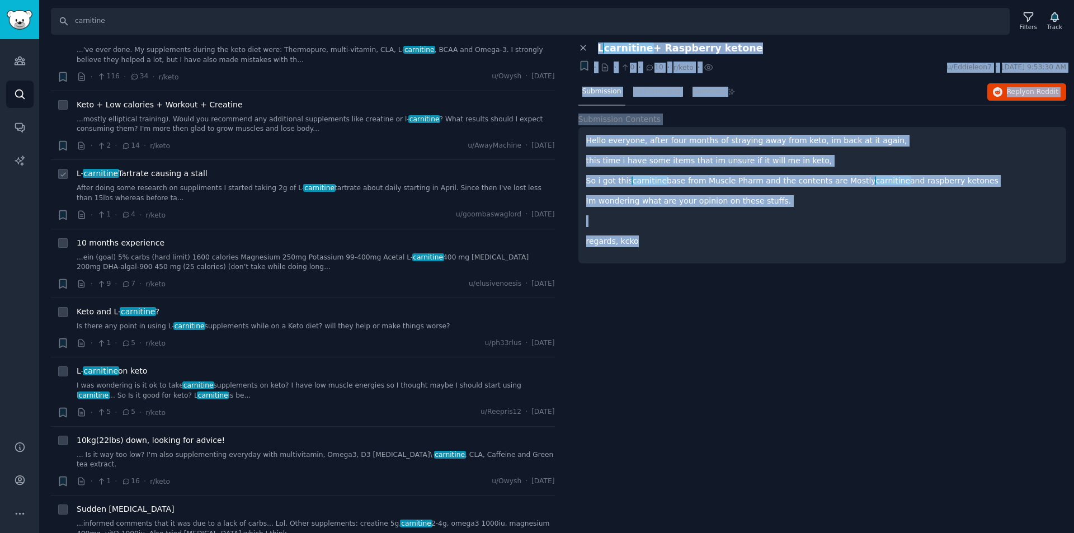
click at [156, 183] on link "After doing some research on suppliments I started taking 2g of L- carnitine ta…" at bounding box center [316, 193] width 478 height 20
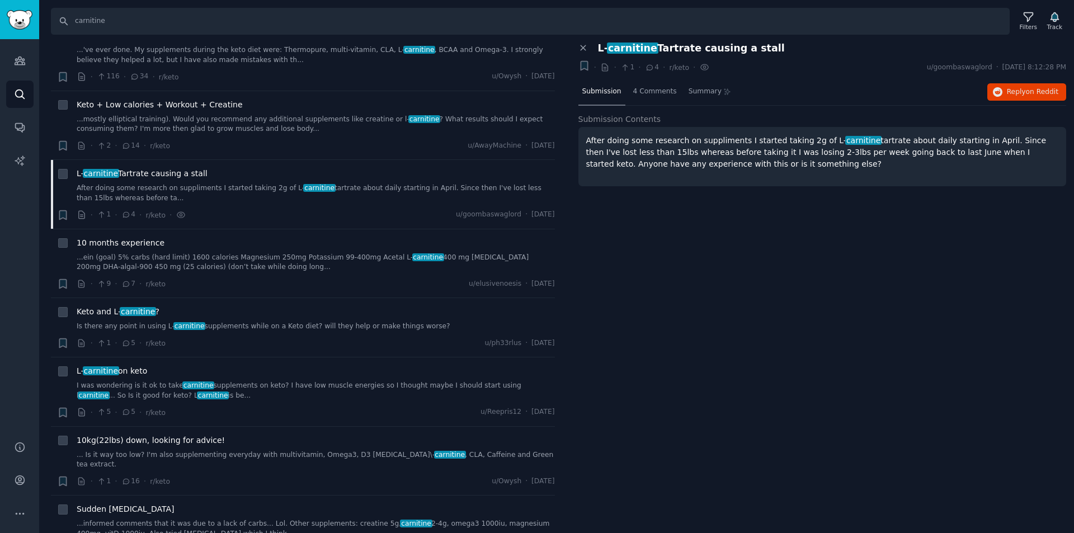
click at [743, 172] on div "After doing some research on suppliments I started taking 2g of L- carnitine ta…" at bounding box center [822, 156] width 488 height 59
drag, startPoint x: 764, startPoint y: 168, endPoint x: 600, endPoint y: 45, distance: 204.9
click at [600, 45] on div "Close panel L- carnitine Tartrate causing a stall Bookmark this conversation + …" at bounding box center [822, 127] width 488 height 168
click at [206, 322] on link "Is there any point in using L- carnitine supplements while on a Keto diet? will…" at bounding box center [316, 327] width 478 height 10
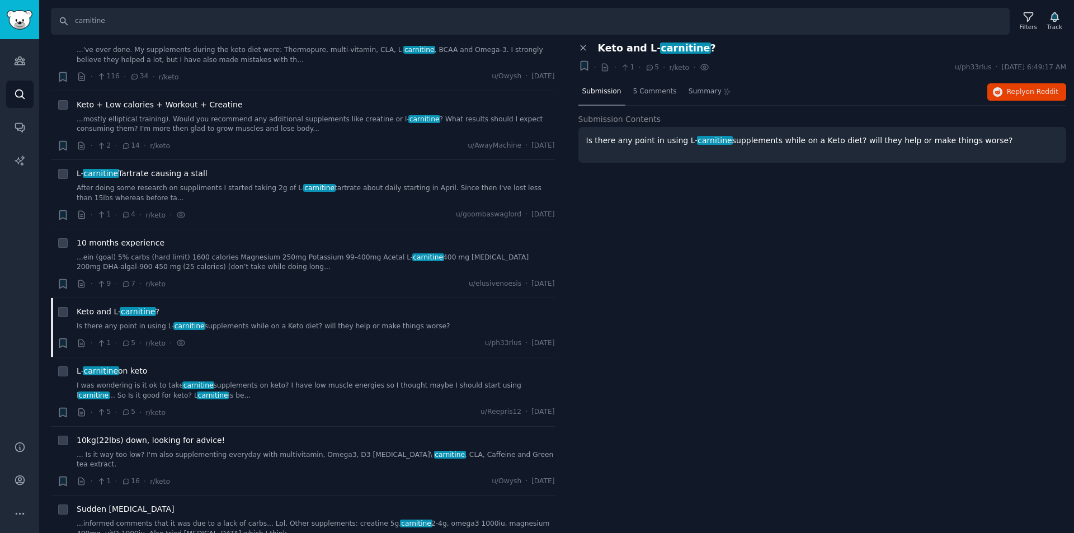
drag, startPoint x: 975, startPoint y: 144, endPoint x: 597, endPoint y: 50, distance: 389.0
click at [597, 50] on div "Close panel Keto and L- carnitine ? Bookmark this conversation + · · 1 · 5 · r/…" at bounding box center [822, 127] width 488 height 168
click at [238, 381] on link "I was wondering is it ok to take carnitine supplements on keto? I have low musc…" at bounding box center [316, 391] width 478 height 20
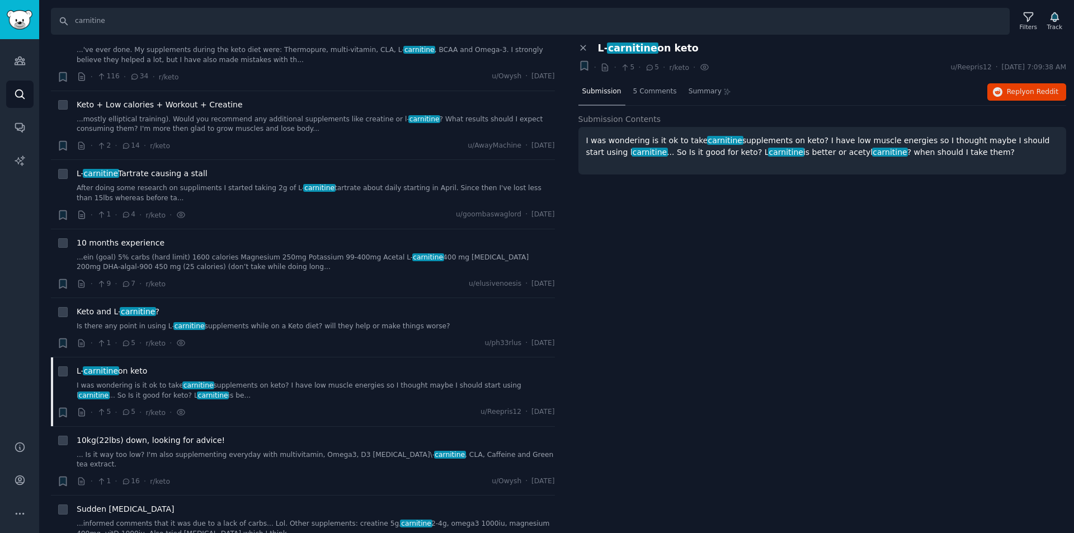
click at [738, 159] on div "I was wondering is it ok to take carnitine supplements on keto? I have low musc…" at bounding box center [822, 151] width 488 height 48
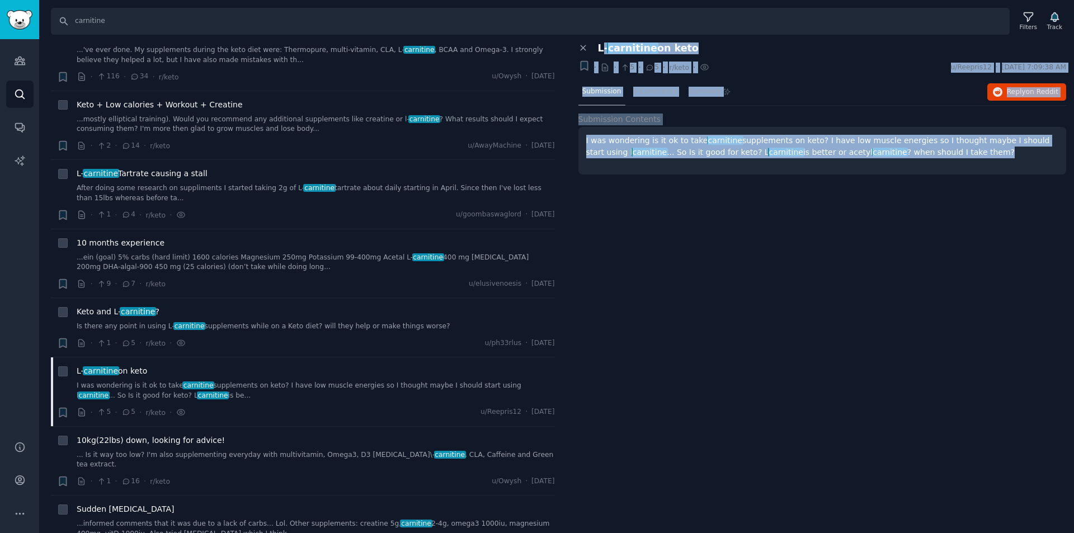
drag, startPoint x: 956, startPoint y: 155, endPoint x: 601, endPoint y: 51, distance: 369.6
click at [601, 51] on div "Close panel L- carnitine on keto Bookmark this conversation + · · 5 · 5 · r/ket…" at bounding box center [822, 127] width 488 height 168
drag, startPoint x: 612, startPoint y: 48, endPoint x: 917, endPoint y: 223, distance: 351.8
click at [917, 223] on div "Close panel L- carnitine on keto Bookmark this conversation + · · 5 · 5 · r/ket…" at bounding box center [823, 288] width 504 height 491
drag, startPoint x: 940, startPoint y: 155, endPoint x: 593, endPoint y: 44, distance: 364.8
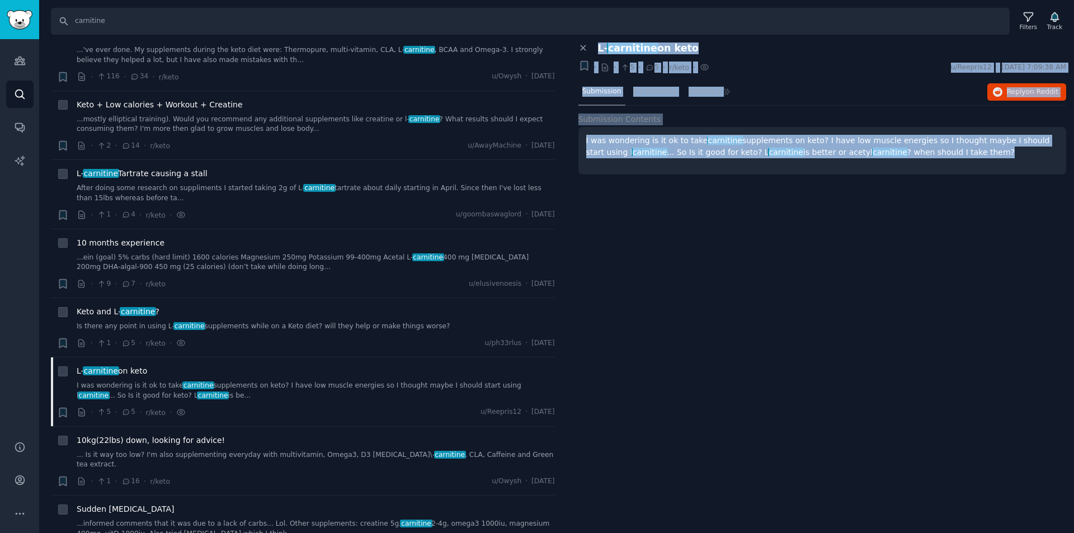
click at [593, 44] on div "Close panel L- carnitine on keto Bookmark this conversation + · · 5 · 5 · r/ket…" at bounding box center [822, 127] width 488 height 168
click at [690, 269] on div "Close panel L- carnitine on keto Bookmark this conversation + · · 5 · 5 · r/ket…" at bounding box center [823, 288] width 504 height 491
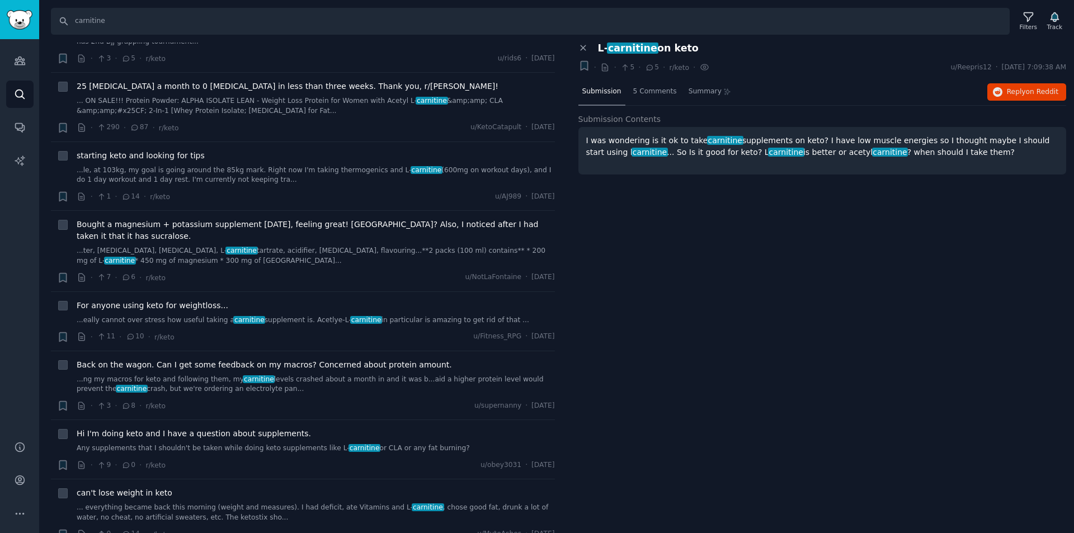
scroll to position [4475, 0]
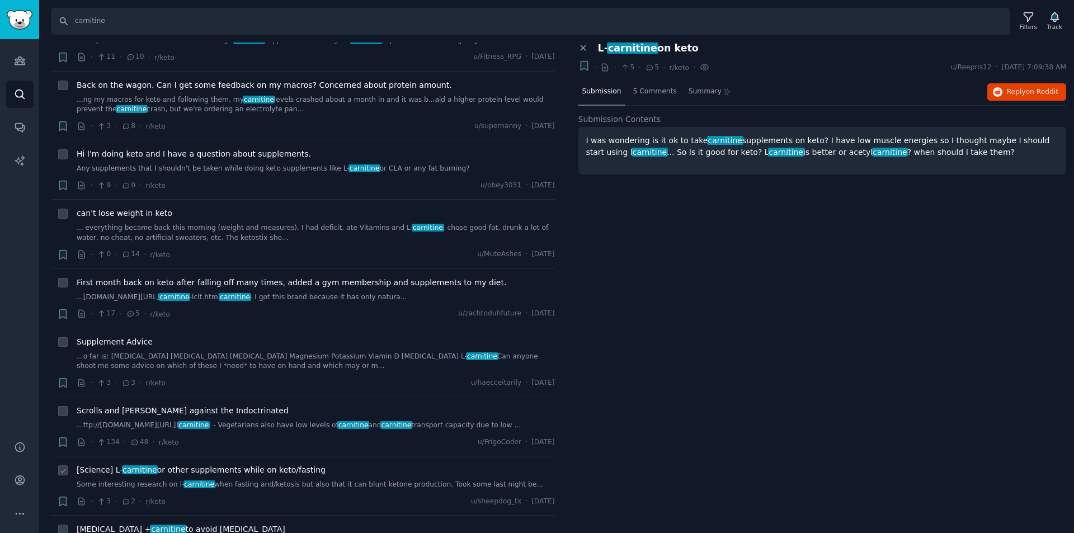
click at [232, 464] on span "[Science] L- carnitine or other supplements while on keto/fasting" at bounding box center [201, 470] width 249 height 12
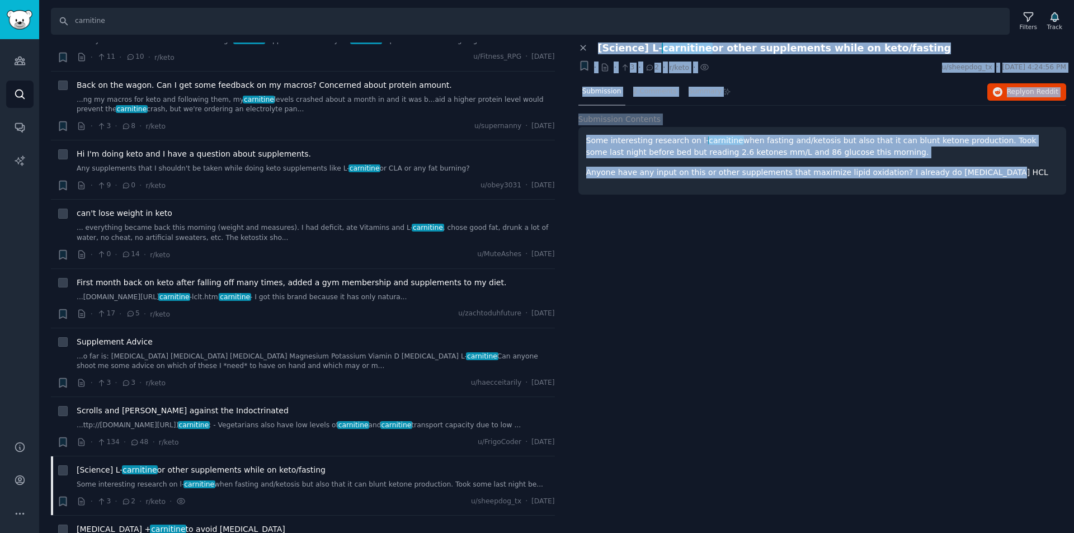
drag, startPoint x: 976, startPoint y: 171, endPoint x: 595, endPoint y: 52, distance: 399.0
click at [595, 52] on div "Close panel [Science] L- carnitine or other supplements while on keto/fasting B…" at bounding box center [822, 127] width 488 height 168
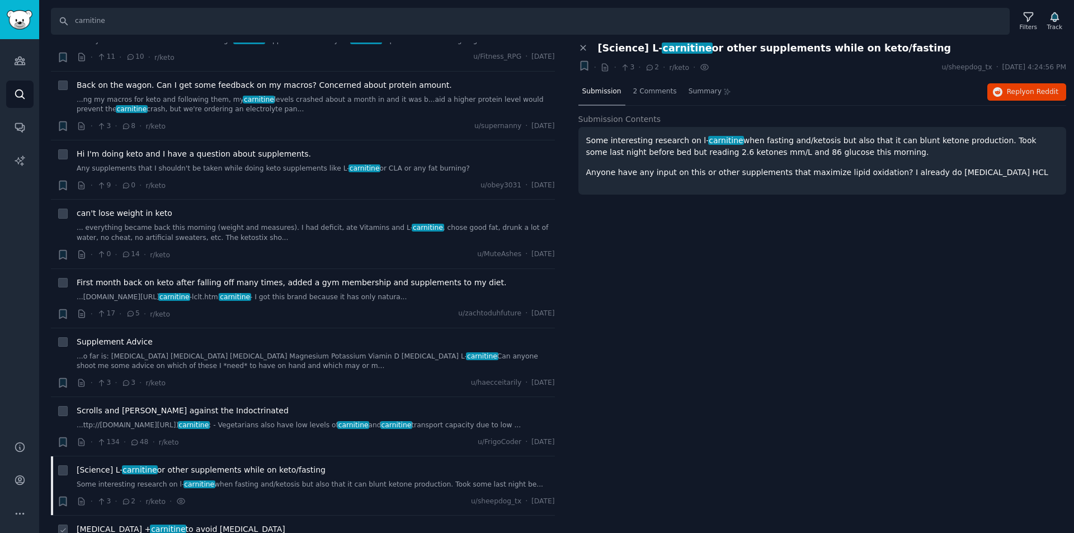
click at [161, 524] on div "[MEDICAL_DATA] + carnitine to avoid [MEDICAL_DATA] [[MEDICAL_DATA] Maximizes ca…" at bounding box center [316, 541] width 478 height 35
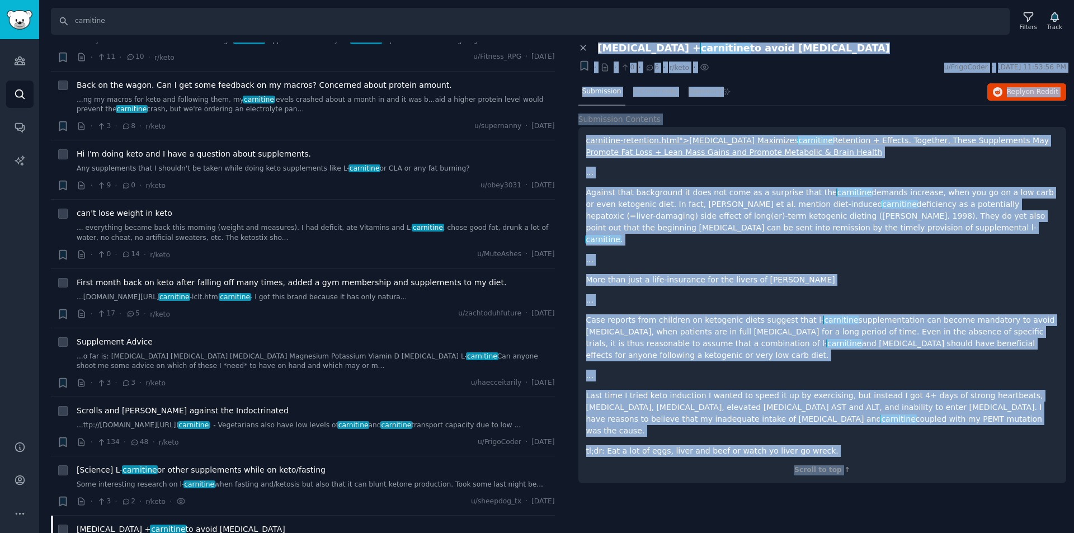
drag, startPoint x: 840, startPoint y: 422, endPoint x: 595, endPoint y: 42, distance: 452.5
click at [595, 43] on div "Close panel [MEDICAL_DATA] + carnitine to avoid [MEDICAL_DATA] Bookmark this co…" at bounding box center [822, 269] width 488 height 453
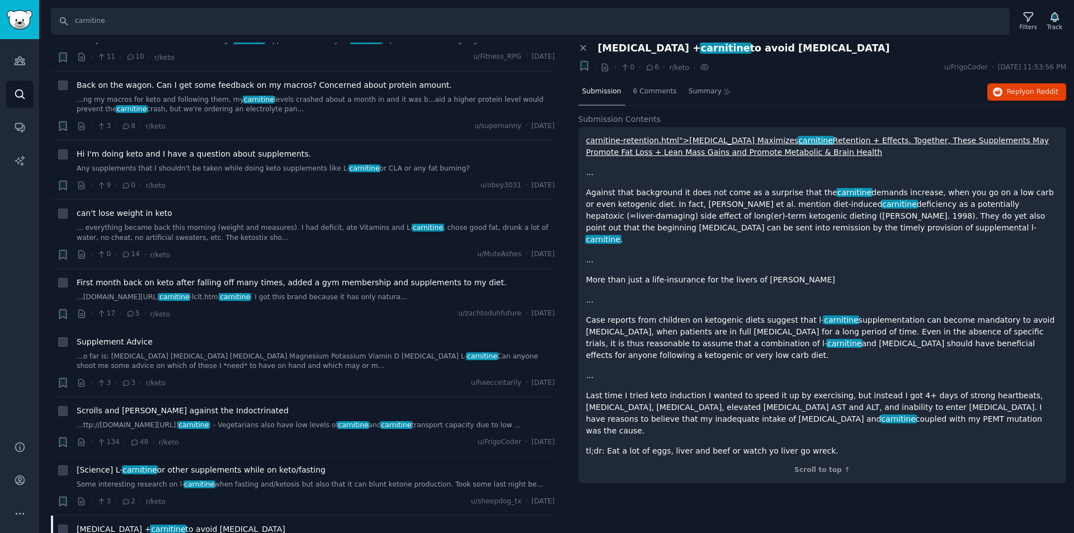
scroll to position [4755, 0]
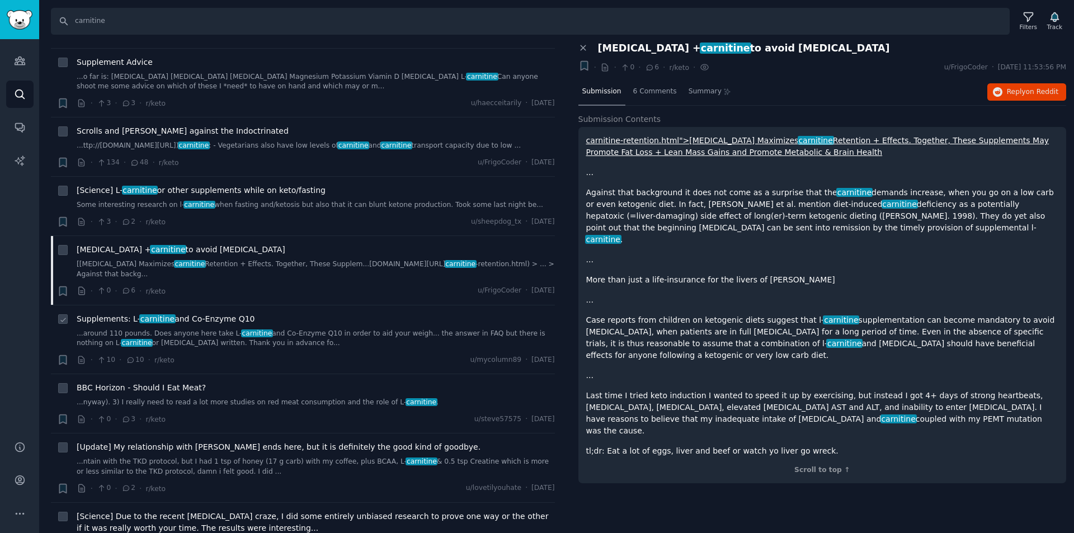
click at [168, 329] on link "...around 110 pounds. Does anyone here take L- carnitine and Co-Enzyme Q10 in o…" at bounding box center [316, 339] width 478 height 20
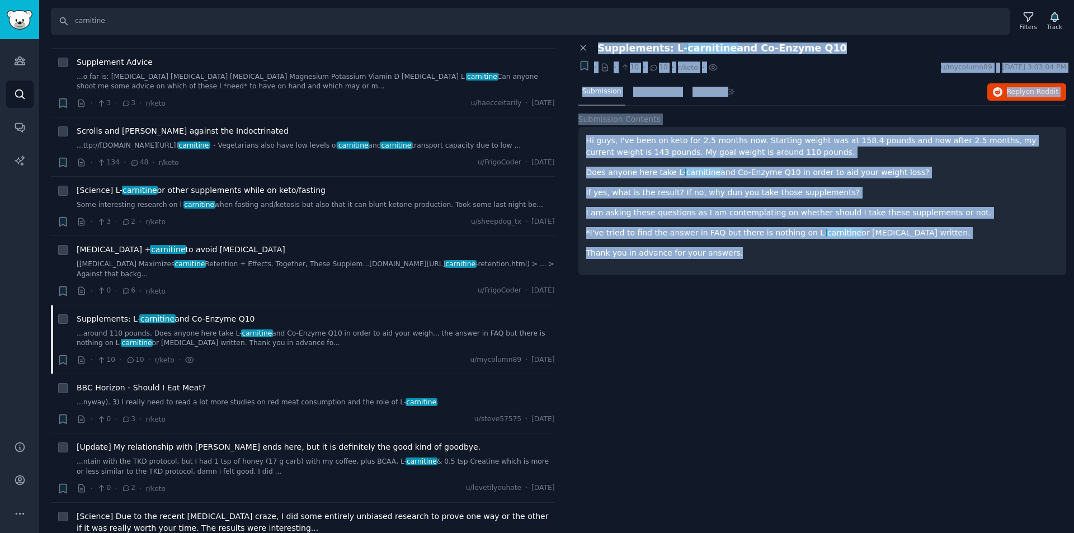
drag, startPoint x: 735, startPoint y: 260, endPoint x: 600, endPoint y: 48, distance: 250.5
click at [600, 48] on div "Close panel Supplements: L- carnitine and Co-Enzyme Q10 + · · 10 · 10 · r/keto …" at bounding box center [822, 165] width 488 height 245
copy div "Supplements: L- carnitine and Co-Enzyme Q10 + · · 10 · 10 · r/keto · u/mycolumn…"
click at [707, 402] on div "Close panel Supplements: L- carnitine and Co-Enzyme Q10 + · · 10 · 10 · r/keto …" at bounding box center [823, 288] width 504 height 491
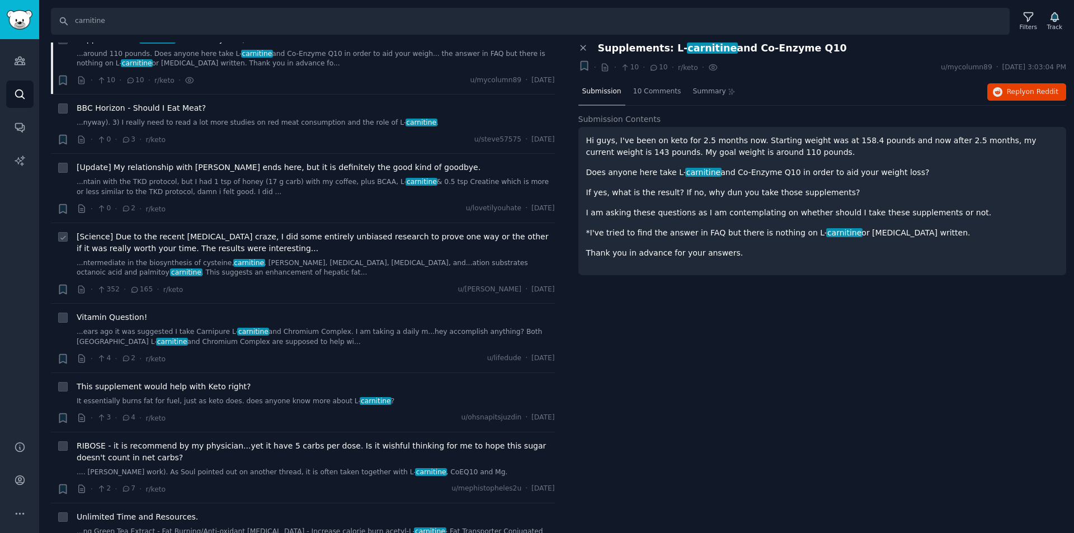
scroll to position [5315, 0]
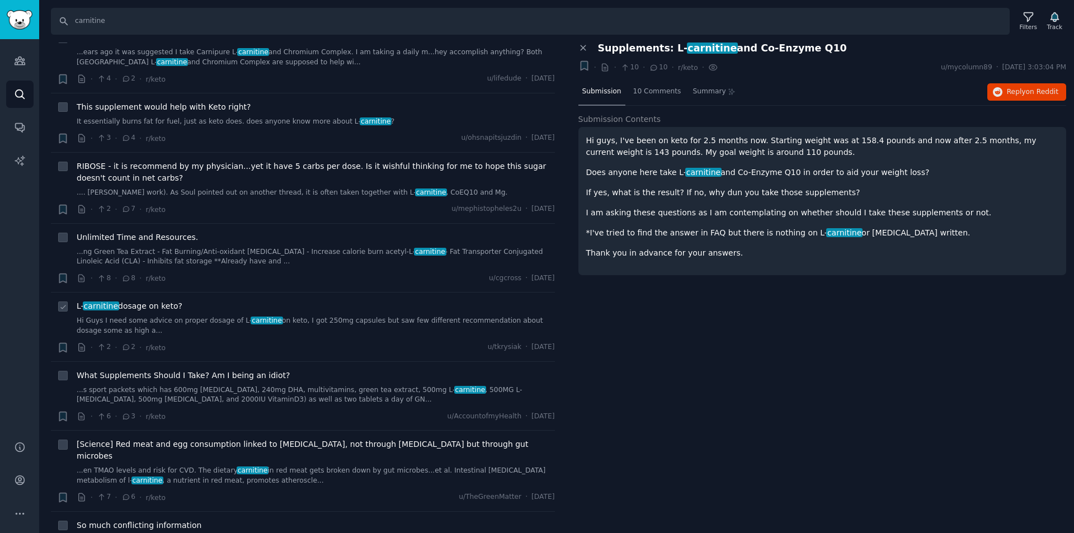
click at [175, 300] on div "L- carnitine dosage on keto? Hi Guys I need some advice on proper dosage of L- …" at bounding box center [316, 317] width 478 height 35
click at [172, 316] on link "Hi Guys I need some advice on proper dosage of L- carnitine on keto, I got 250m…" at bounding box center [316, 326] width 478 height 20
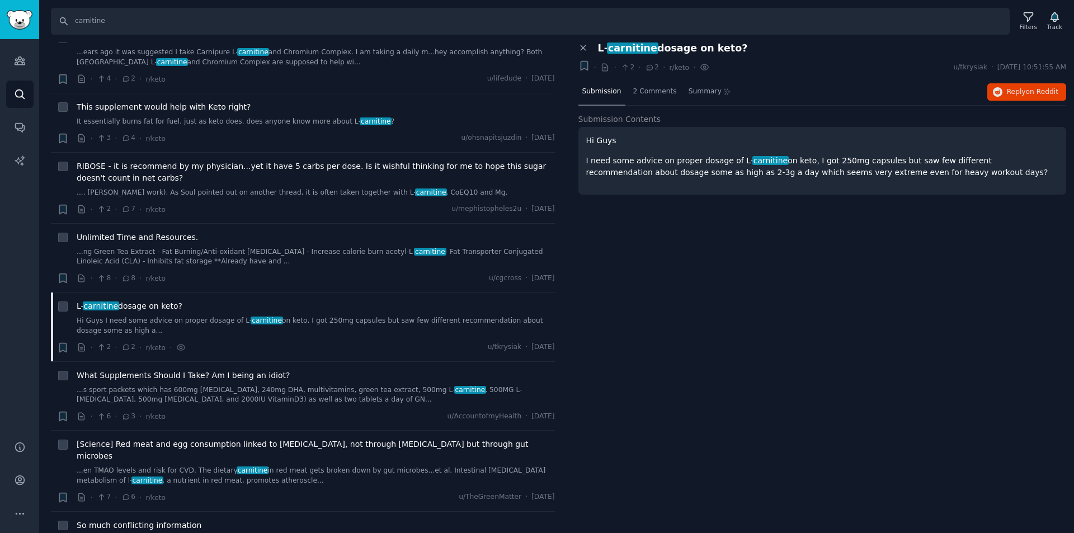
drag, startPoint x: 895, startPoint y: 176, endPoint x: 596, endPoint y: 50, distance: 324.2
click at [596, 50] on div "Close panel L- carnitine dosage on keto? + · · 2 · 2 · r/keto · u/tkrysiak · Th…" at bounding box center [822, 127] width 488 height 168
copy div "L- carnitine dosage on keto? + · · 2 · 2 · r/keto · u/tkrysiak · Thu 8/8/2013, …"
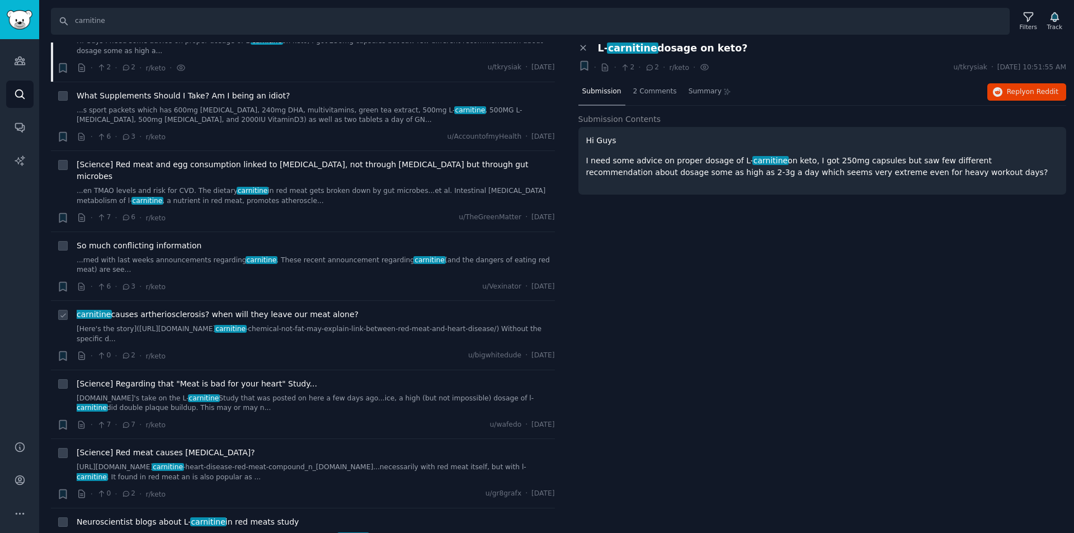
click at [160, 309] on span "carnitine causes artheriosclerosis? when will they leave our meat alone?" at bounding box center [218, 315] width 282 height 12
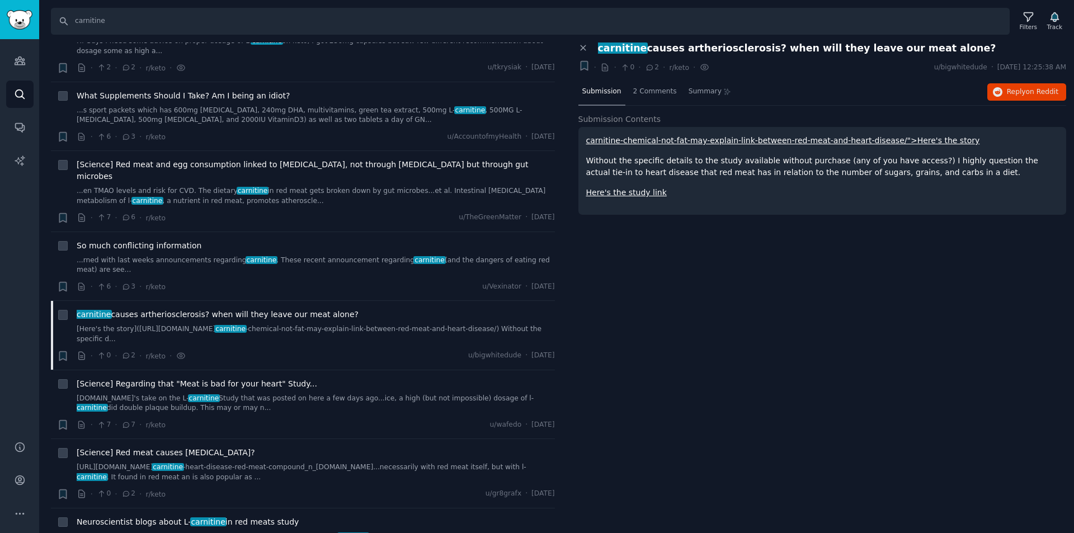
click at [670, 189] on p "Here's the study link" at bounding box center [822, 193] width 473 height 12
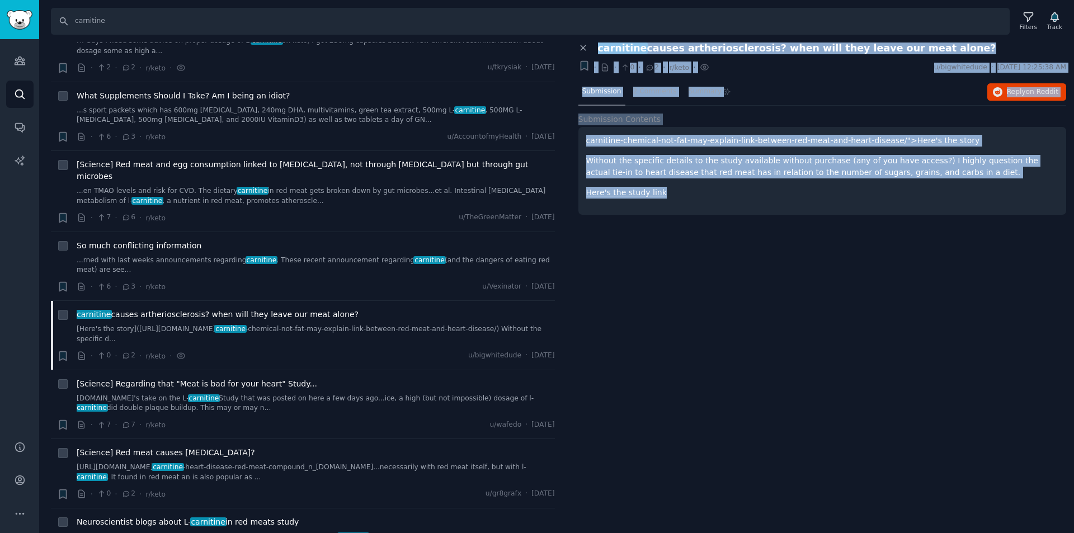
drag, startPoint x: 679, startPoint y: 199, endPoint x: 600, endPoint y: 46, distance: 171.7
click at [600, 46] on div "Close panel carnitine causes artheriosclerosis? when will they leave our meat a…" at bounding box center [822, 135] width 488 height 185
copy div "carnitine causes artheriosclerosis? when will they leave our meat alone? + · · …"
click at [703, 361] on div "Close panel carnitine causes artheriosclerosis? when will they leave our meat a…" at bounding box center [823, 288] width 504 height 491
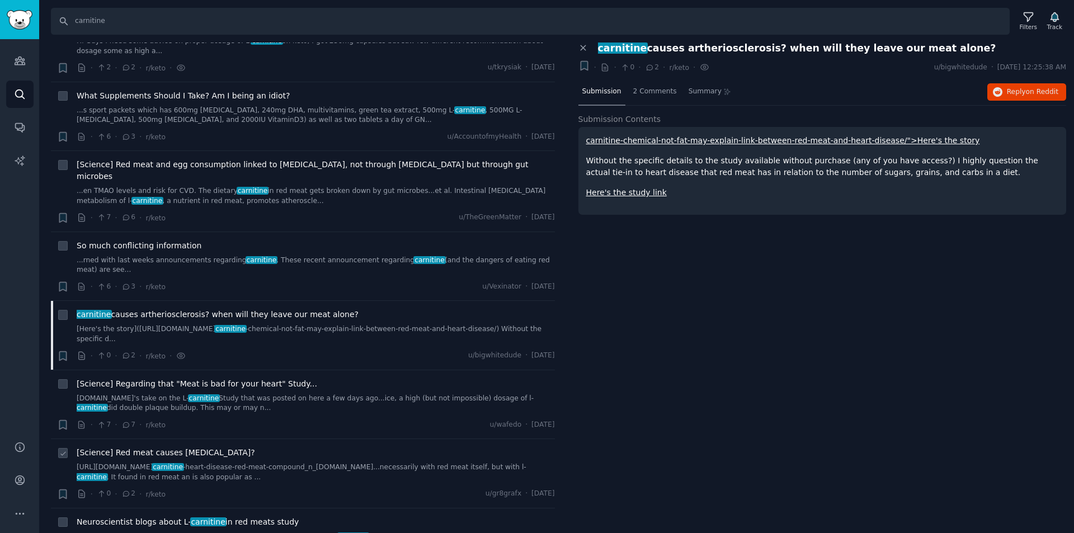
scroll to position [5874, 0]
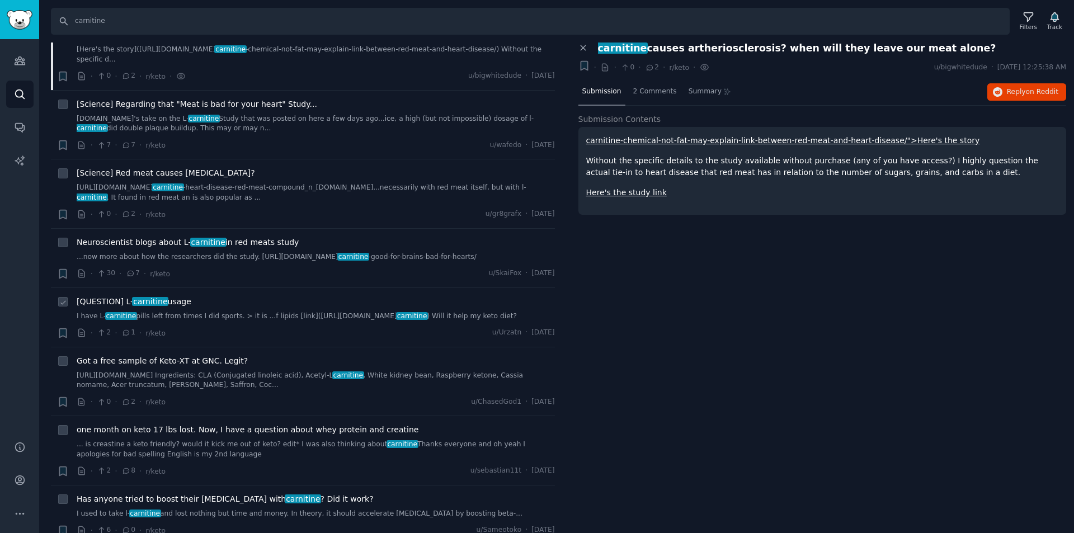
click at [183, 312] on link "I have L- carnitine pills left from times I did sports. > it is ...f lipids [li…" at bounding box center [316, 317] width 478 height 10
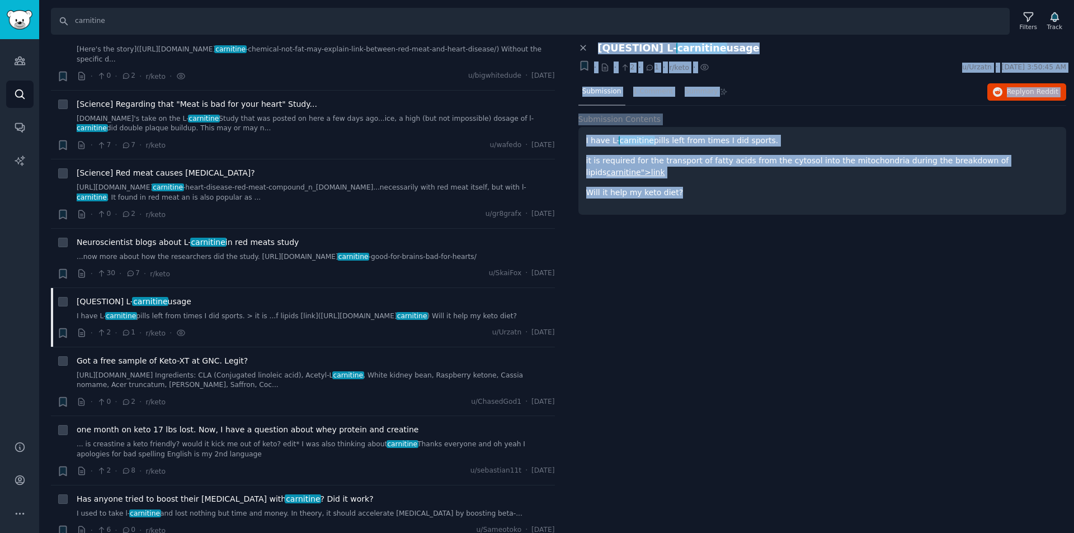
drag, startPoint x: 678, startPoint y: 178, endPoint x: 591, endPoint y: 49, distance: 155.6
click at [591, 49] on div "Close panel [QUESTION] L- carnitine usage Bookmark this conversation + · · 2 · …" at bounding box center [822, 135] width 488 height 185
copy div "[QUESTION] L- carnitine usage Bookmark this conversation + · · 2 · 1 · r/keto ·…"
drag, startPoint x: 644, startPoint y: 323, endPoint x: 647, endPoint y: 343, distance: 20.3
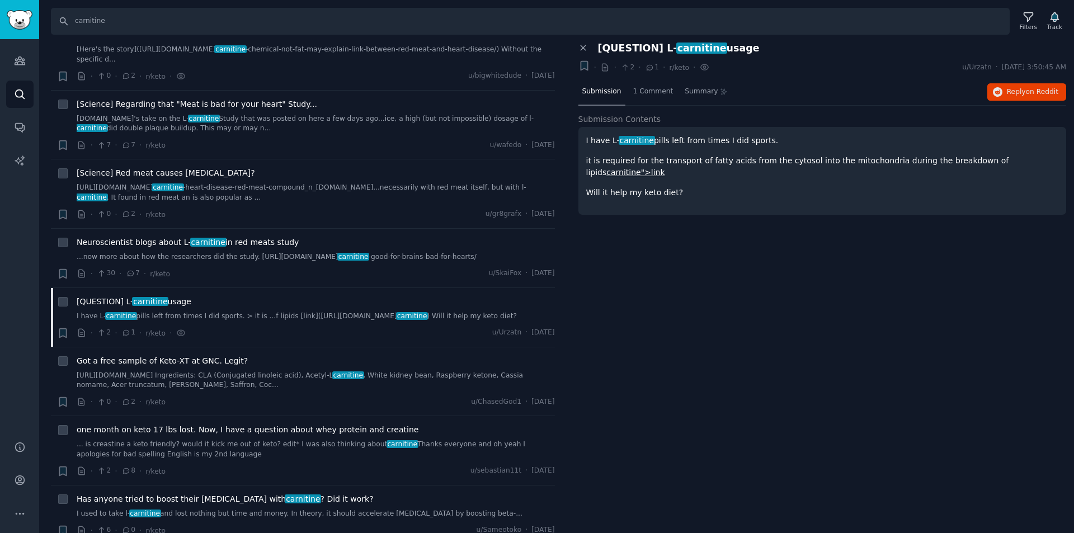
click at [656, 397] on div "Close panel [QUESTION] L- carnitine usage Bookmark this conversation + · · 2 · …" at bounding box center [823, 288] width 504 height 491
click at [310, 509] on link "I used to take l- carnitine and lost nothing but time and money. In theory, it …" at bounding box center [316, 514] width 478 height 10
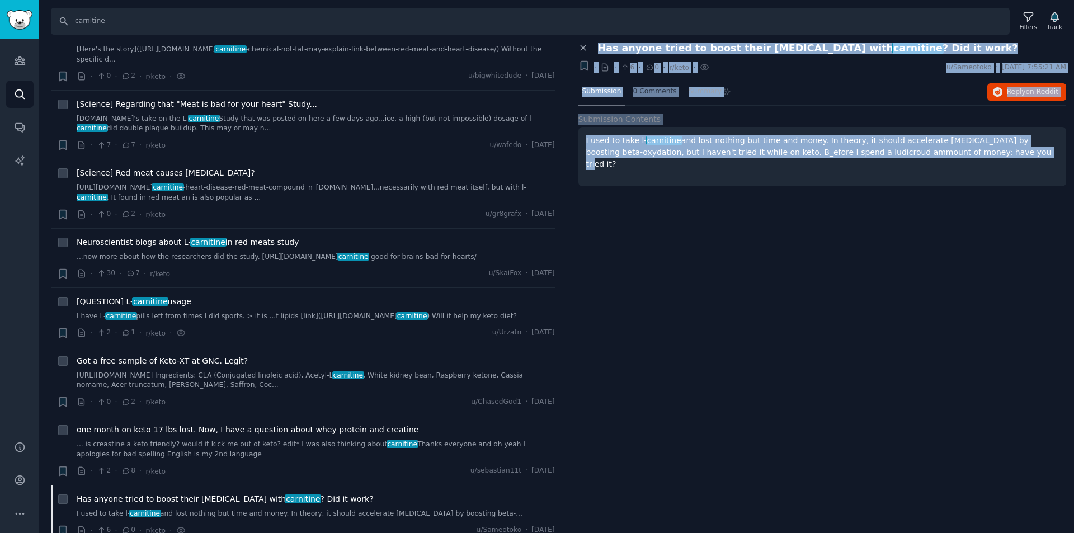
drag, startPoint x: 931, startPoint y: 149, endPoint x: 599, endPoint y: 53, distance: 346.1
click at [599, 53] on div "Close panel Has anyone tried to boost their ketosis with carnitine ? Did it wor…" at bounding box center [822, 127] width 488 height 168
copy div "Has anyone tried to boost their ketosis with carnitine ? Did it work? Bookmark …"
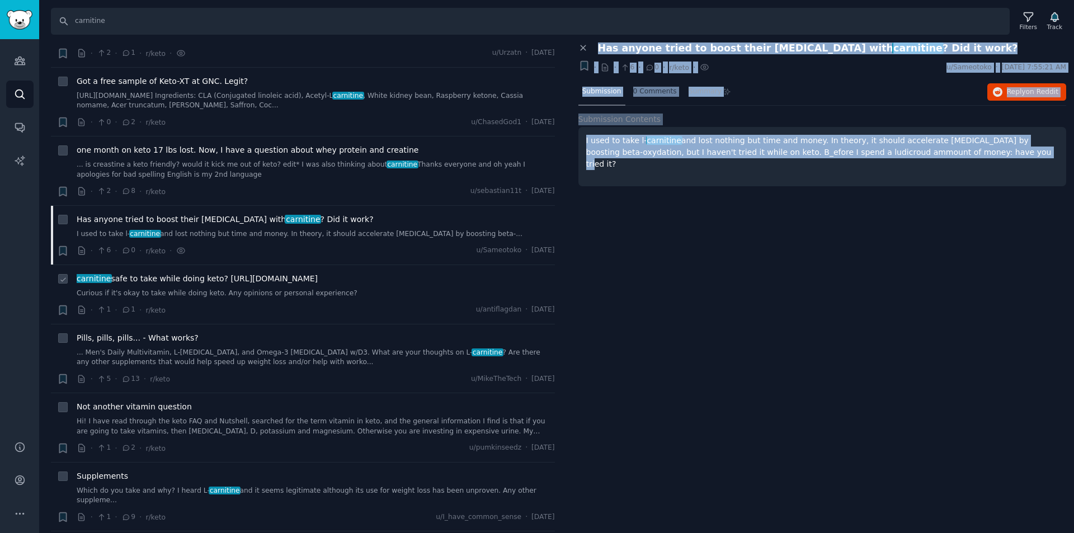
click at [235, 289] on link "Curious if it's okay to take while doing keto. Any opinions or personal experie…" at bounding box center [316, 294] width 478 height 10
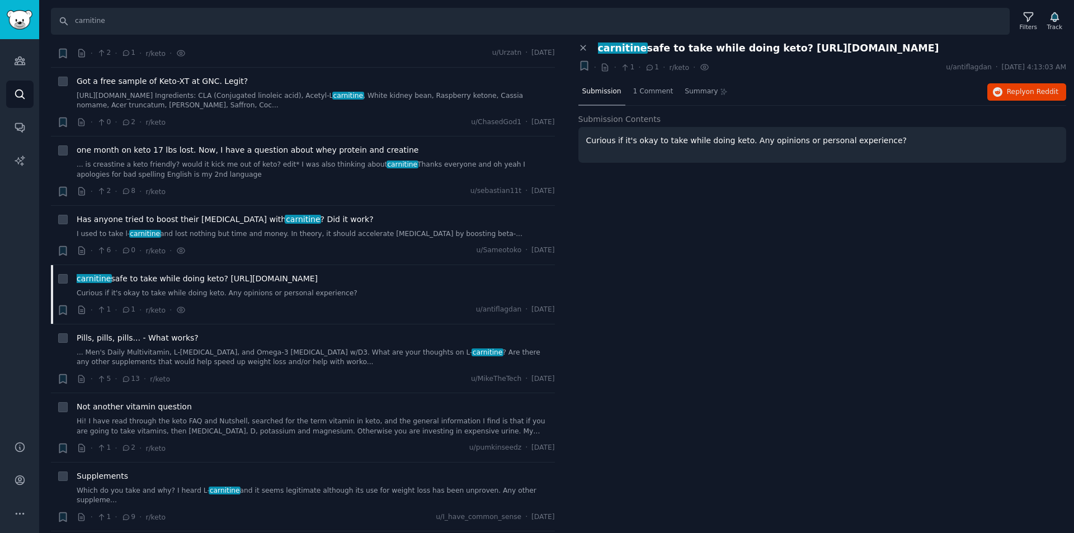
click at [866, 142] on p "Curious if it's okay to take while doing keto. Any opinions or personal experie…" at bounding box center [822, 141] width 473 height 12
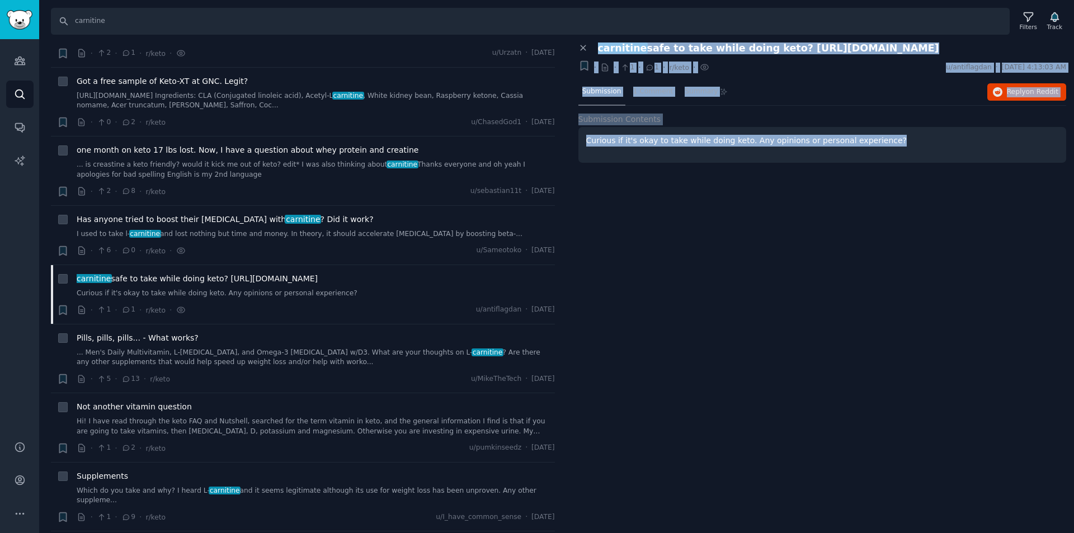
drag, startPoint x: 883, startPoint y: 142, endPoint x: 592, endPoint y: 48, distance: 305.7
click at [592, 48] on div "Close panel carnitine safe to take while doing keto? http://www.gnc.com/product…" at bounding box center [822, 127] width 488 height 168
copy div "carnitine safe to take while doing keto? http://www.gnc.com/product/index.jsp?p…"
click at [651, 321] on div "Close panel carnitine safe to take while doing keto? http://www.gnc.com/product…" at bounding box center [823, 288] width 504 height 491
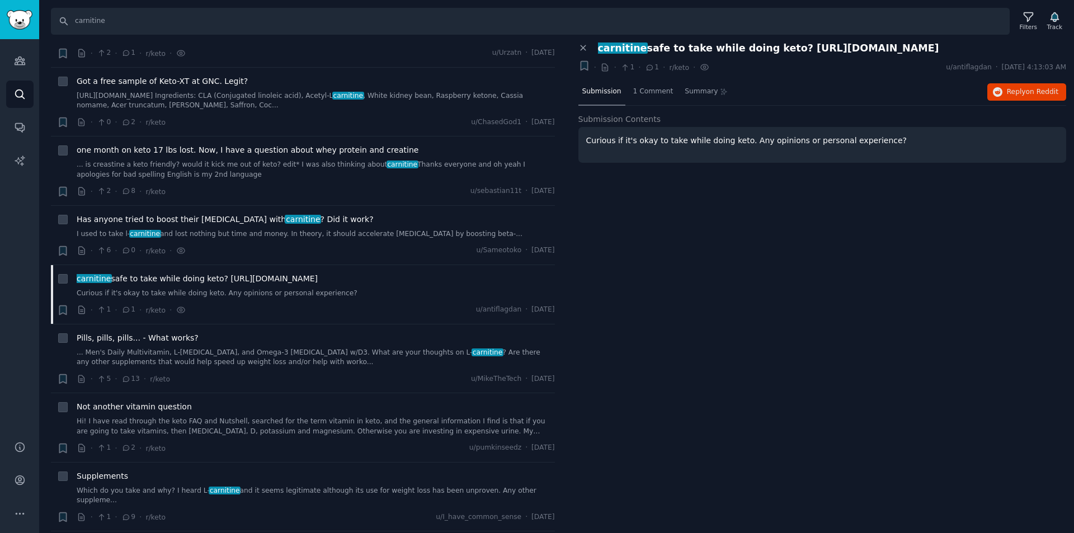
click at [623, 425] on div "Close panel carnitine safe to take while doing keto? http://www.gnc.com/product…" at bounding box center [823, 288] width 504 height 491
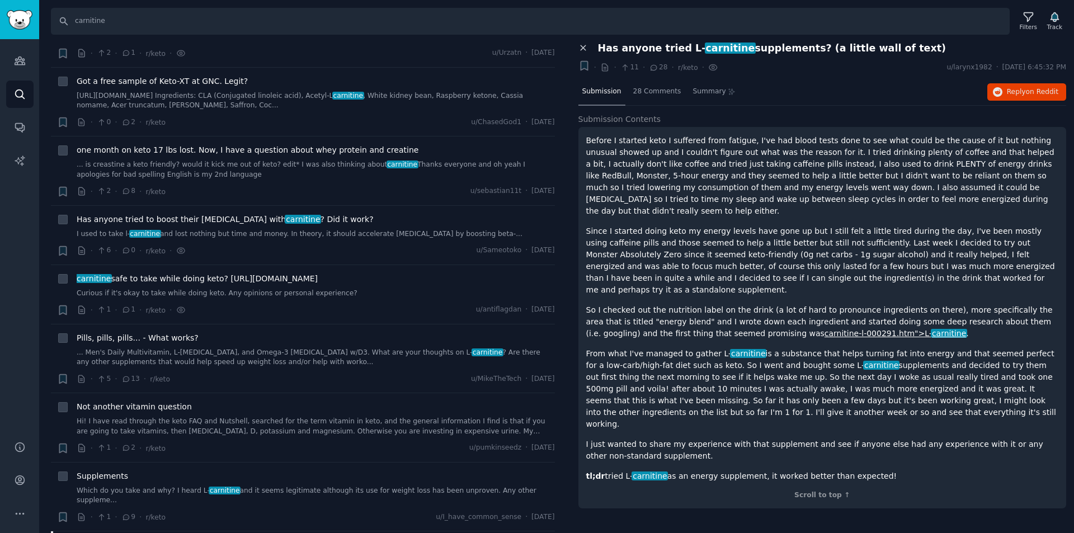
drag, startPoint x: 783, startPoint y: 365, endPoint x: 585, endPoint y: 51, distance: 370.6
click at [585, 51] on div "Close panel Has anyone tried L- carnitine supplements? (a little wall of text) …" at bounding box center [822, 282] width 488 height 478
copy div "Has anyone tried L- carnitine supplements? (a little wall of text) Bookmark thi…"
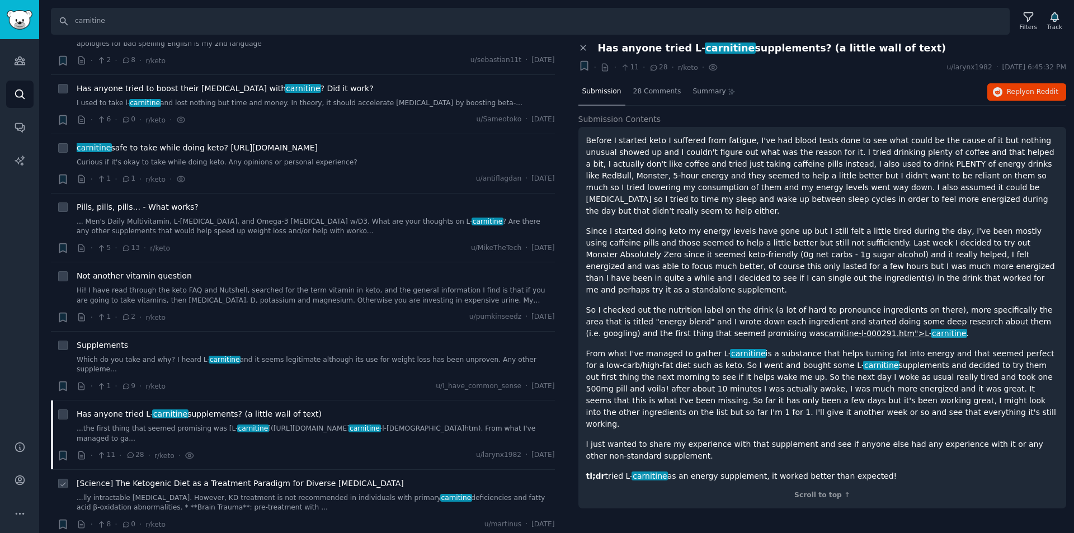
click at [209, 493] on link "...lly intractable epilepsy. However, KD treatment is not recommended in indivi…" at bounding box center [316, 503] width 478 height 20
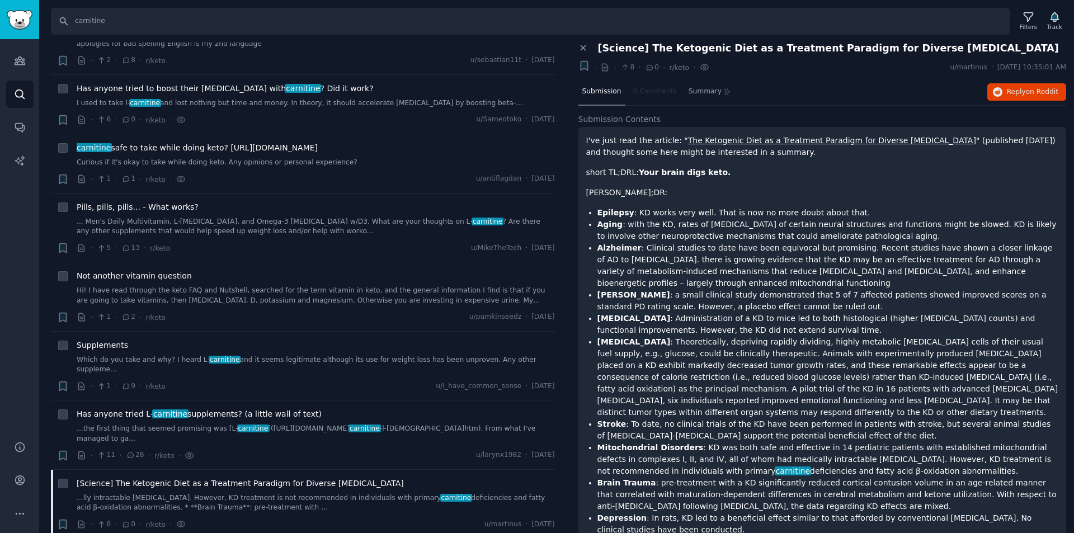
scroll to position [78, 0]
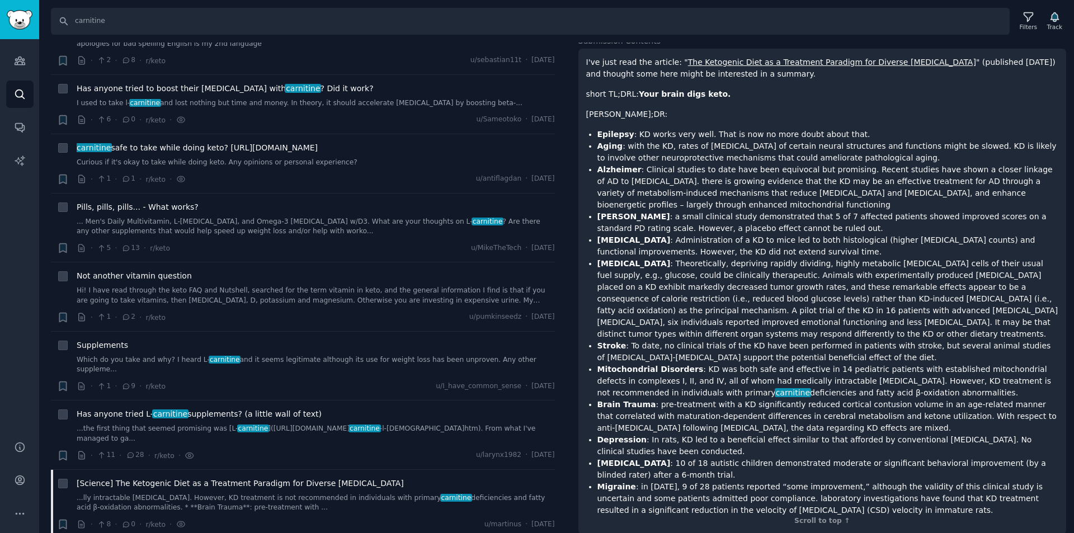
click at [730, 399] on li "Brain Trauma : pre-treatment with a KD significantly reduced cortical contusion…" at bounding box center [828, 416] width 462 height 35
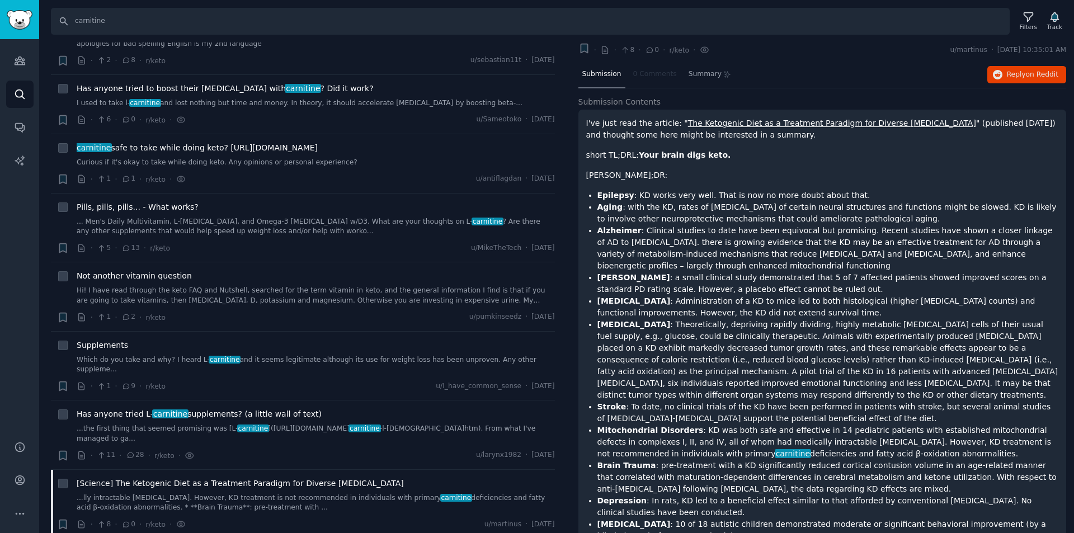
scroll to position [0, 0]
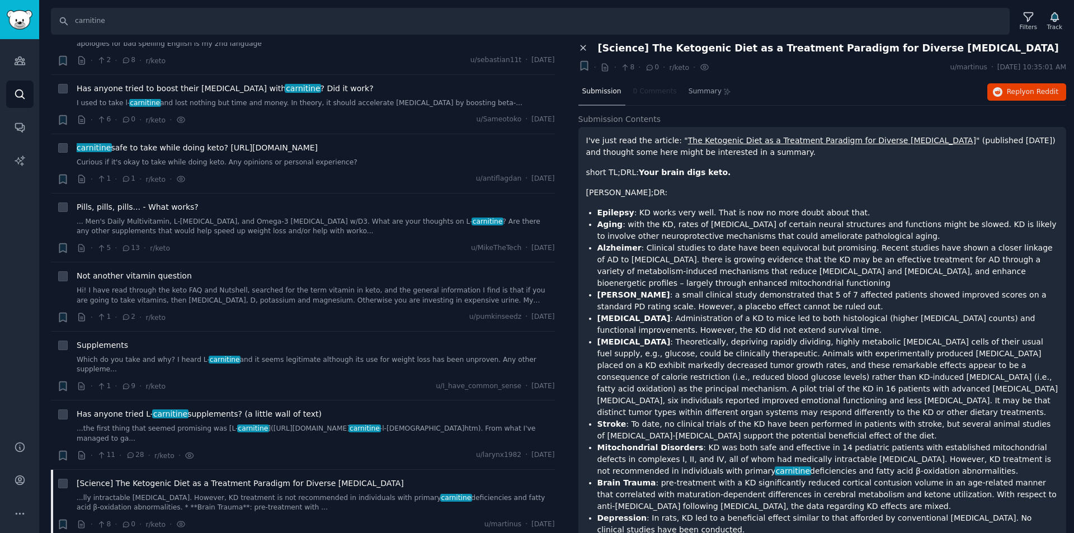
drag, startPoint x: 884, startPoint y: 498, endPoint x: 589, endPoint y: 47, distance: 539.0
click at [589, 47] on div "Close panel [Science] The Ketogenic Diet as a Treatment Paradigm for Diverse Ne…" at bounding box center [822, 334] width 488 height 582
copy div "[Science] The Ketogenic Diet as a Treatment Paradigm for Diverse Neurological D…"
click at [746, 318] on li "Amyotrophic Lateral Sclerosis : Administration of a KD to mice led to both hist…" at bounding box center [828, 324] width 462 height 23
click at [717, 270] on li "Alzheimer : Clinical studies to date have been equivocal but promising. Recent …" at bounding box center [828, 265] width 462 height 47
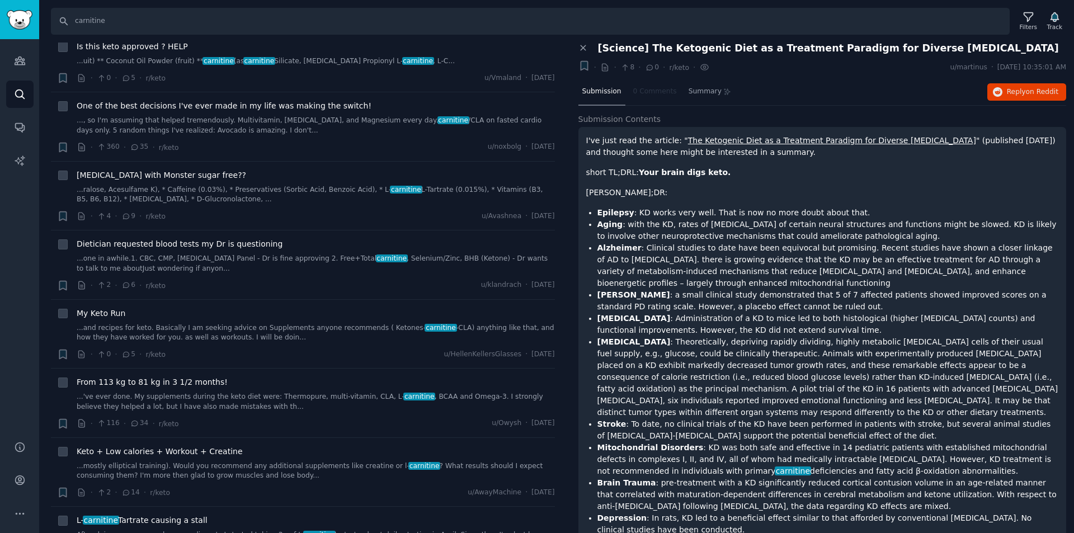
scroll to position [2089, 0]
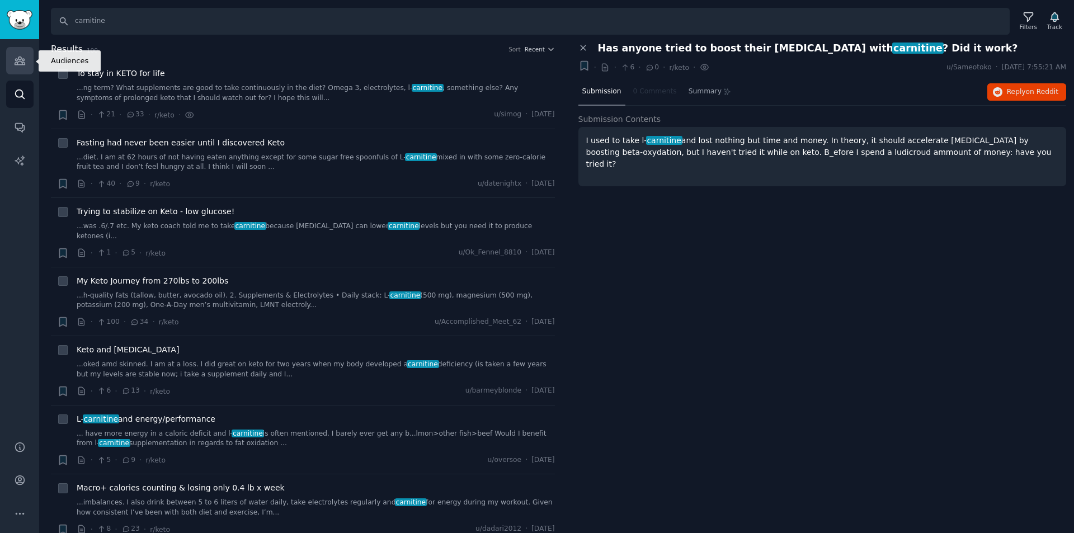
click at [20, 56] on icon "Sidebar" at bounding box center [20, 61] width 12 height 12
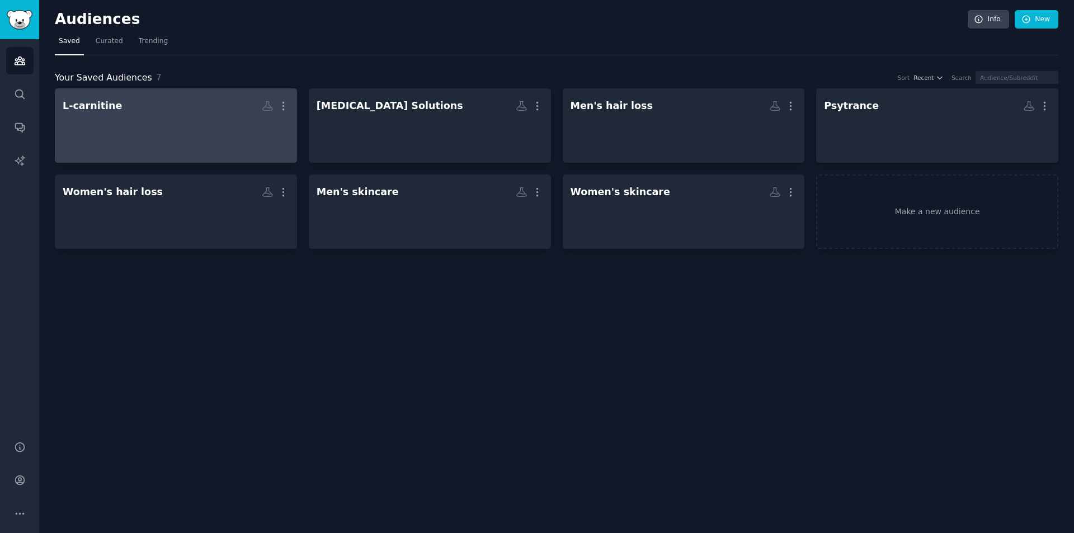
click at [149, 112] on h2 "L-carnitine More" at bounding box center [176, 106] width 227 height 20
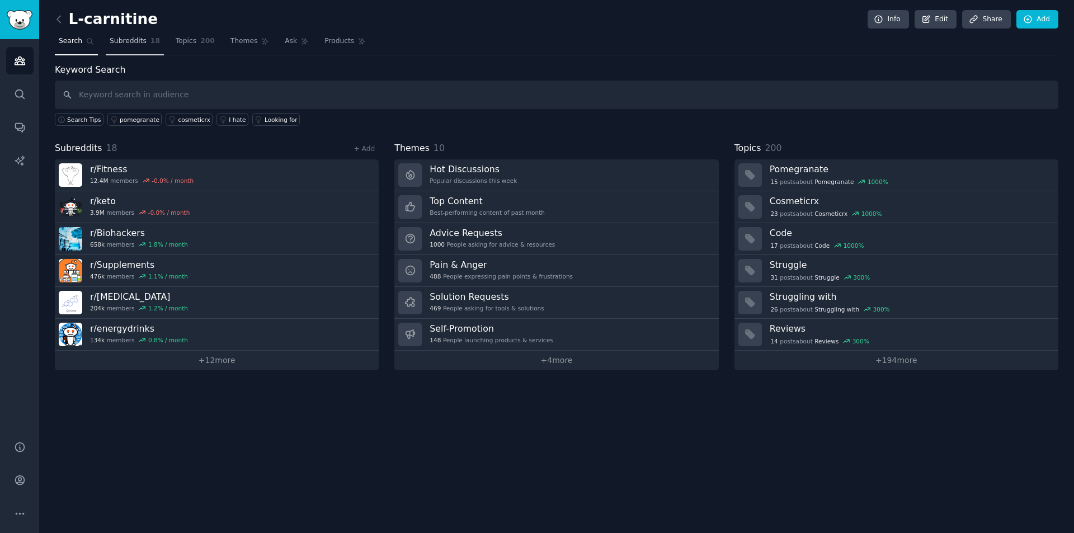
click at [137, 46] on span "Subreddits" at bounding box center [128, 41] width 37 height 10
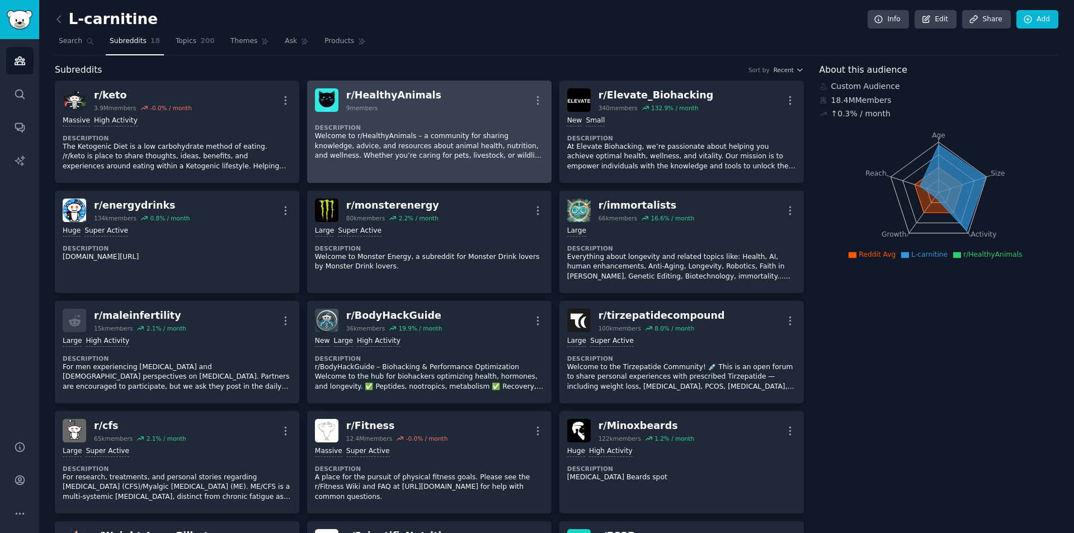
click at [414, 153] on p "Welcome to r/HealthyAnimals – a community for sharing knowledge, advice, and re…" at bounding box center [429, 146] width 229 height 30
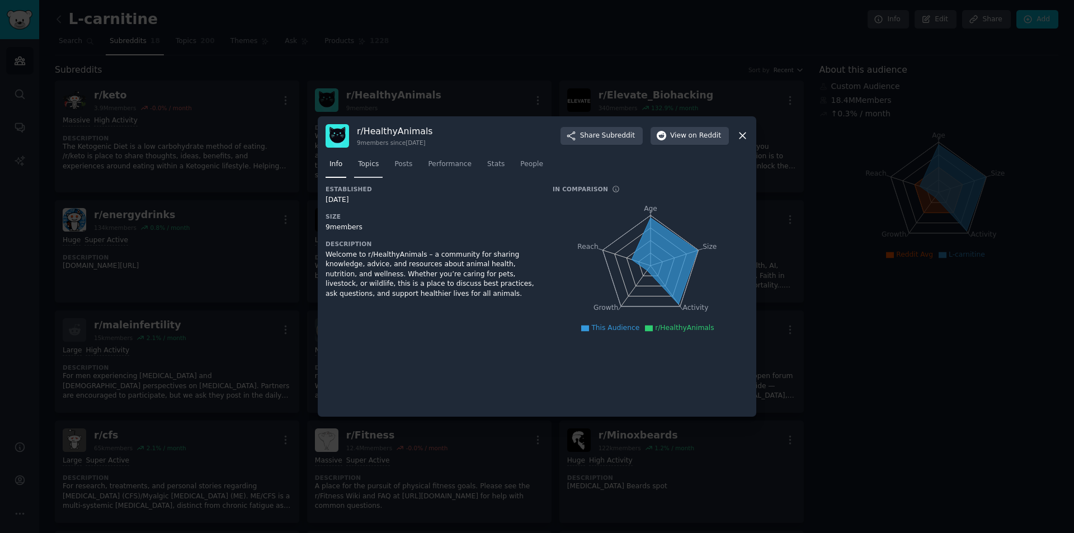
click at [366, 169] on span "Topics" at bounding box center [368, 164] width 21 height 10
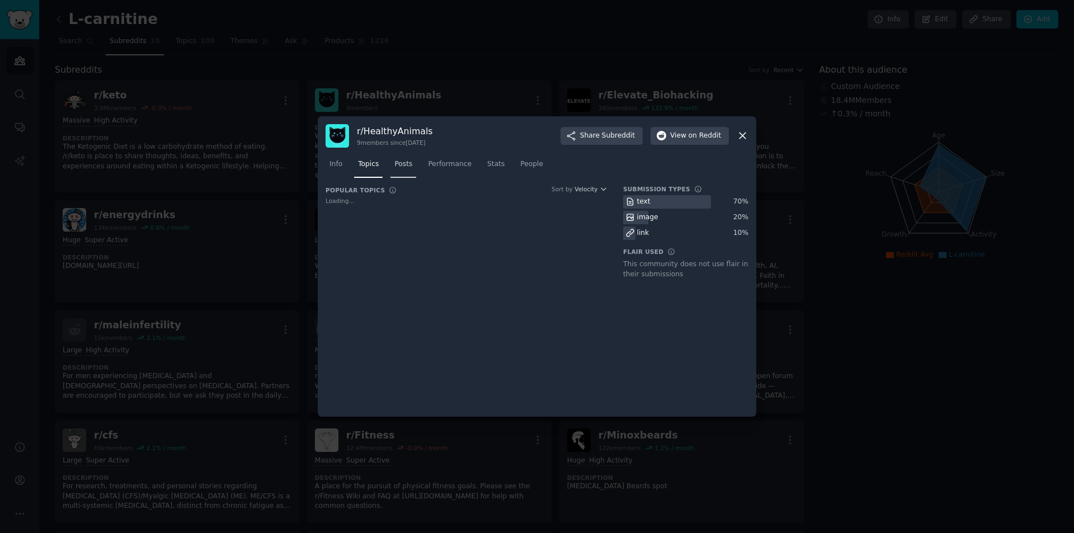
click at [406, 162] on span "Posts" at bounding box center [403, 164] width 18 height 10
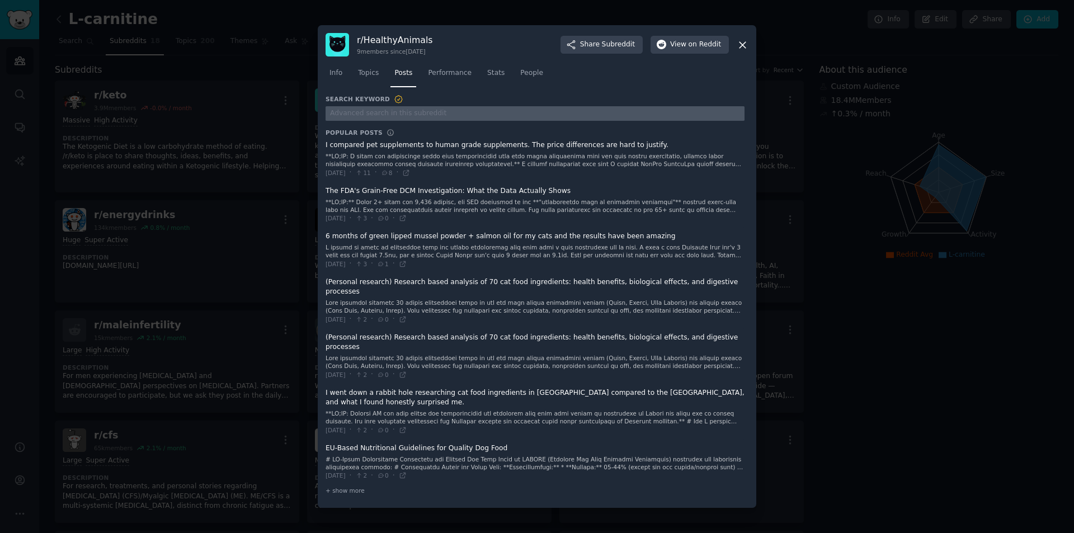
click at [437, 121] on input "text" at bounding box center [535, 113] width 419 height 15
type input "C"
type input "carnitine"
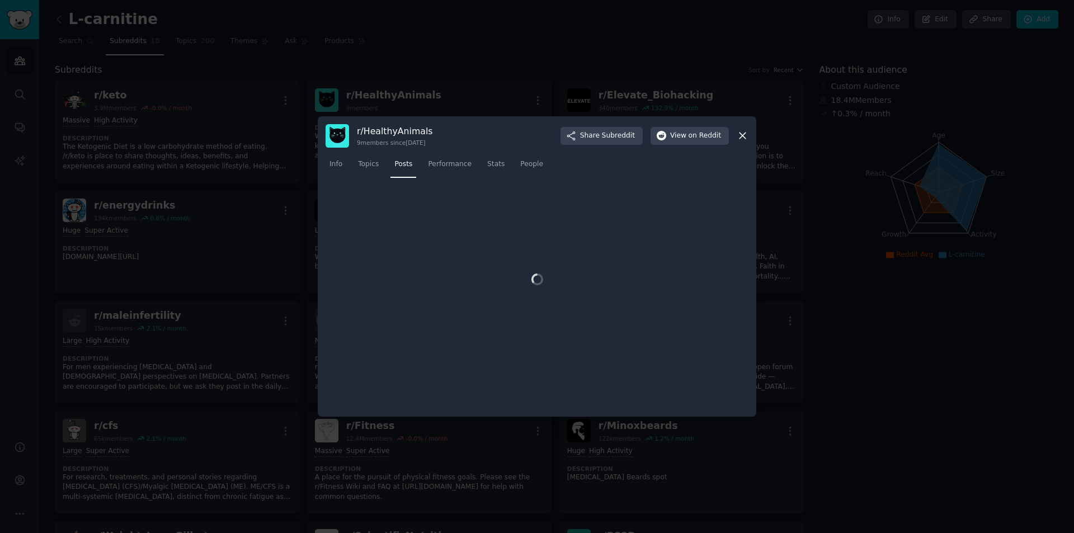
click at [285, 219] on div at bounding box center [537, 266] width 1074 height 533
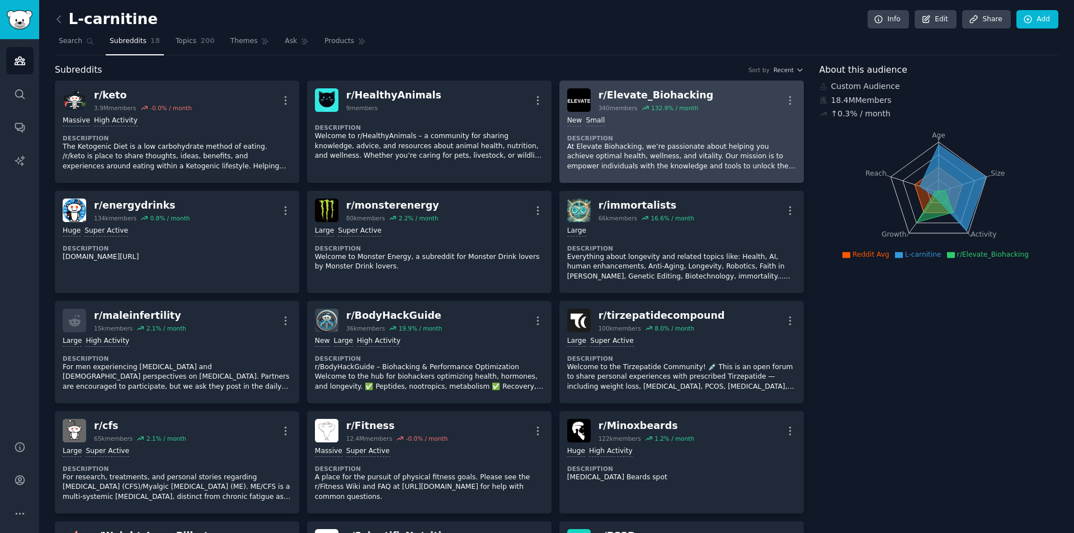
click at [710, 144] on p "At Elevate Biohacking, we’re passionate about helping you achieve optimal healt…" at bounding box center [681, 157] width 229 height 30
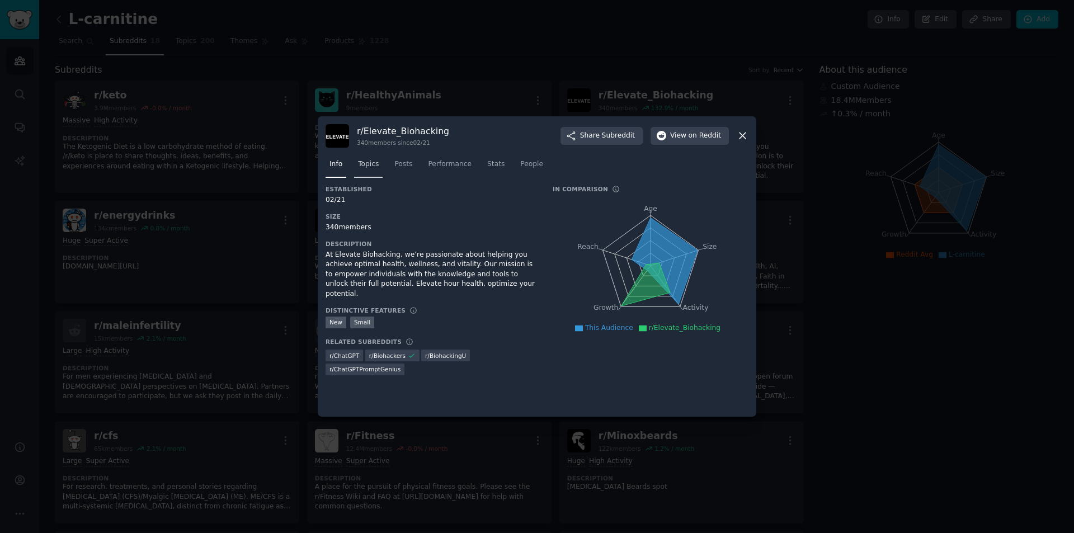
click at [374, 167] on span "Topics" at bounding box center [368, 164] width 21 height 10
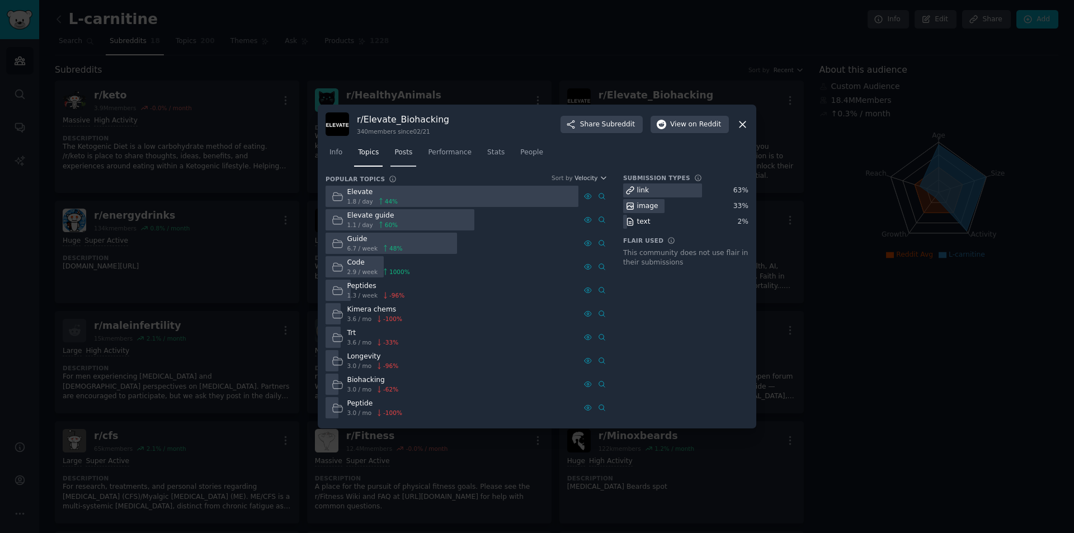
click at [410, 154] on link "Posts" at bounding box center [403, 155] width 26 height 23
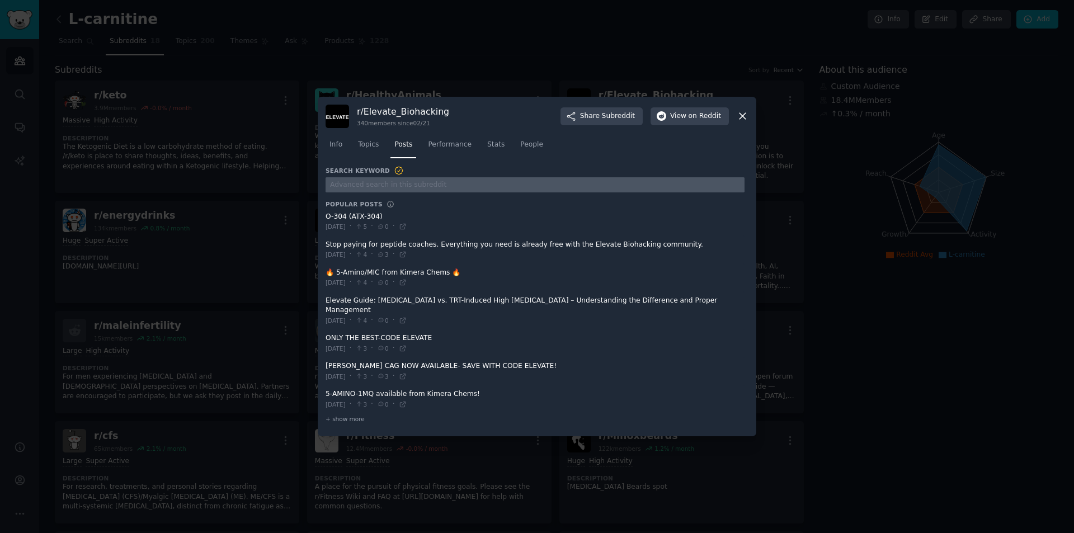
click at [380, 188] on input "text" at bounding box center [535, 184] width 419 height 15
type input "carnitine"
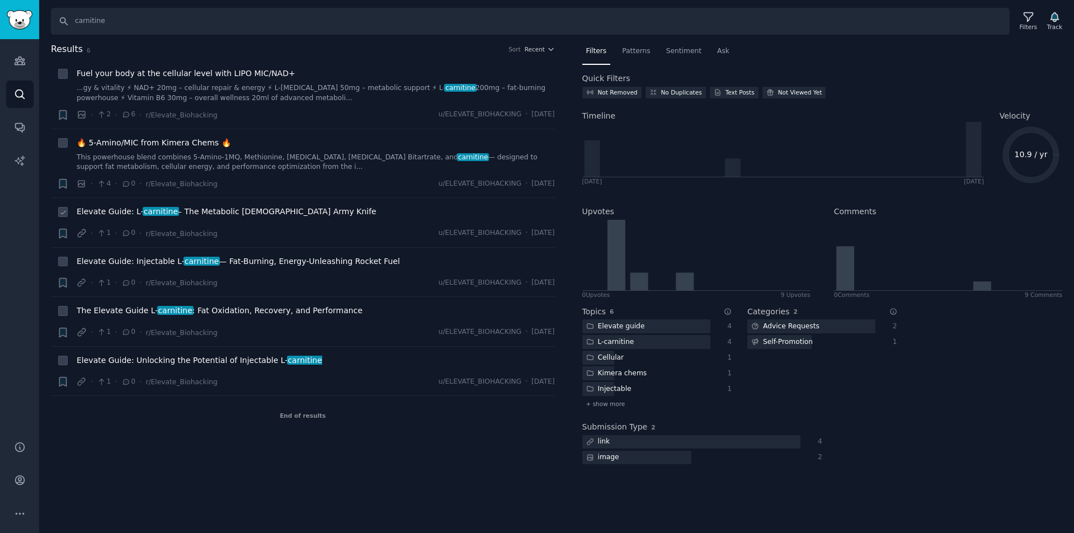
click at [171, 211] on span "Elevate Guide: L- carnitine – The Metabolic Swiss Army Knife" at bounding box center [227, 212] width 300 height 12
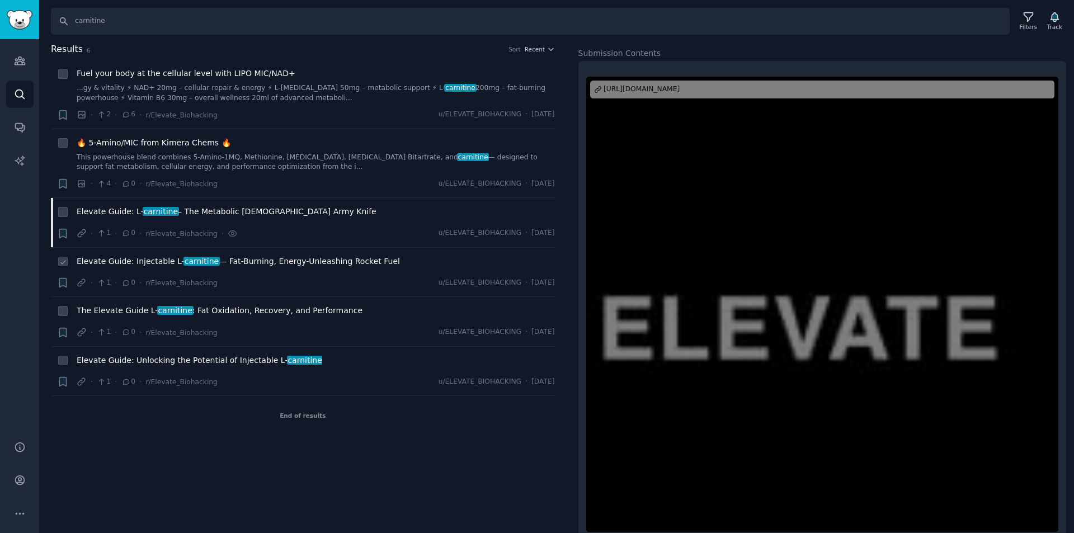
scroll to position [81, 0]
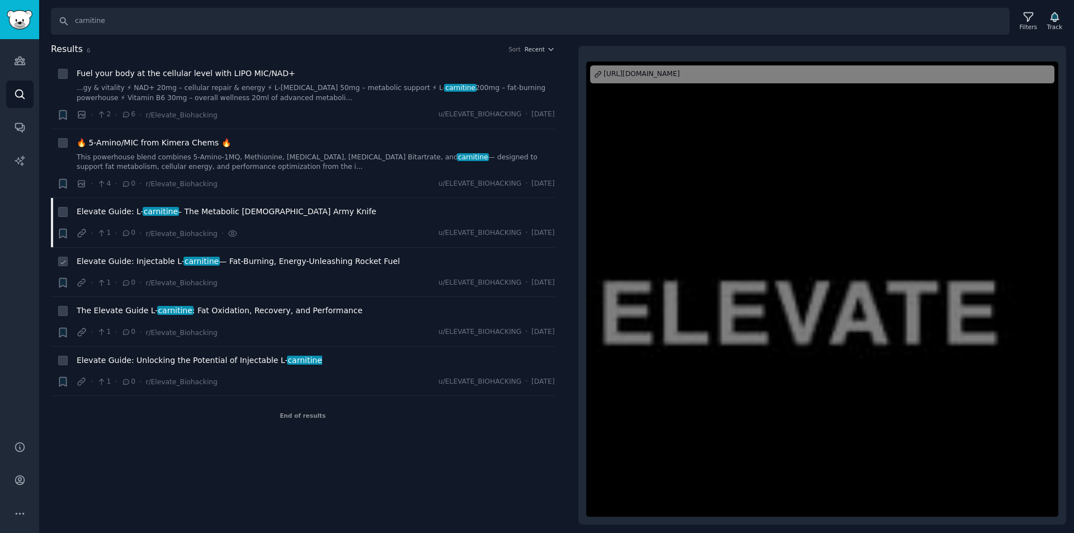
click at [241, 264] on span "Elevate Guide: Injectable L- carnitine — Fat-Burning, Energy-Unleashing Rocket …" at bounding box center [238, 262] width 323 height 12
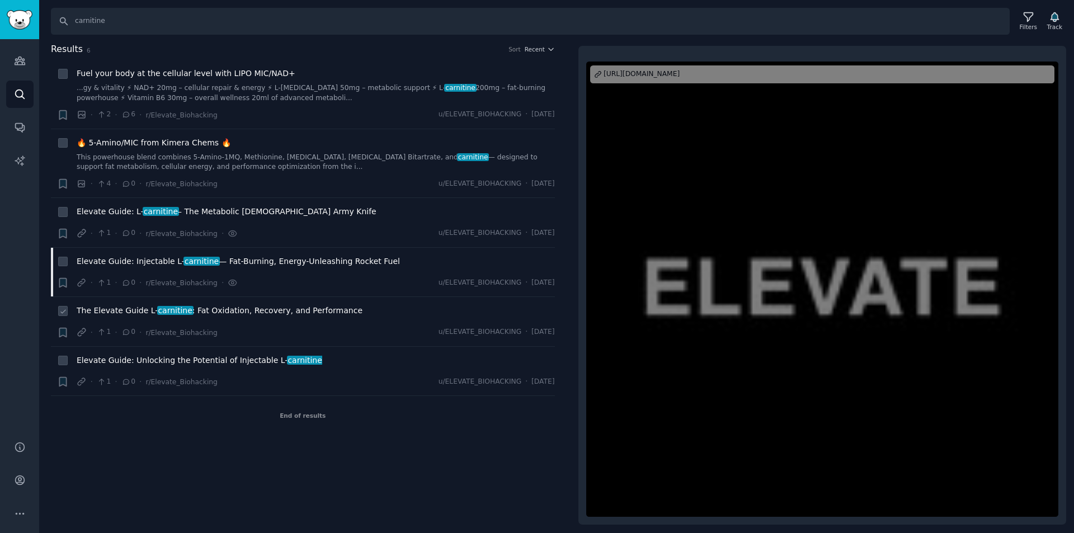
click at [209, 314] on span "The Elevate Guide L- carnitine : Fat Oxidation, Recovery, and Performance" at bounding box center [220, 311] width 286 height 12
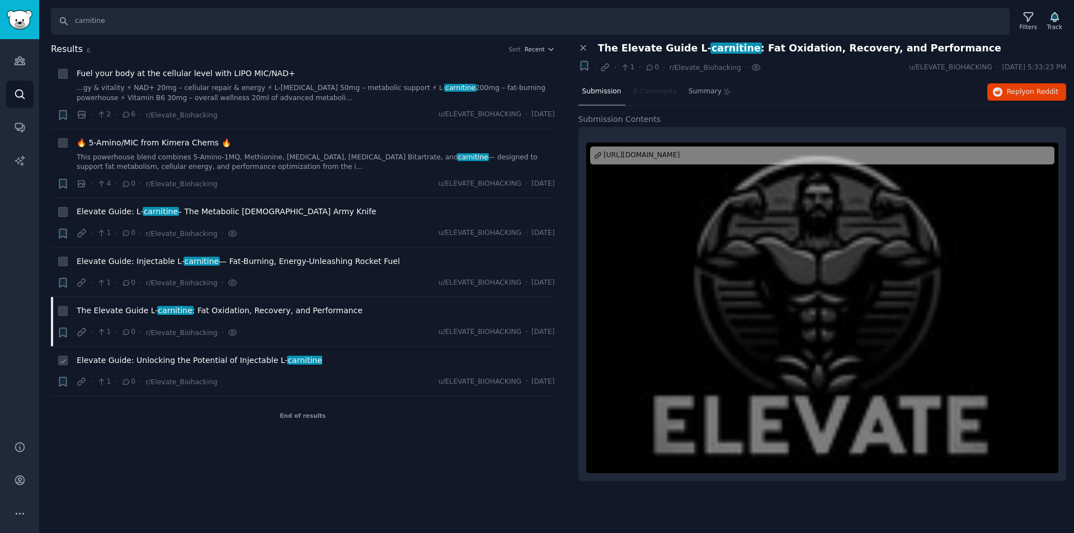
click at [206, 356] on span "Elevate Guide: Unlocking the Potential of Injectable L- carnitine" at bounding box center [200, 361] width 246 height 12
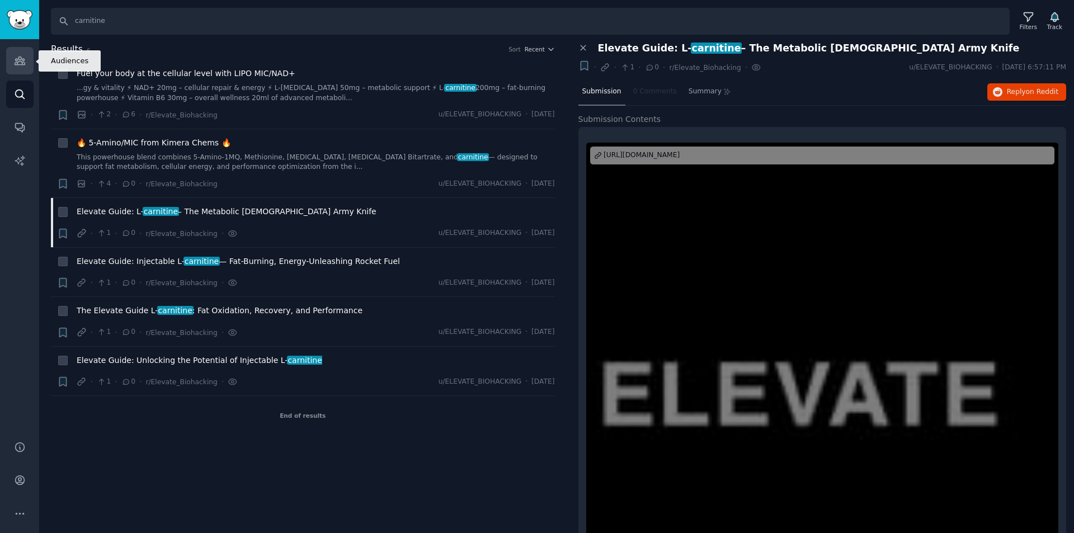
click at [21, 60] on icon "Sidebar" at bounding box center [20, 61] width 12 height 12
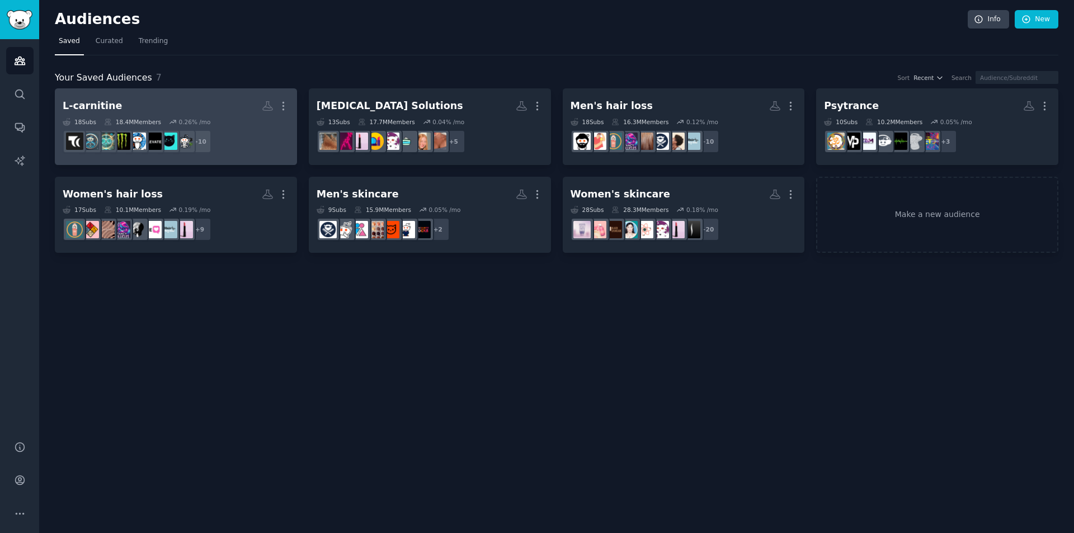
click at [168, 115] on h2 "L-carnitine Custom Audience More" at bounding box center [176, 106] width 227 height 20
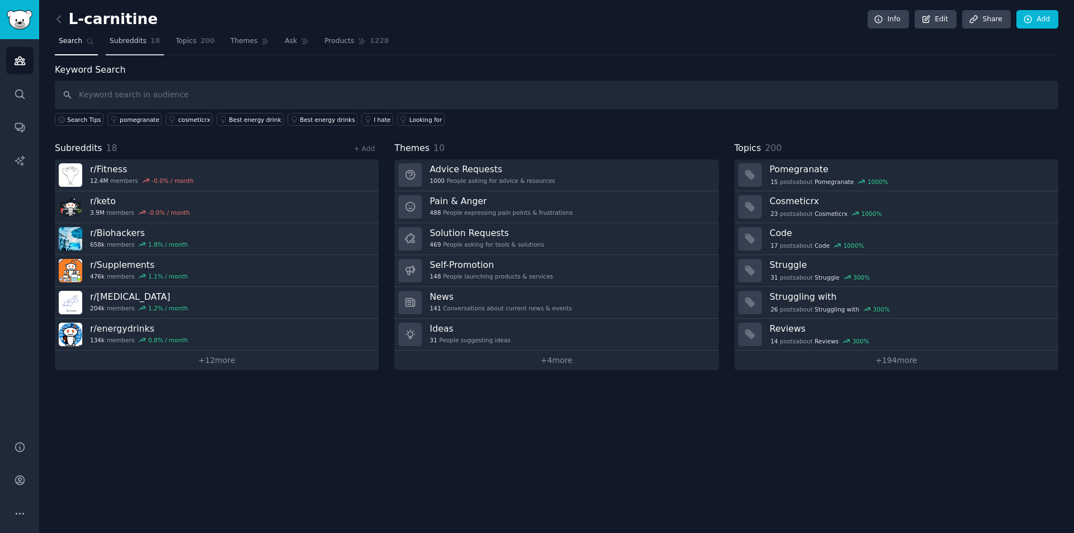
click at [125, 43] on span "Subreddits" at bounding box center [128, 41] width 37 height 10
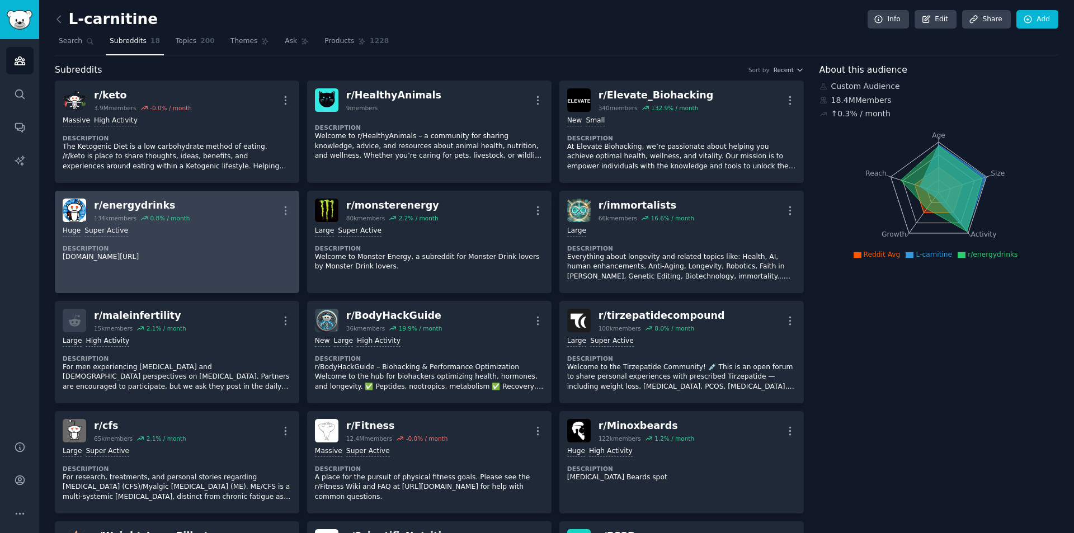
click at [137, 201] on div "r/ energydrinks" at bounding box center [142, 206] width 96 height 14
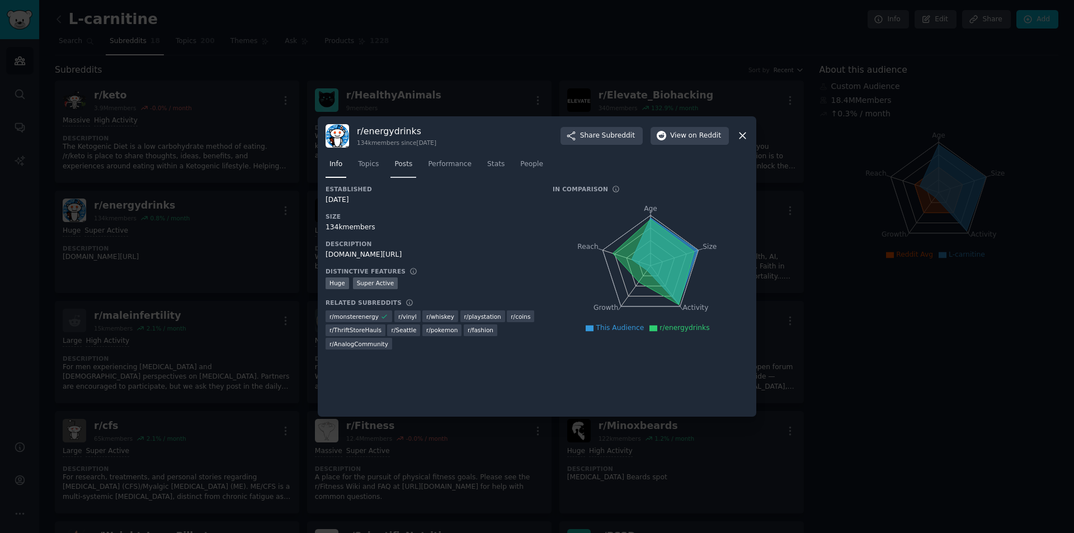
click at [405, 162] on span "Posts" at bounding box center [403, 164] width 18 height 10
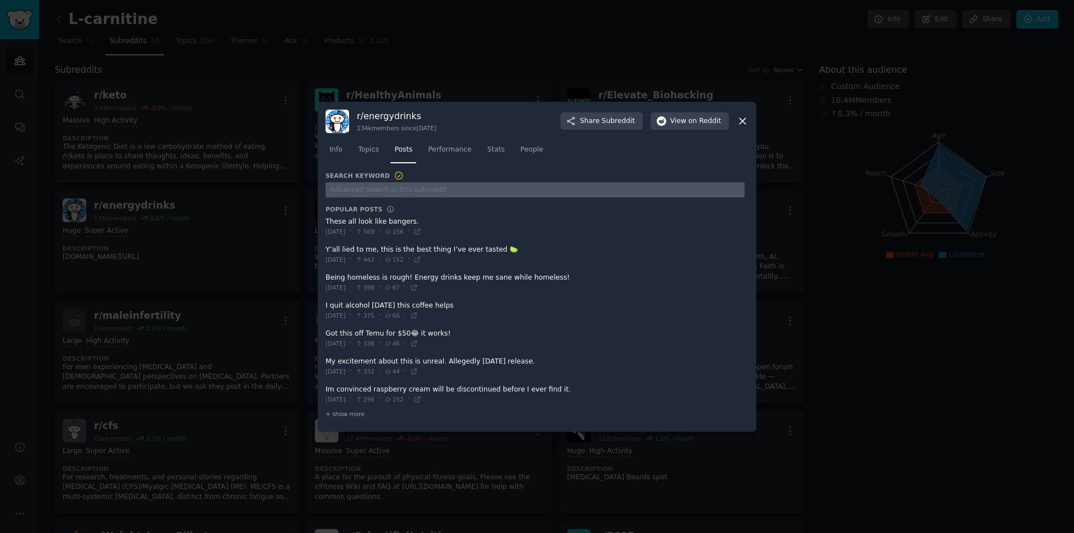
click at [400, 190] on input "text" at bounding box center [535, 189] width 419 height 15
type input "carnitine"
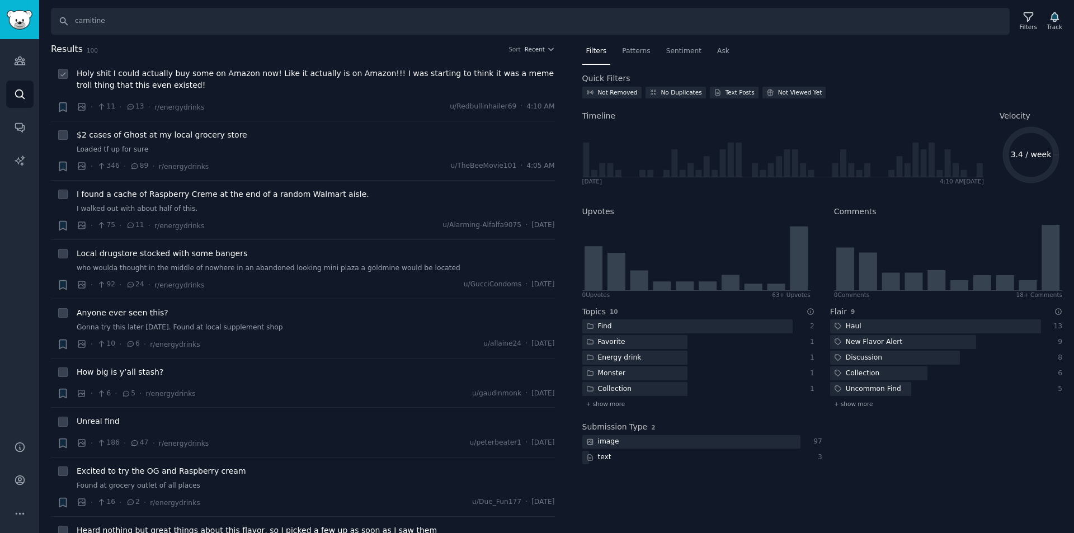
click at [280, 71] on span "Holy shit I could actually buy some on Amazon now! Like it actually is on Amazo…" at bounding box center [316, 79] width 478 height 23
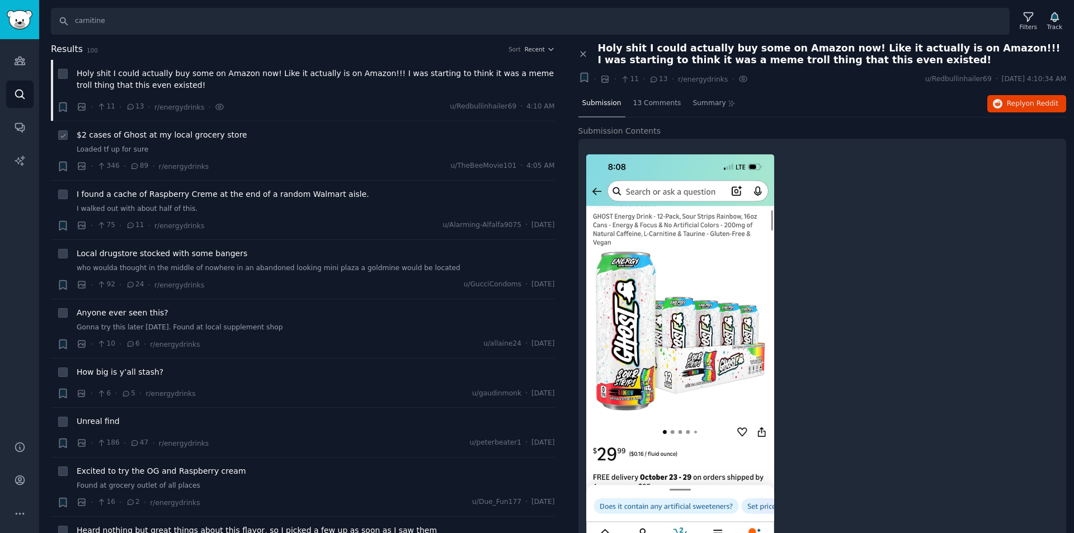
click at [96, 135] on span "$2 cases of Ghost at my local grocery store" at bounding box center [162, 135] width 171 height 12
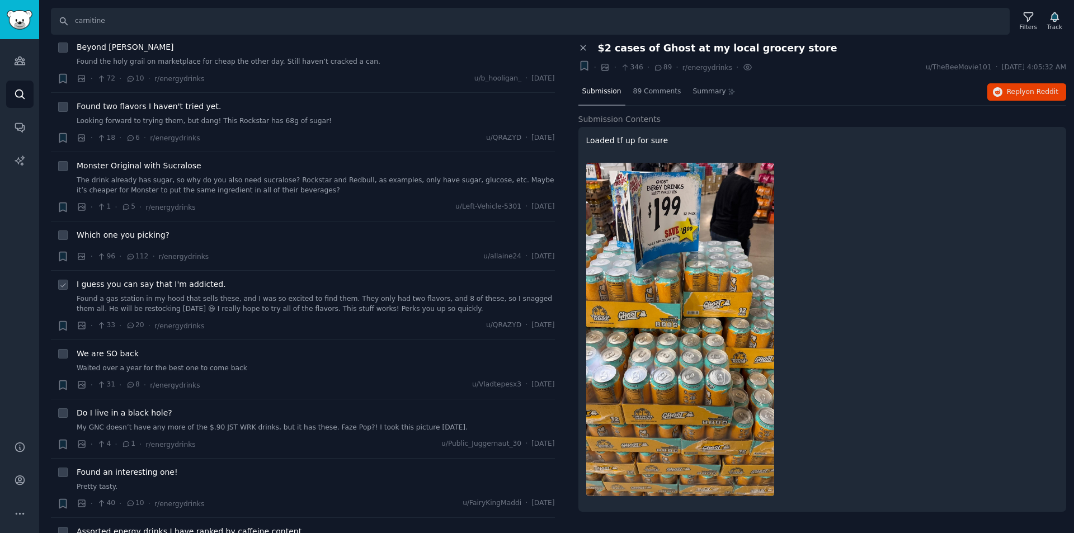
scroll to position [968, 0]
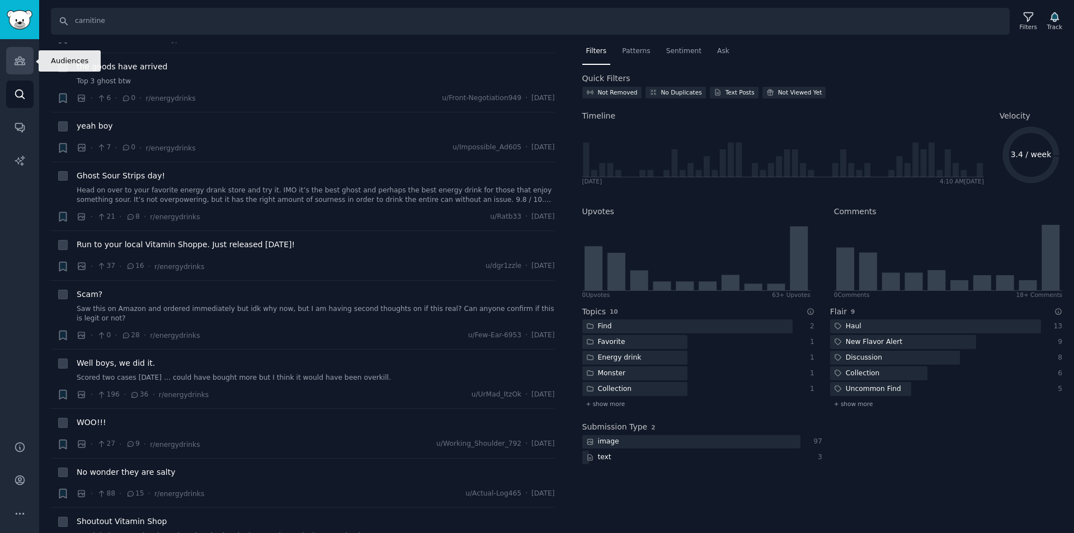
click at [18, 59] on icon "Sidebar" at bounding box center [20, 61] width 10 height 8
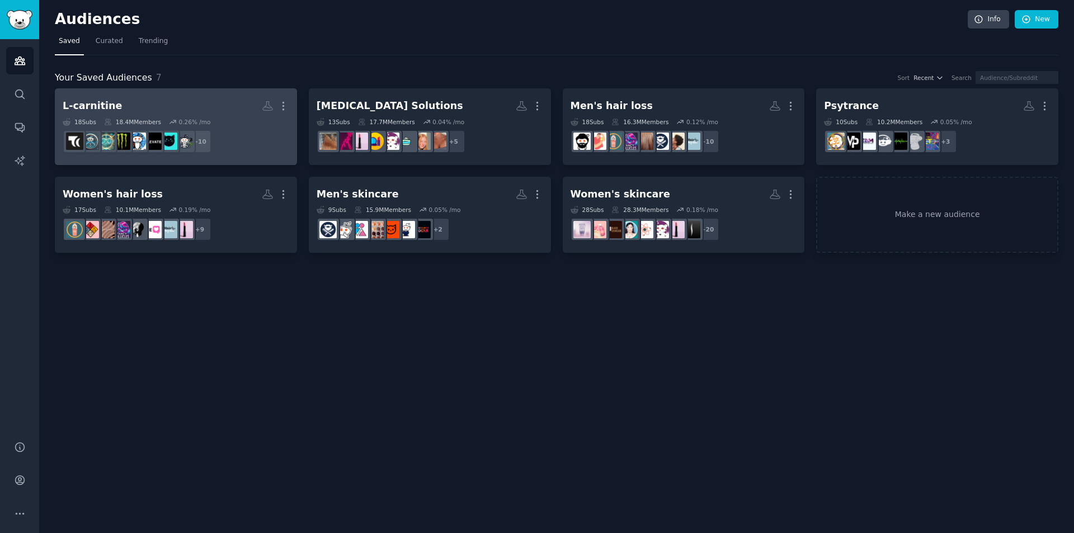
click at [168, 114] on h2 "L-carnitine More" at bounding box center [176, 106] width 227 height 20
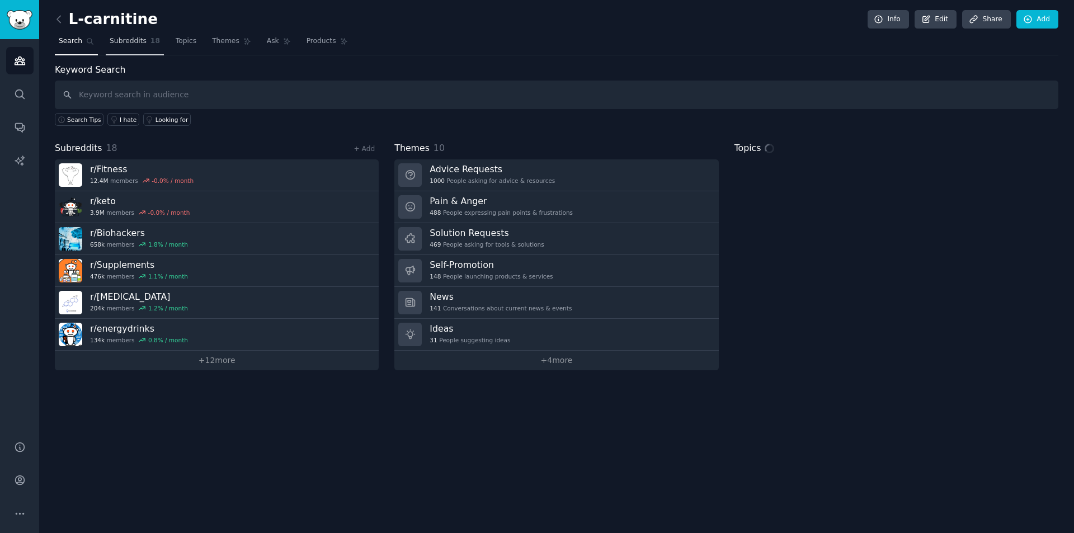
click at [125, 39] on span "Subreddits" at bounding box center [128, 41] width 37 height 10
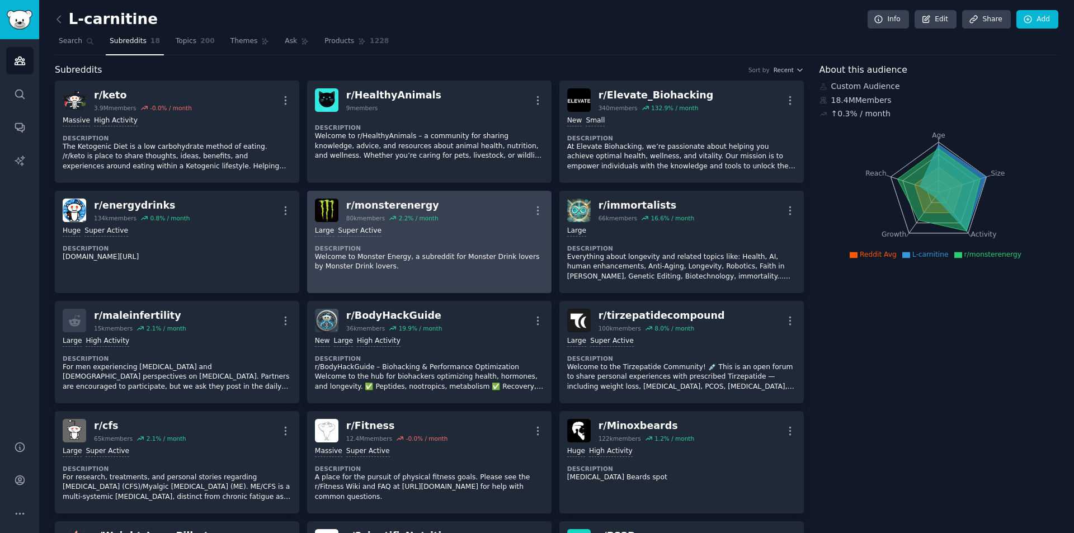
click at [462, 253] on p "Welcome to Monster Energy, a subreddit for Monster Drink lovers by Monster Drin…" at bounding box center [429, 262] width 229 height 20
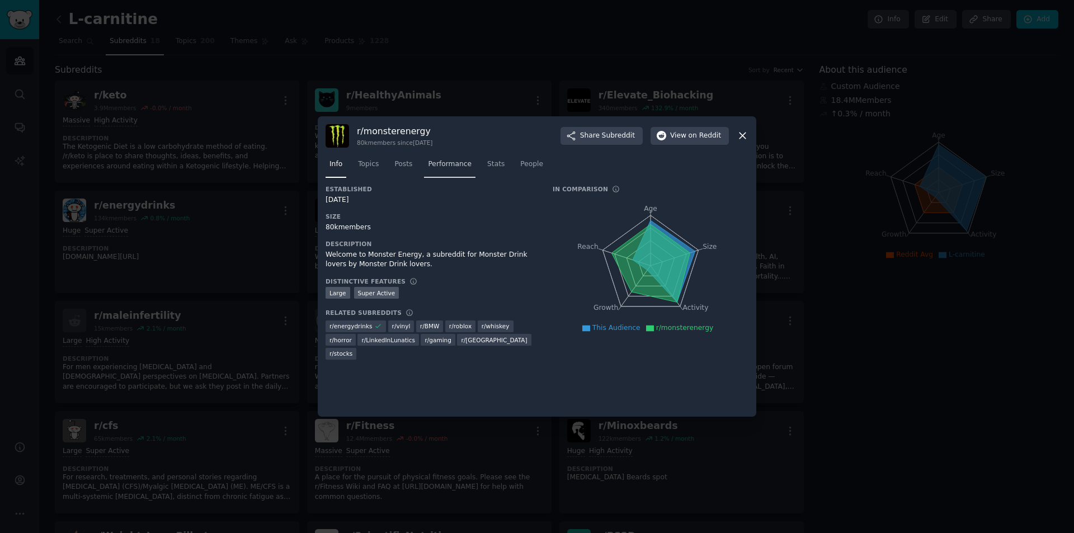
click at [428, 161] on span "Performance" at bounding box center [450, 164] width 44 height 10
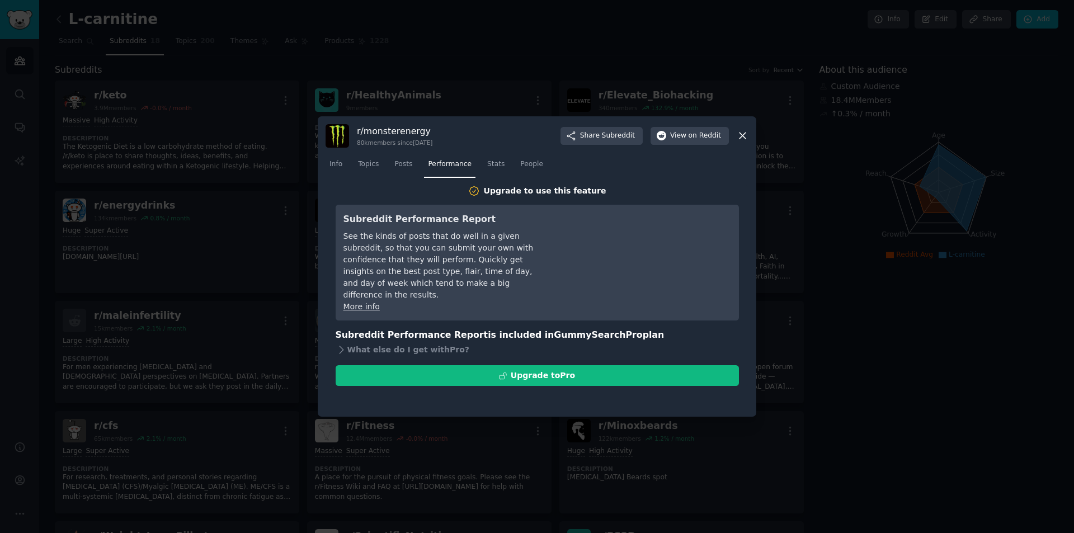
click at [414, 166] on nav "Info Topics Posts Performance Stats People" at bounding box center [537, 167] width 423 height 23
click at [399, 175] on link "Posts" at bounding box center [403, 167] width 26 height 23
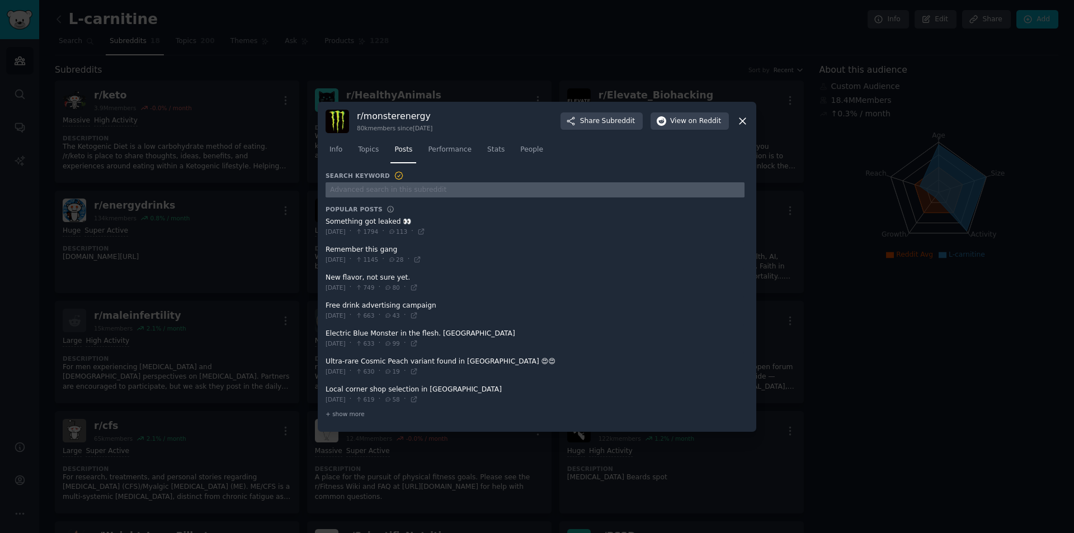
click at [404, 189] on input "text" at bounding box center [535, 189] width 419 height 15
type input "carnitine"
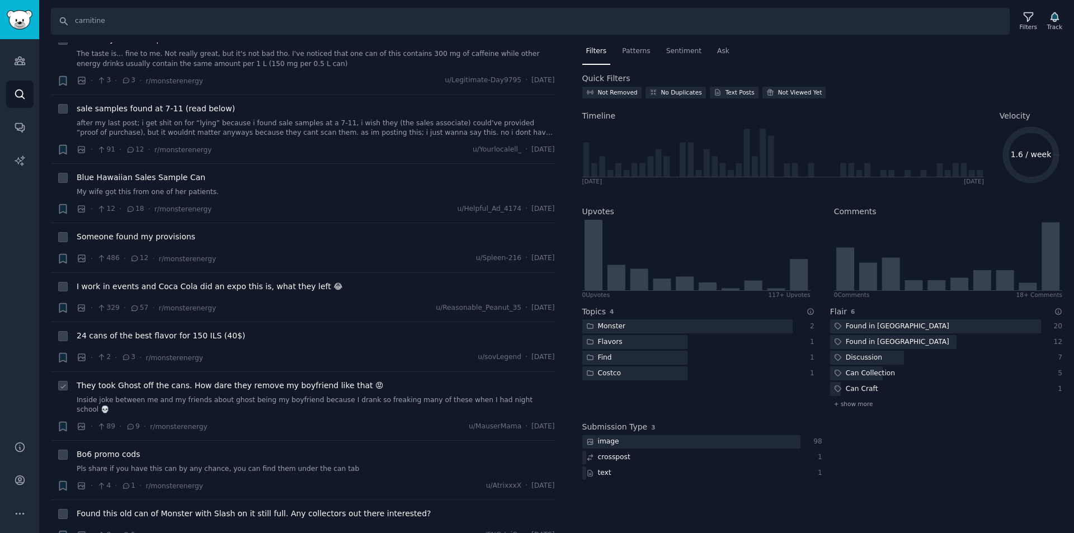
scroll to position [5273, 0]
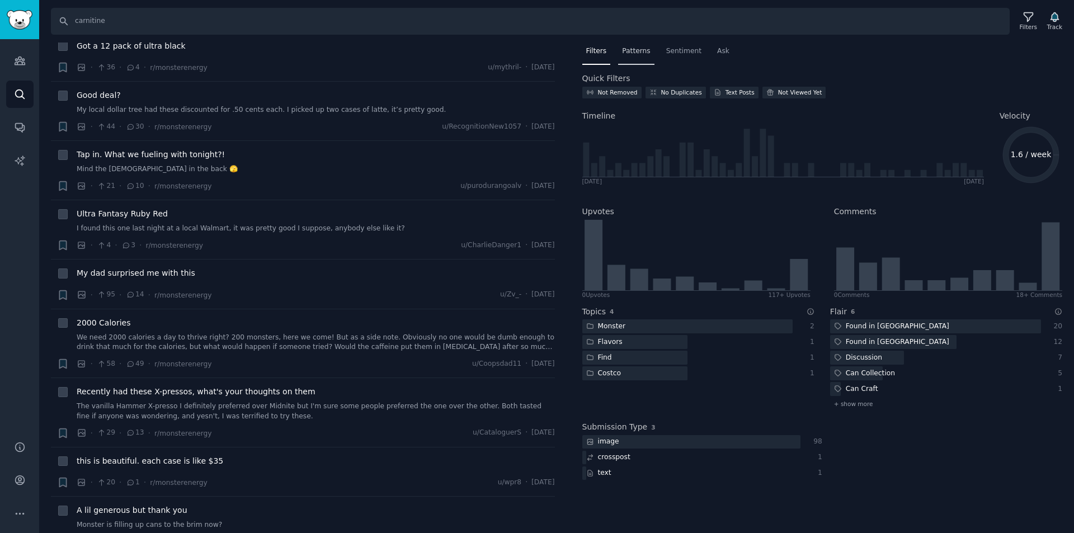
click at [622, 55] on span "Patterns" at bounding box center [636, 51] width 28 height 10
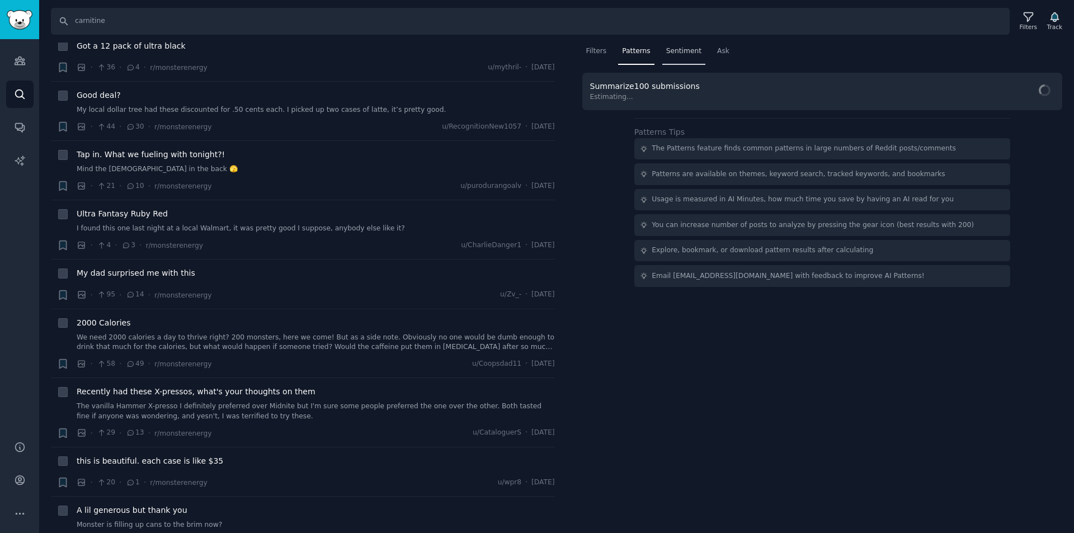
click at [683, 57] on div "Sentiment" at bounding box center [683, 54] width 43 height 23
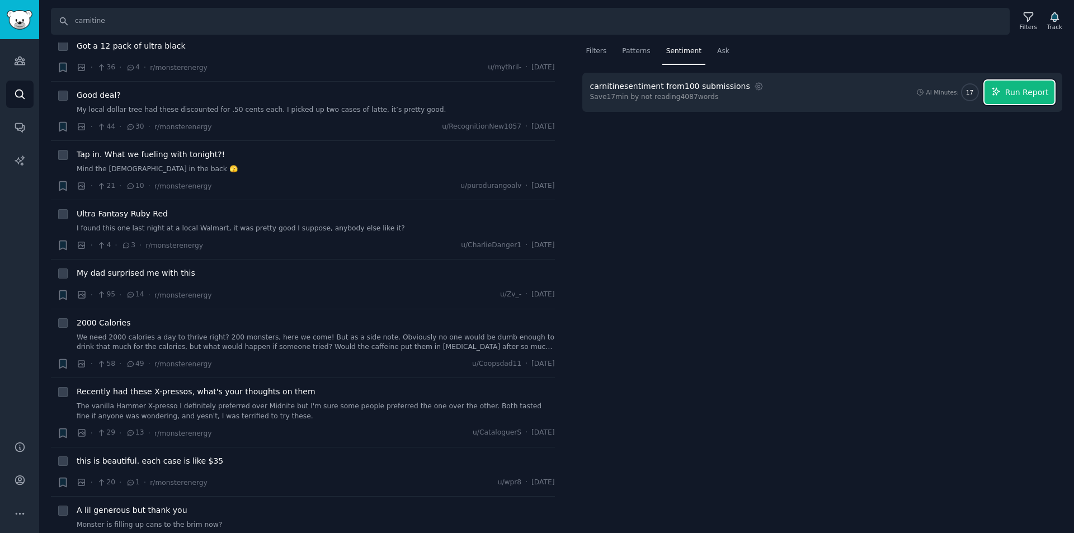
click at [1002, 96] on button "Run Report" at bounding box center [1020, 92] width 70 height 23
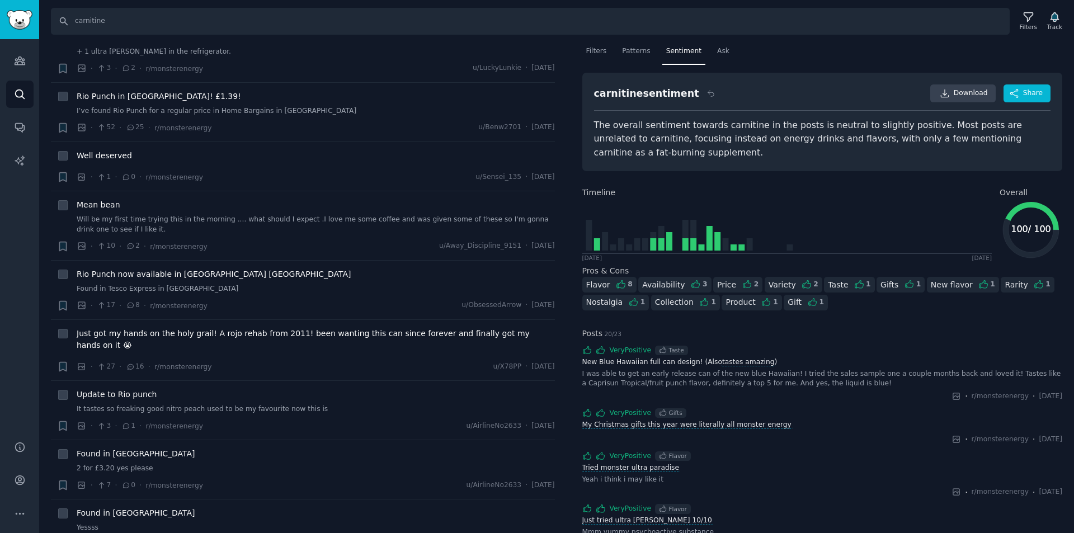
scroll to position [1077, 0]
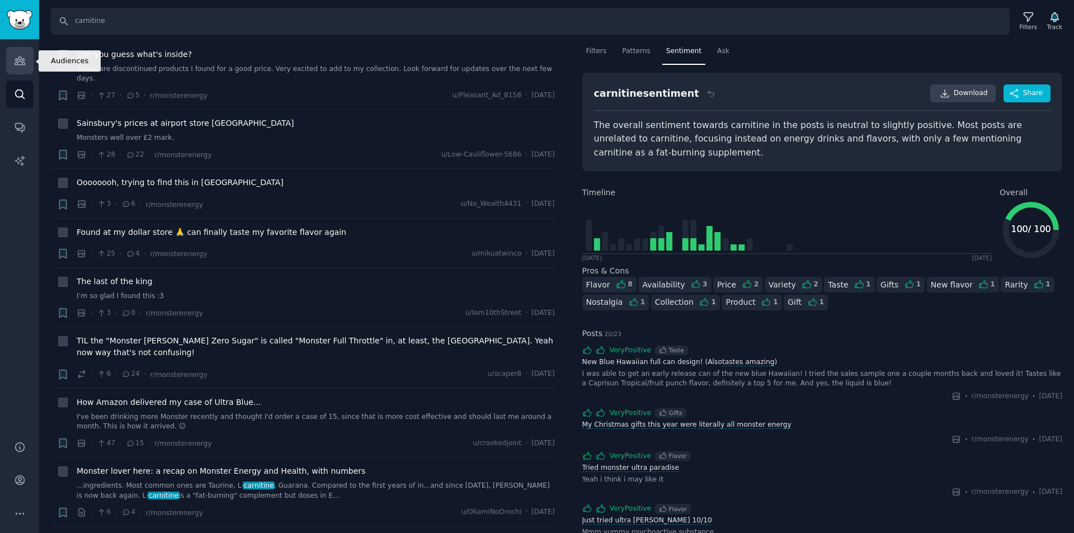
click at [25, 67] on link "Audiences" at bounding box center [19, 60] width 27 height 27
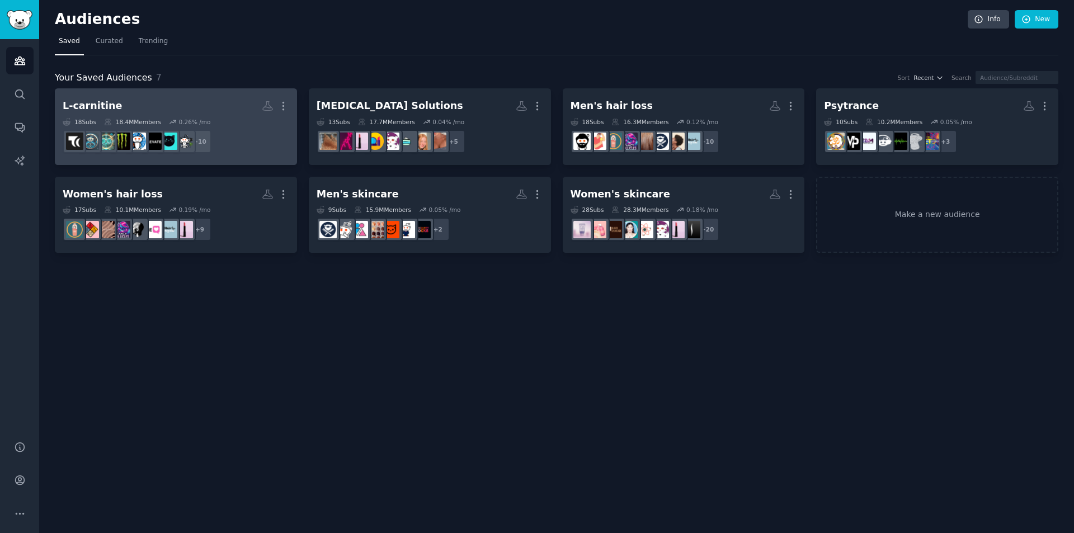
click at [143, 116] on div "L-carnitine More 18 Sub s 18.4M Members 0.26 % /mo + 10" at bounding box center [176, 126] width 227 height 61
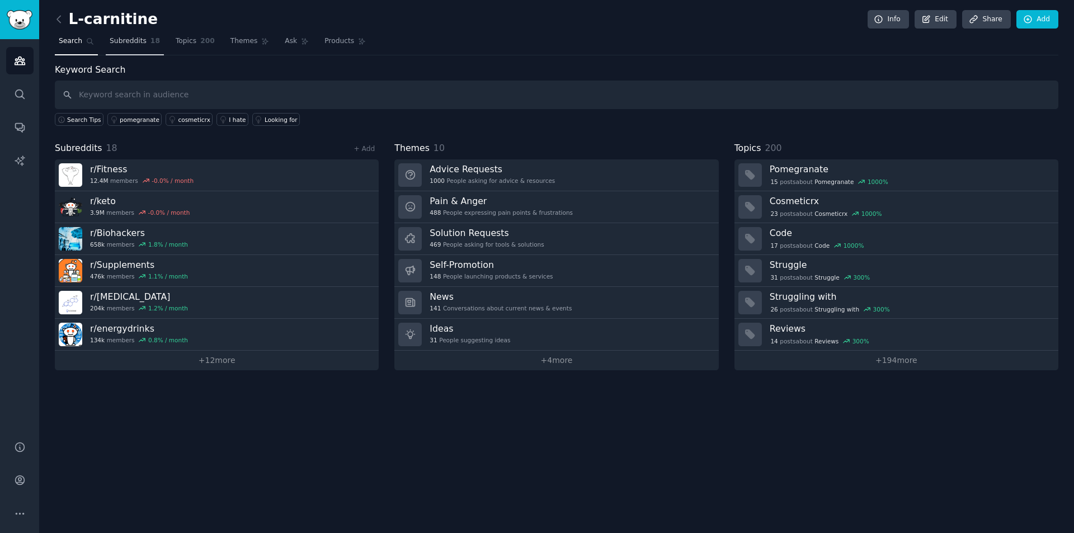
click at [136, 43] on span "Subreddits" at bounding box center [128, 41] width 37 height 10
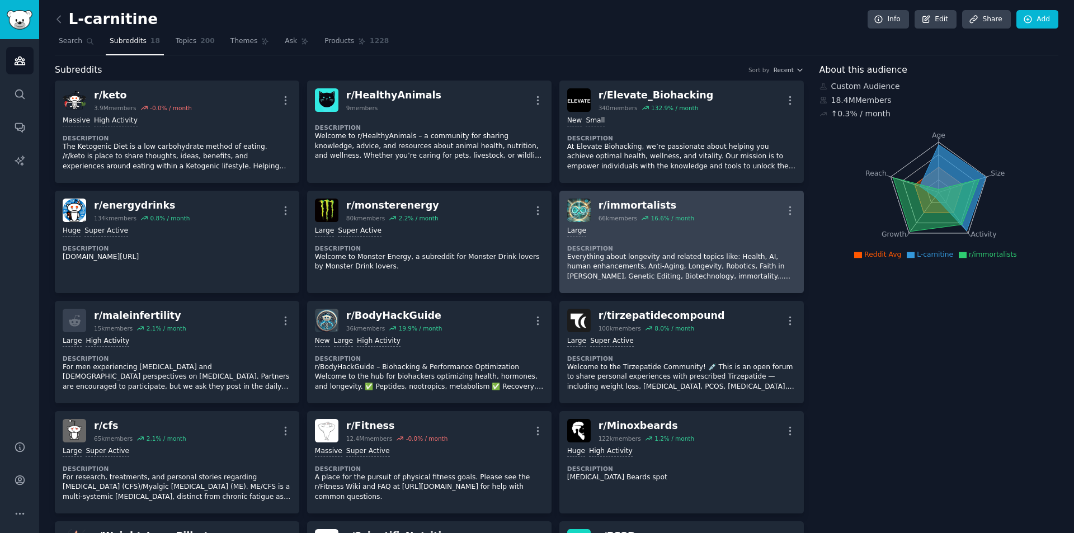
click at [634, 206] on div "r/ immortalists" at bounding box center [647, 206] width 96 height 14
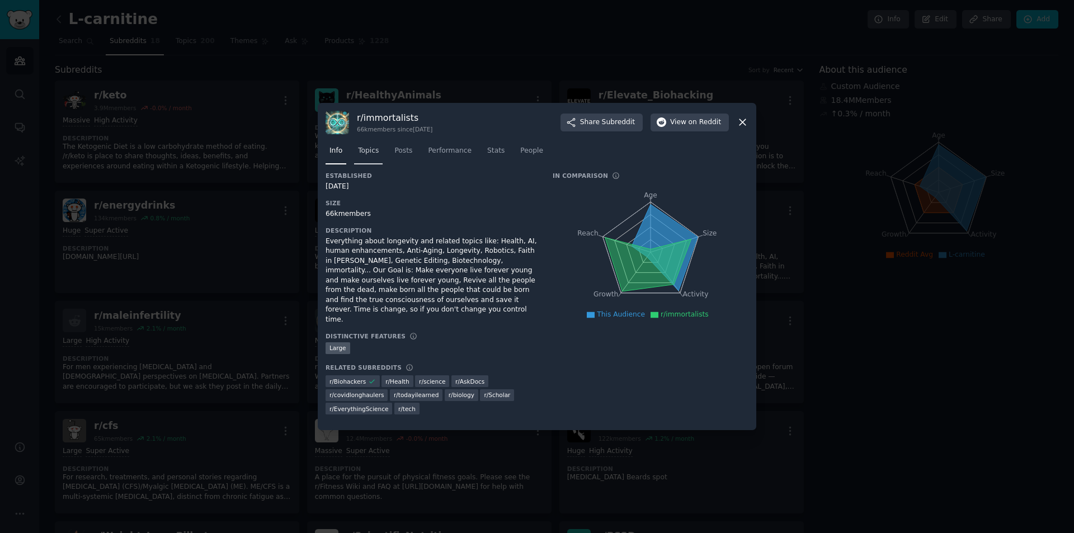
click at [368, 165] on link "Topics" at bounding box center [368, 153] width 29 height 23
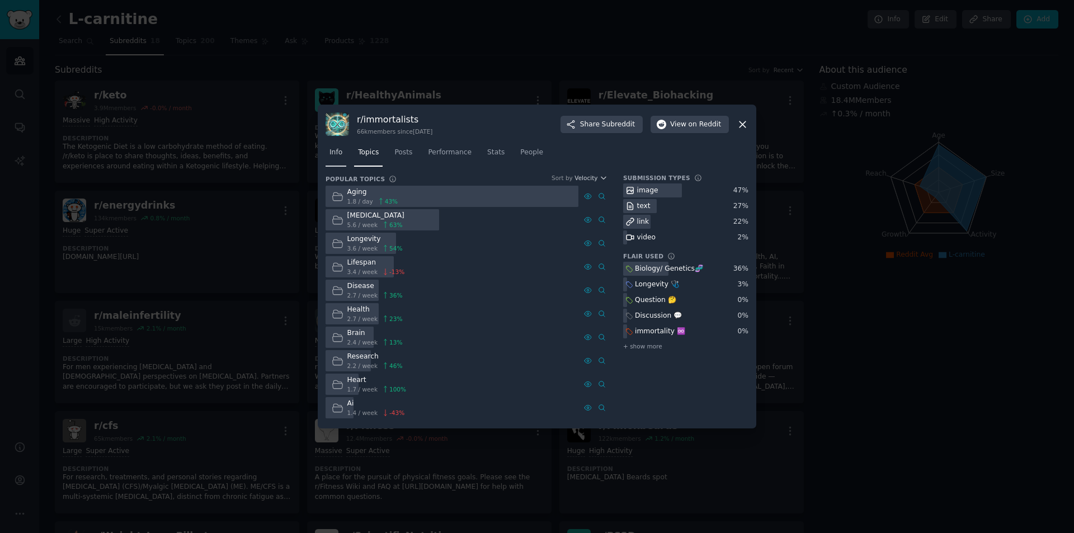
click at [338, 157] on span "Info" at bounding box center [336, 153] width 13 height 10
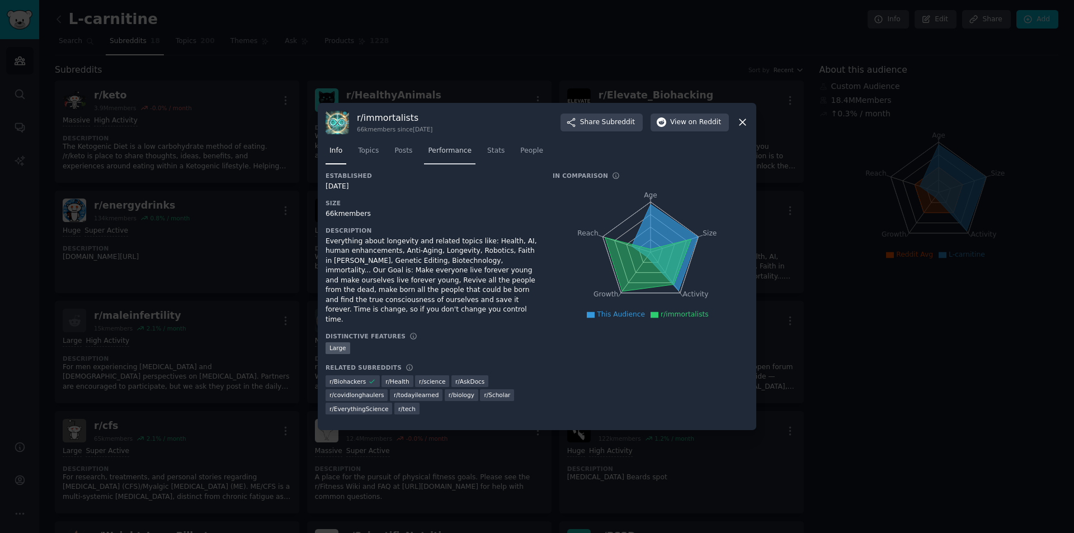
drag, startPoint x: 454, startPoint y: 170, endPoint x: 444, endPoint y: 170, distance: 9.5
click at [453, 165] on link "Performance" at bounding box center [449, 153] width 51 height 23
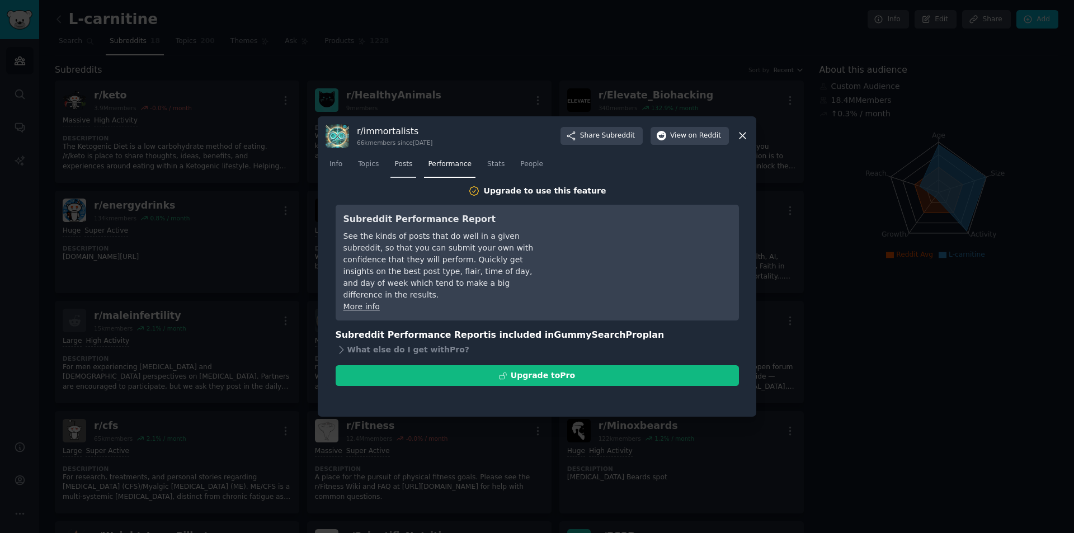
click at [401, 167] on span "Posts" at bounding box center [403, 164] width 18 height 10
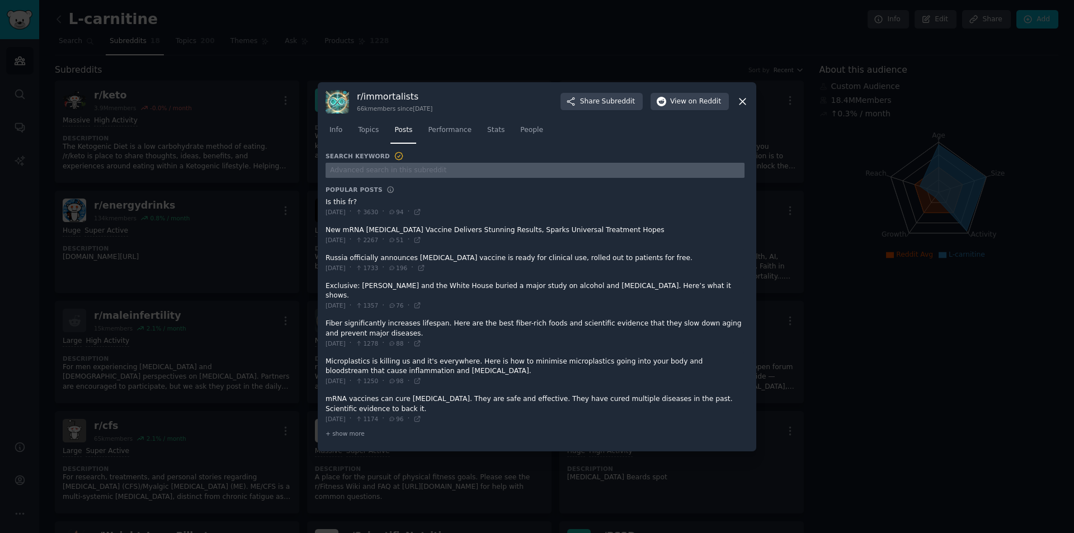
click at [396, 177] on input "text" at bounding box center [535, 170] width 419 height 15
type input "carnitine"
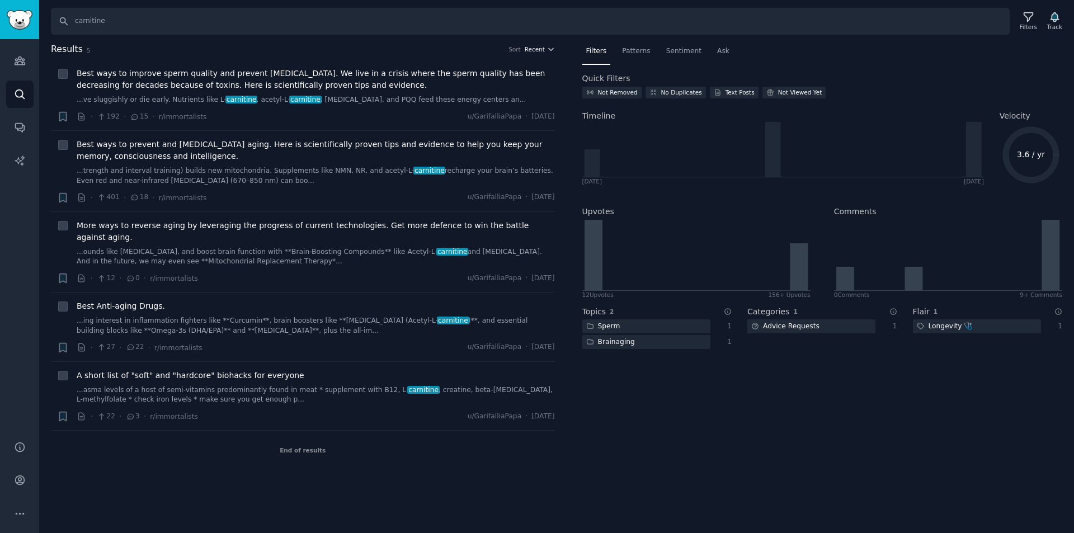
click at [535, 51] on span "Recent" at bounding box center [535, 49] width 20 height 8
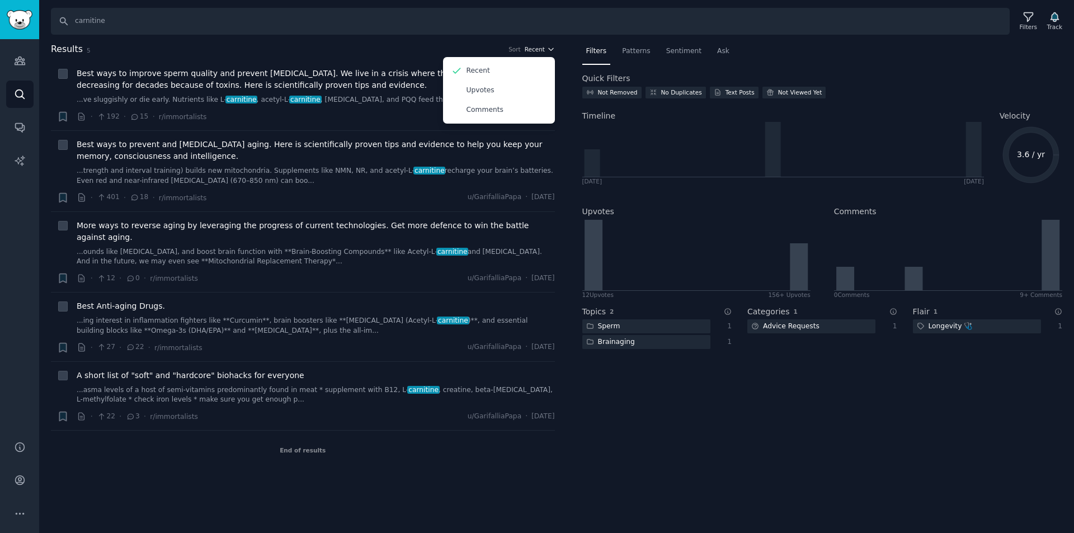
click at [534, 49] on span "Recent" at bounding box center [535, 49] width 20 height 8
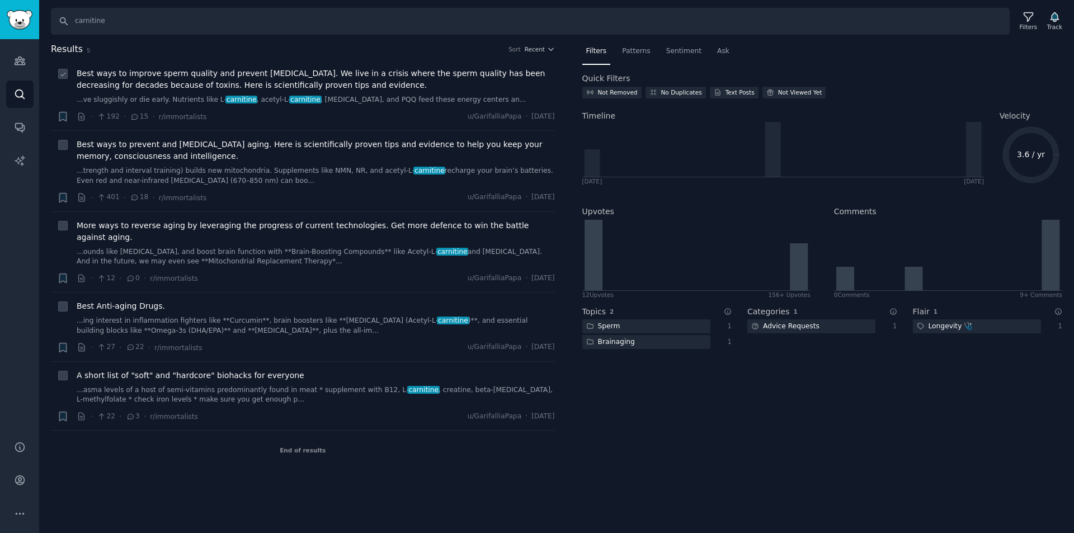
click at [200, 83] on span "Best ways to improve sperm quality and prevent erectile dysfunction. We live in…" at bounding box center [316, 79] width 478 height 23
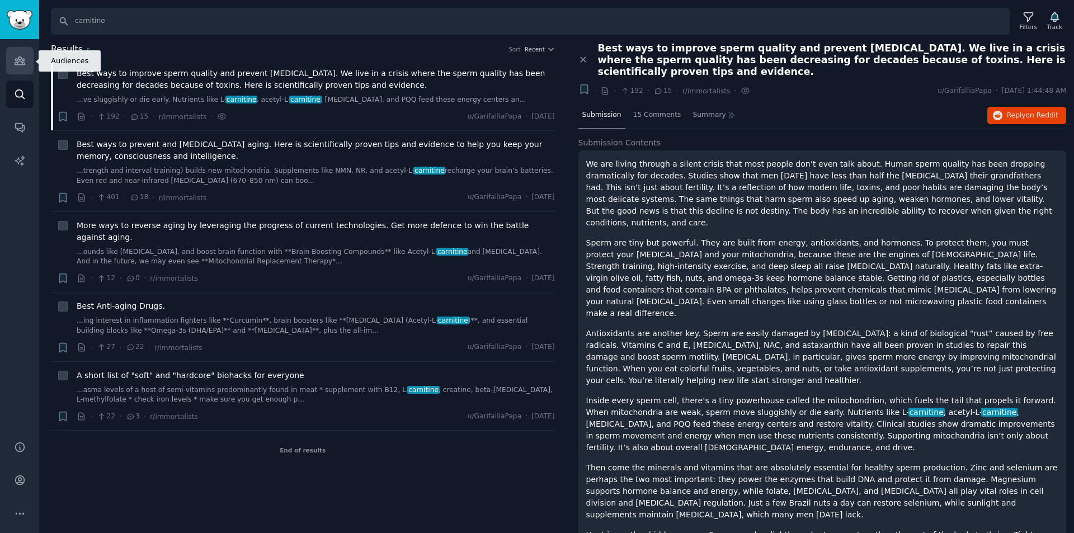
click at [19, 65] on icon "Sidebar" at bounding box center [20, 61] width 12 height 12
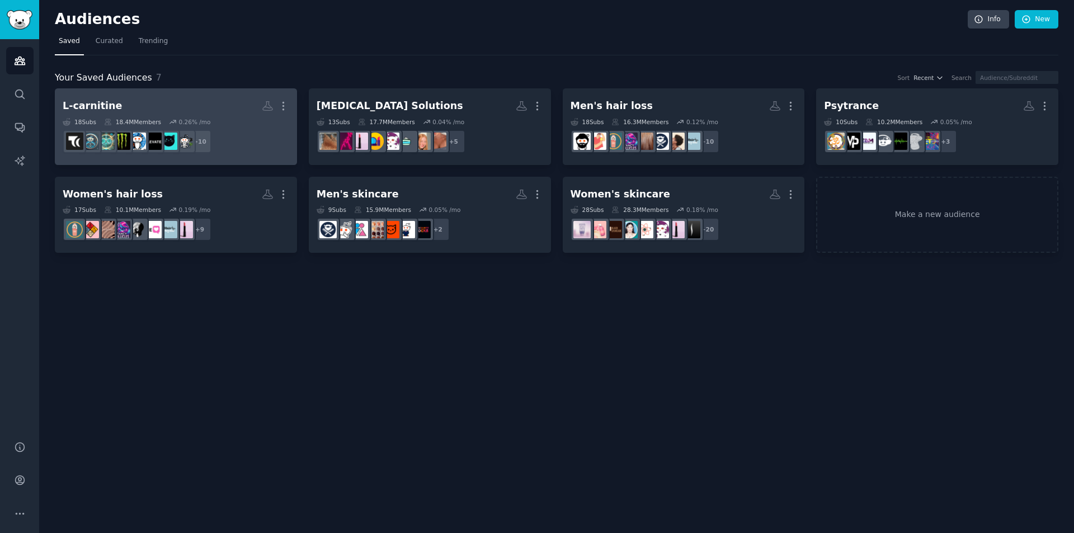
click at [94, 111] on div "L-carnitine" at bounding box center [92, 106] width 59 height 14
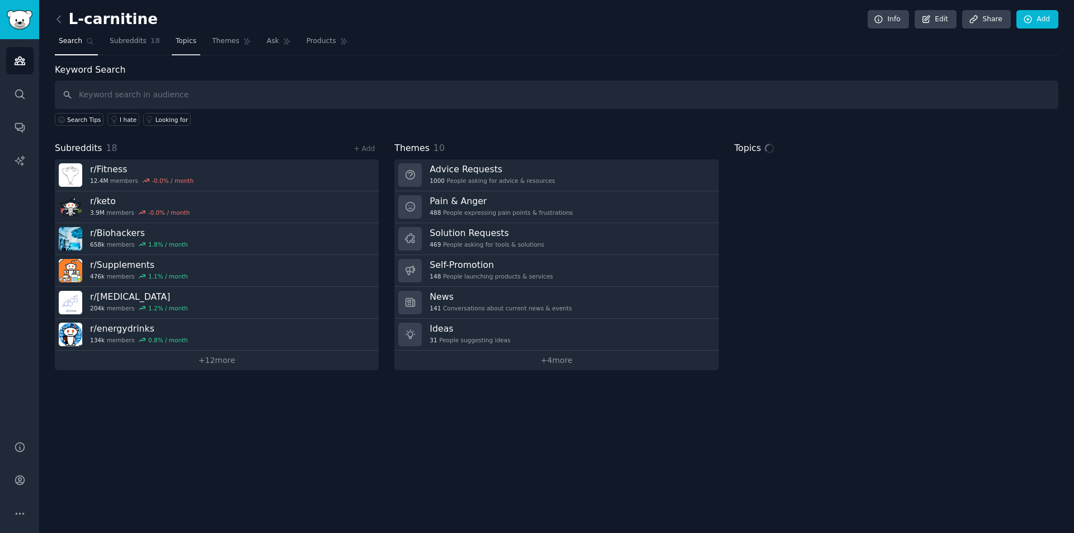
click at [173, 48] on link "Topics" at bounding box center [186, 43] width 29 height 23
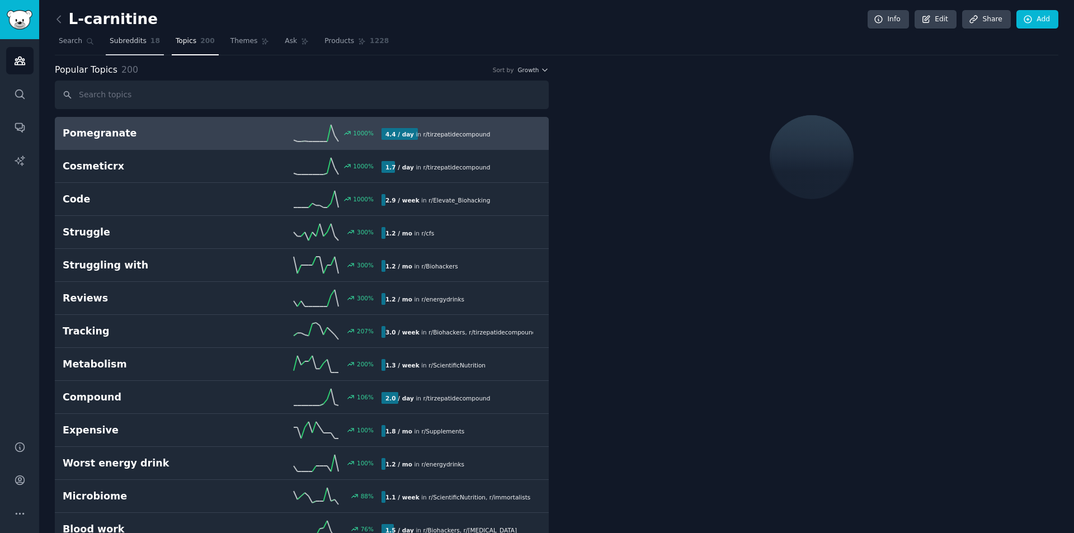
click at [150, 43] on span "18" at bounding box center [155, 41] width 10 height 10
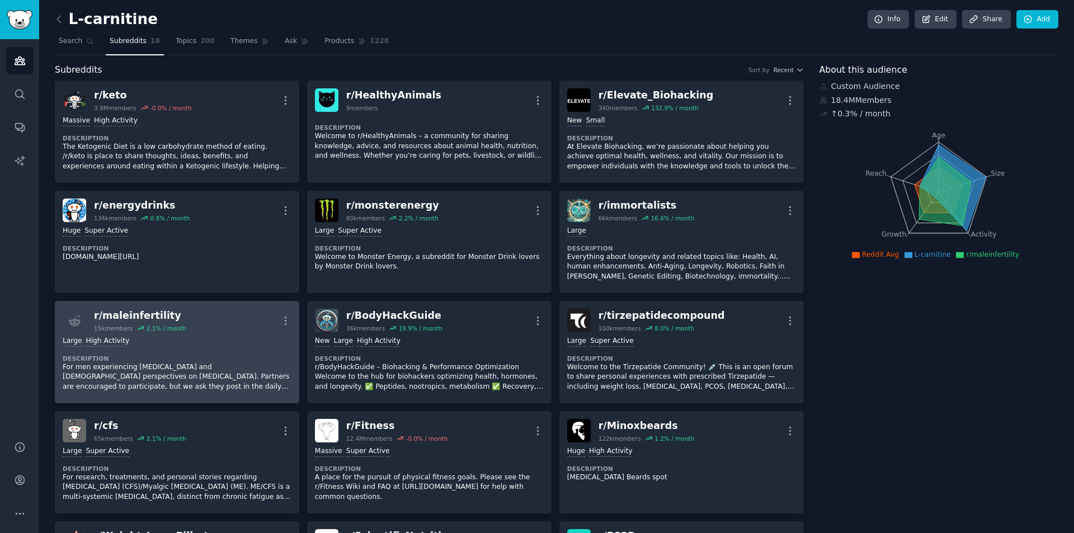
click at [190, 356] on dt "Description" at bounding box center [177, 359] width 229 height 8
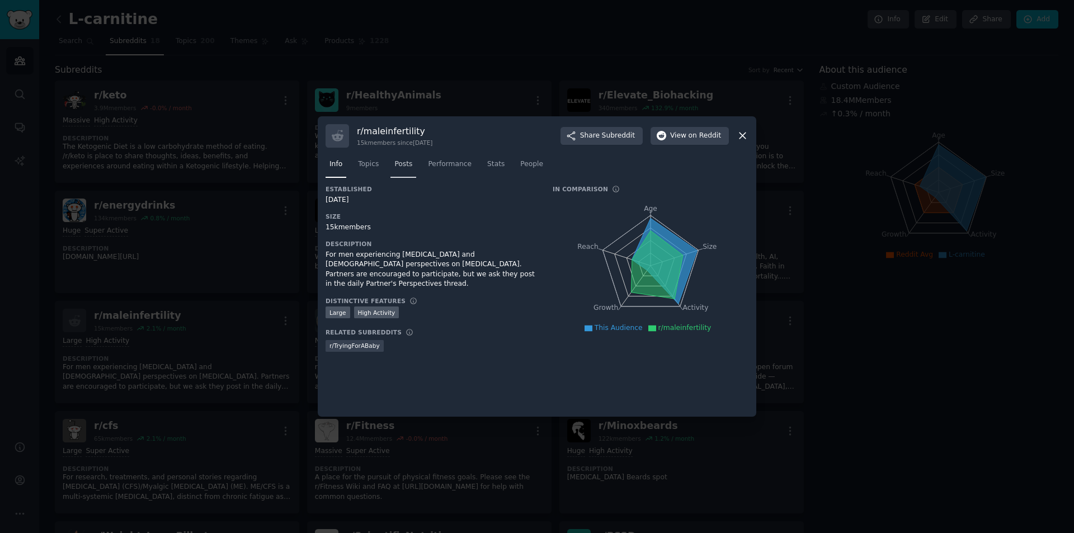
click at [397, 162] on span "Posts" at bounding box center [403, 164] width 18 height 10
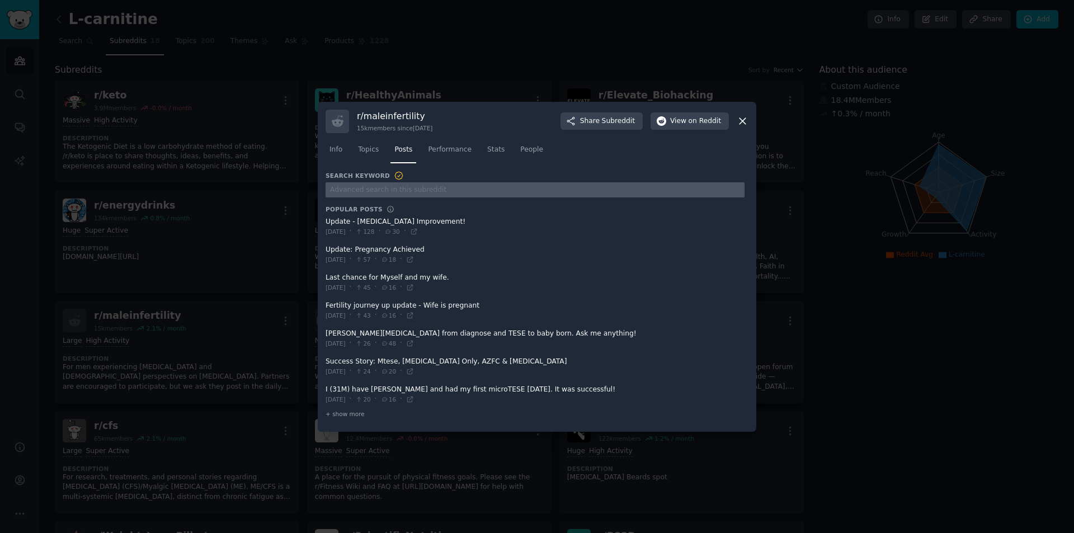
click at [406, 190] on input "text" at bounding box center [535, 189] width 419 height 15
type input "carnitine"
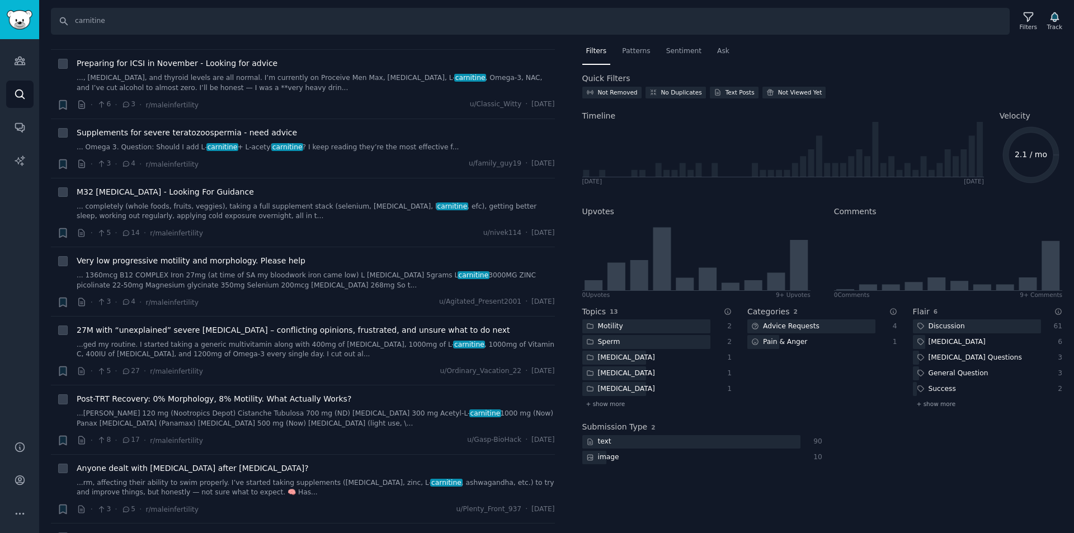
scroll to position [1119, 0]
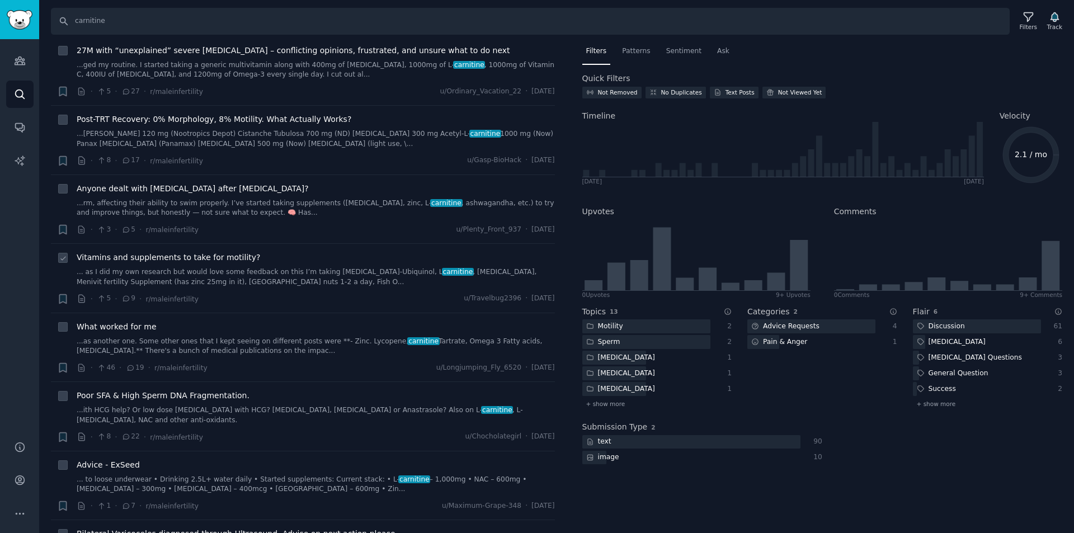
click at [234, 256] on span "Vitamins and supplements to take for motility?" at bounding box center [168, 258] width 183 height 12
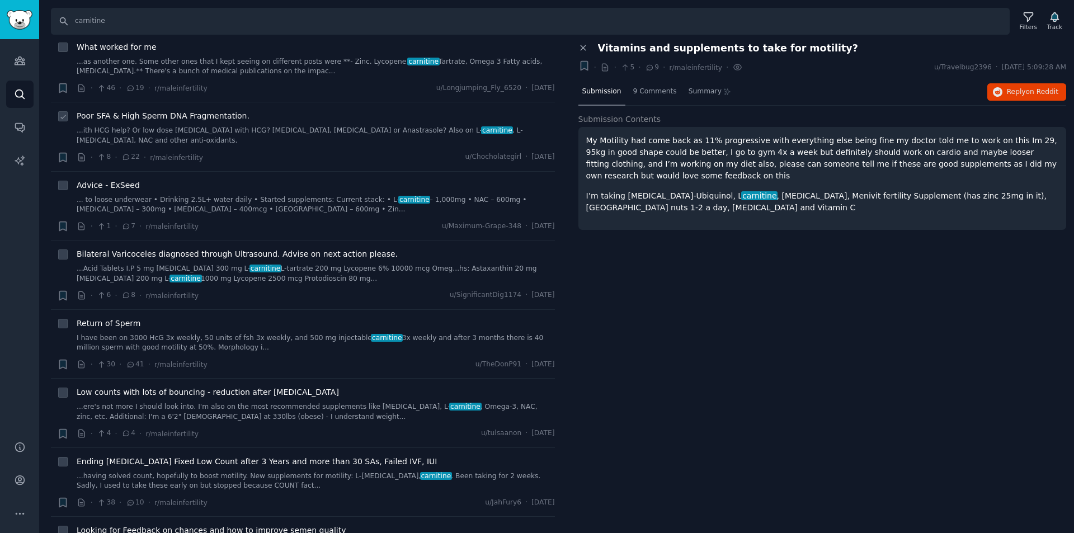
scroll to position [1678, 0]
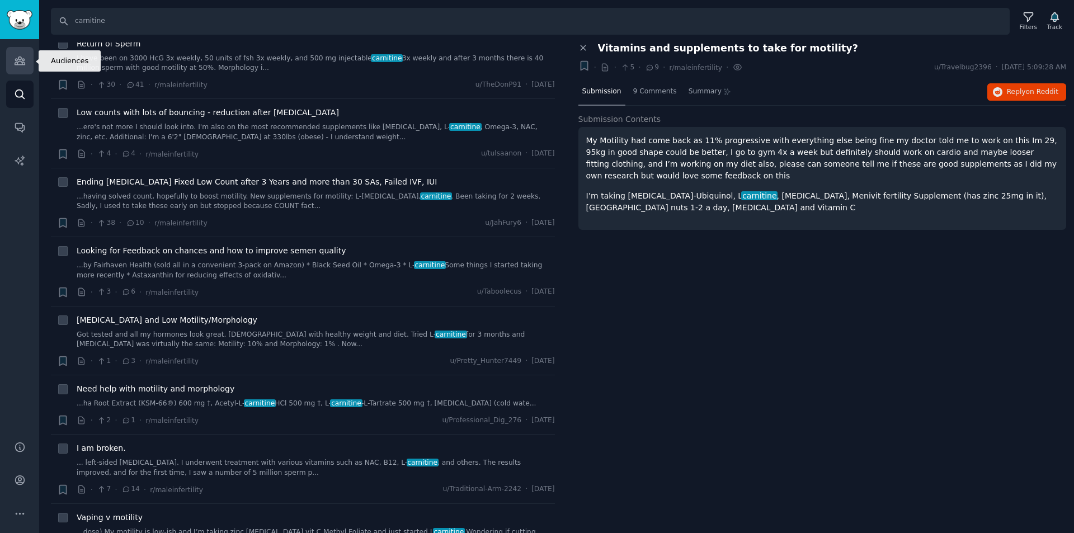
click at [30, 64] on link "Audiences" at bounding box center [19, 60] width 27 height 27
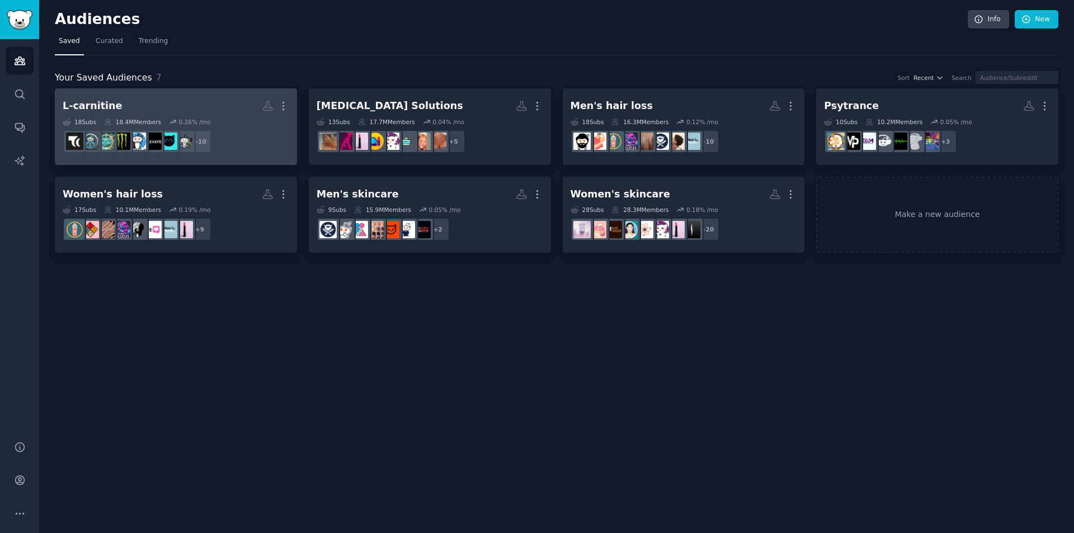
click at [190, 109] on h2 "L-carnitine More" at bounding box center [176, 106] width 227 height 20
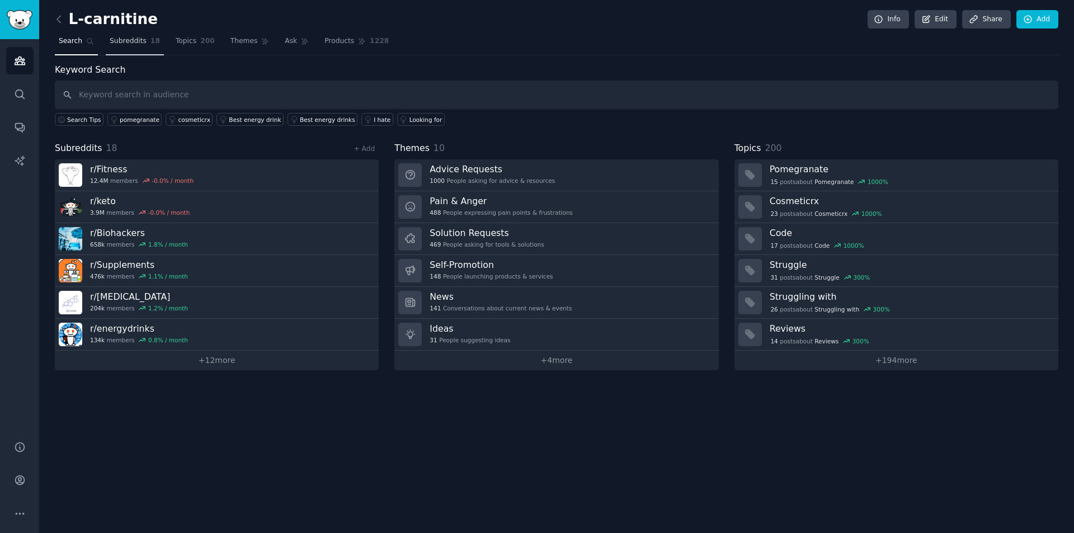
click at [140, 36] on span "Subreddits" at bounding box center [128, 41] width 37 height 10
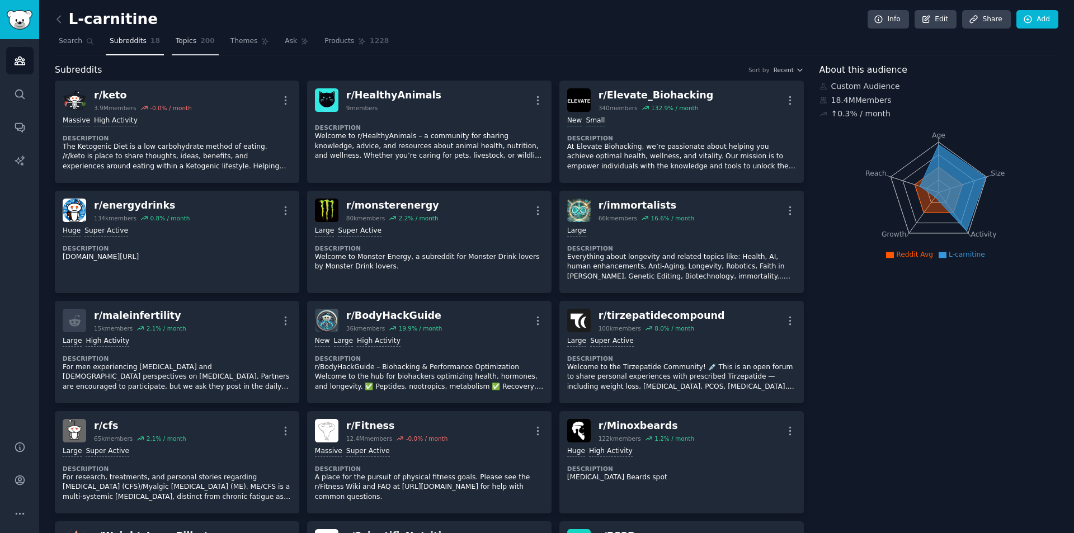
click at [200, 41] on span "200" at bounding box center [207, 41] width 15 height 10
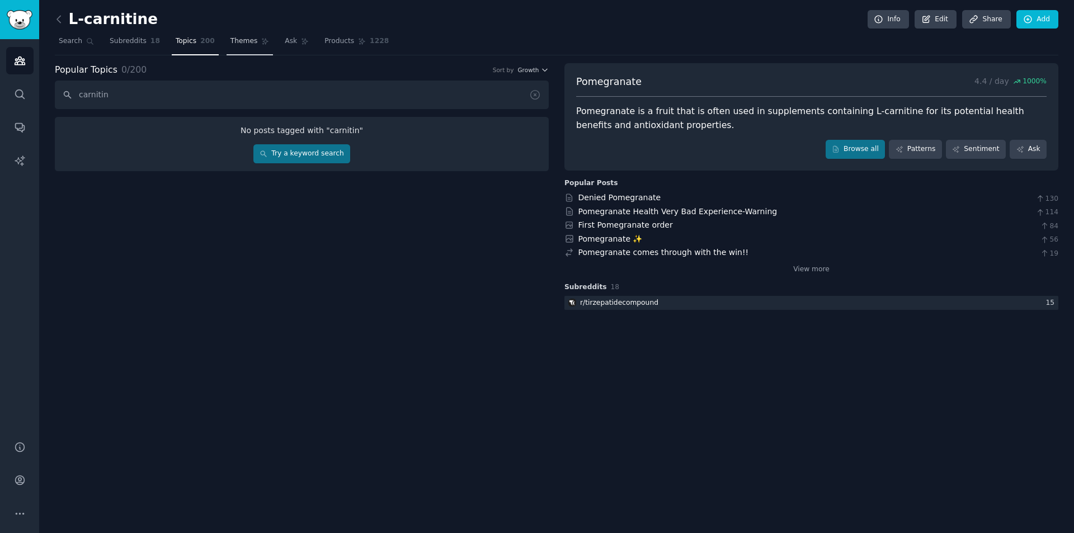
type input "carnitin"
click at [237, 39] on span "Themes" at bounding box center [243, 41] width 27 height 10
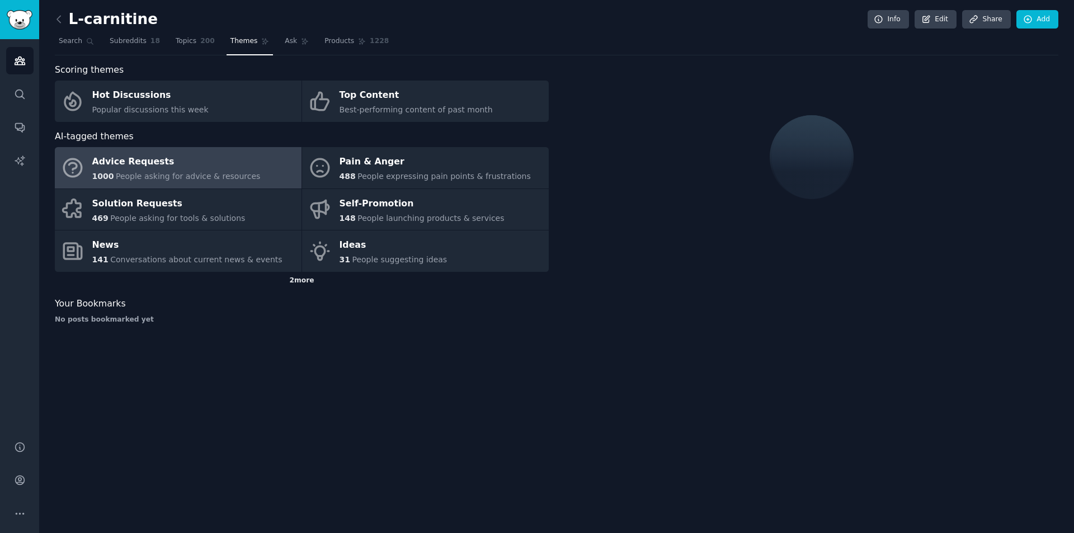
click at [289, 281] on div "2 more" at bounding box center [302, 281] width 494 height 18
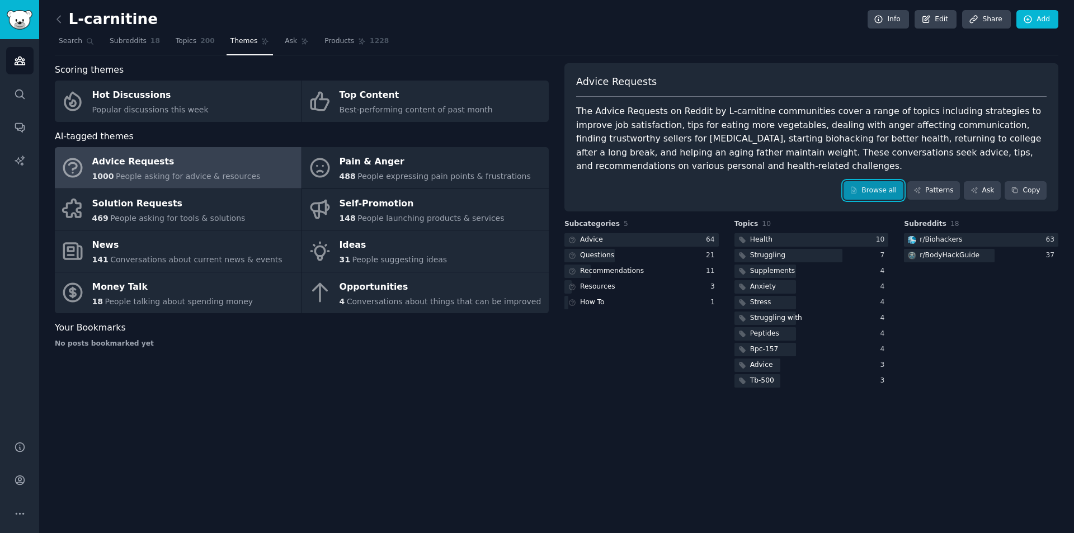
click at [892, 191] on link "Browse all" at bounding box center [874, 190] width 60 height 19
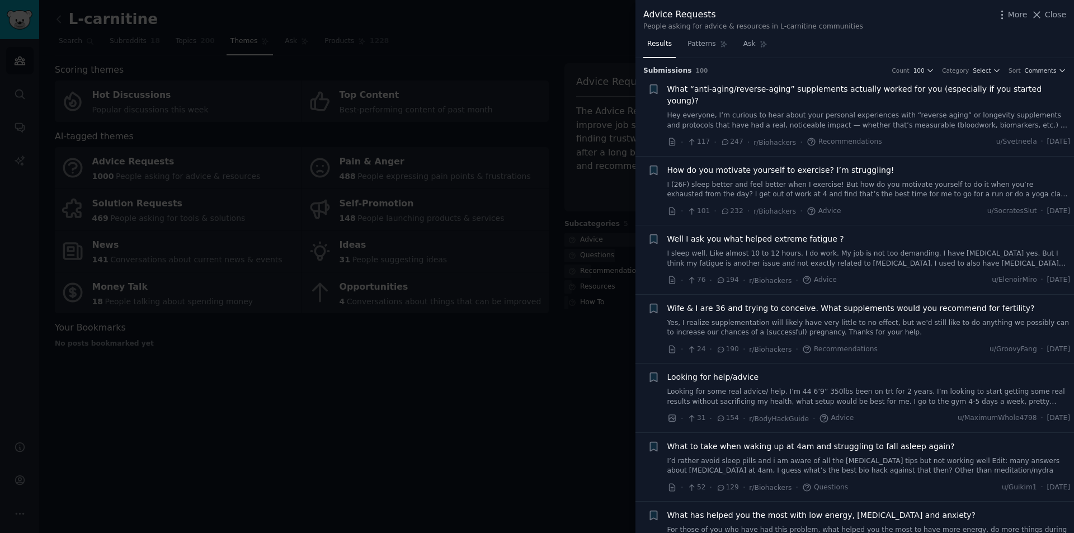
click at [519, 149] on div at bounding box center [537, 266] width 1074 height 533
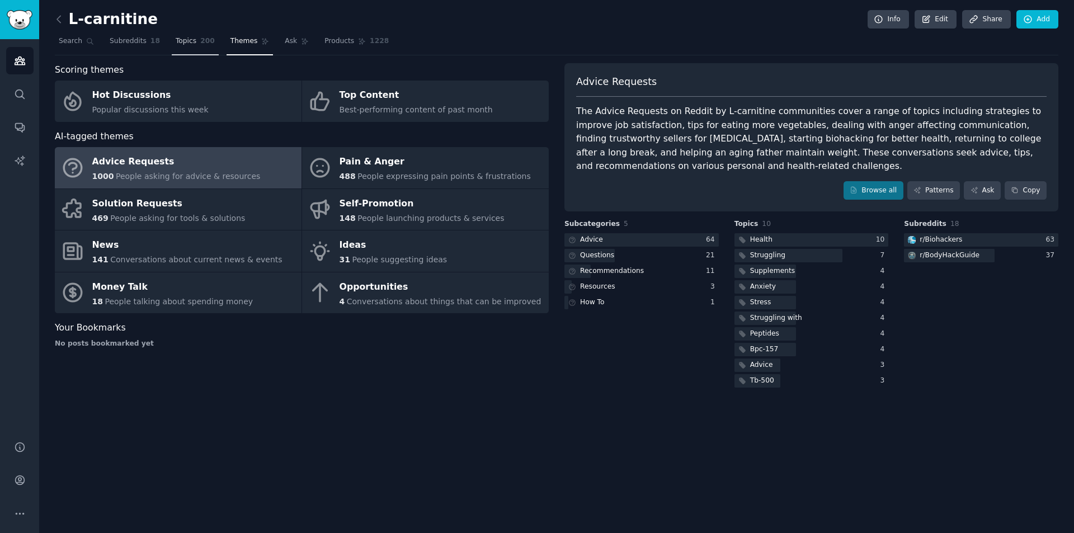
click at [188, 44] on link "Topics 200" at bounding box center [195, 43] width 47 height 23
click at [281, 49] on link "Ask" at bounding box center [297, 43] width 32 height 23
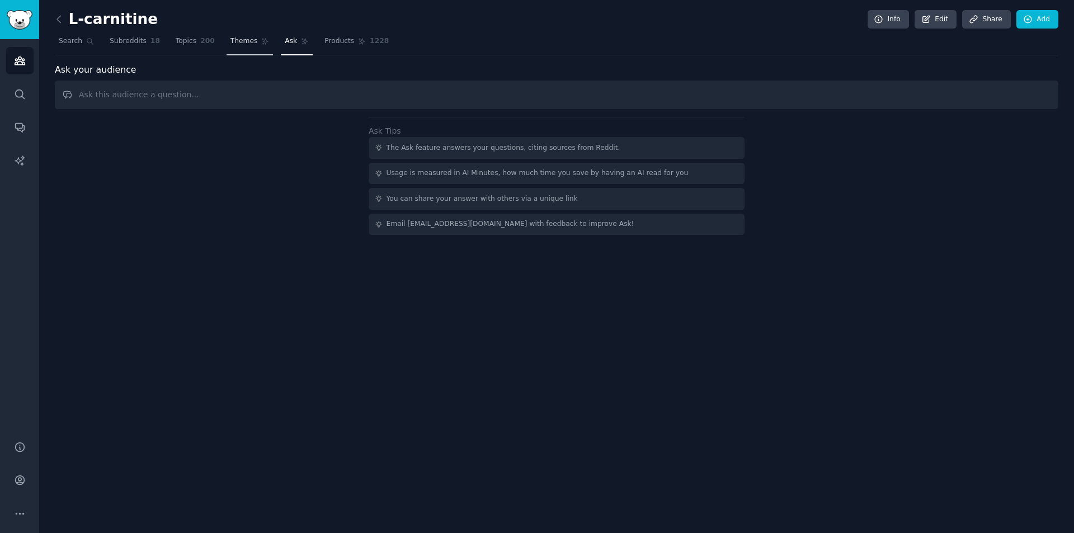
click at [232, 45] on span "Themes" at bounding box center [243, 41] width 27 height 10
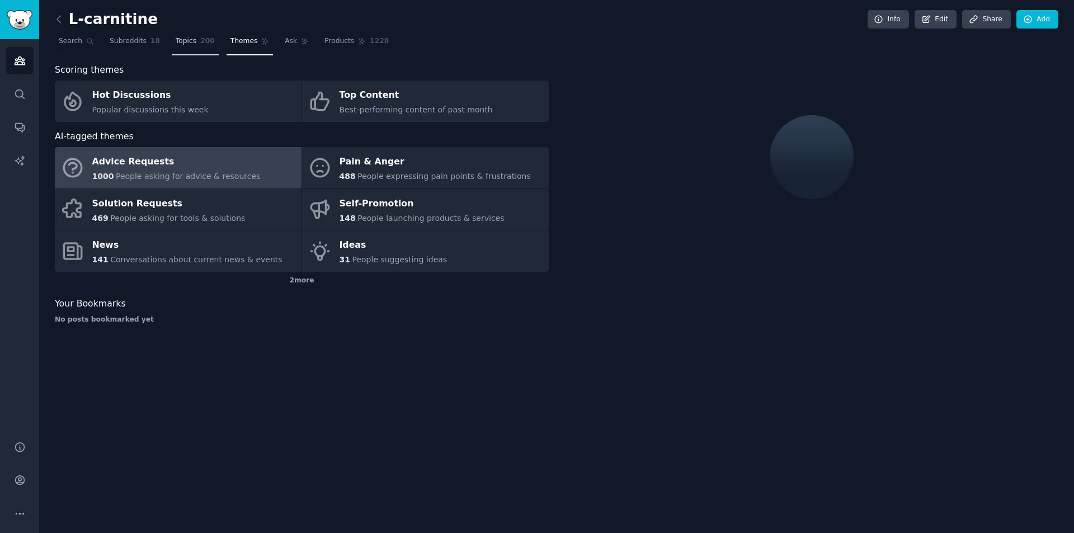
click at [187, 42] on link "Topics 200" at bounding box center [195, 43] width 47 height 23
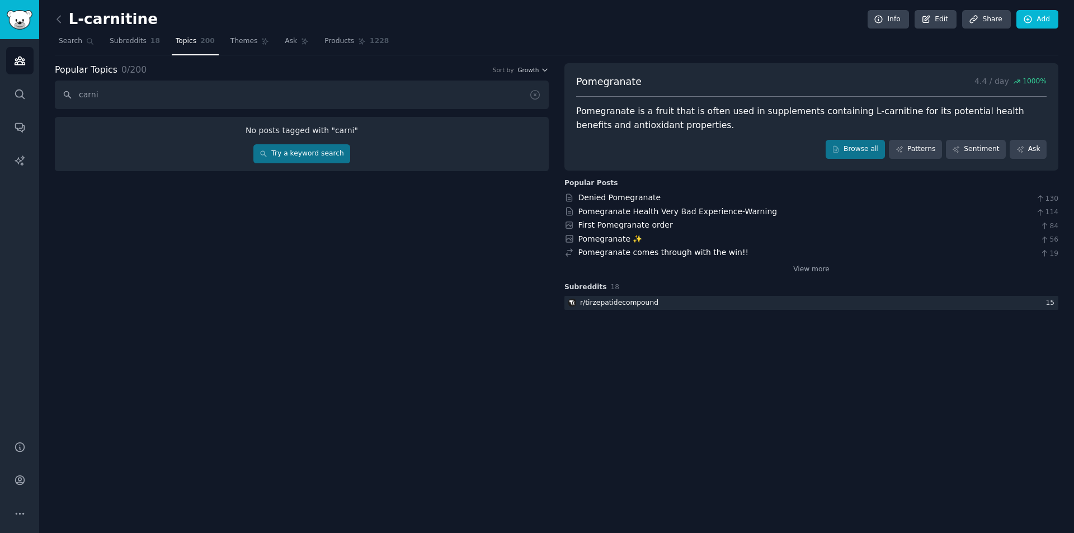
type input "carni"
click at [123, 47] on link "Subreddits 18" at bounding box center [135, 43] width 58 height 23
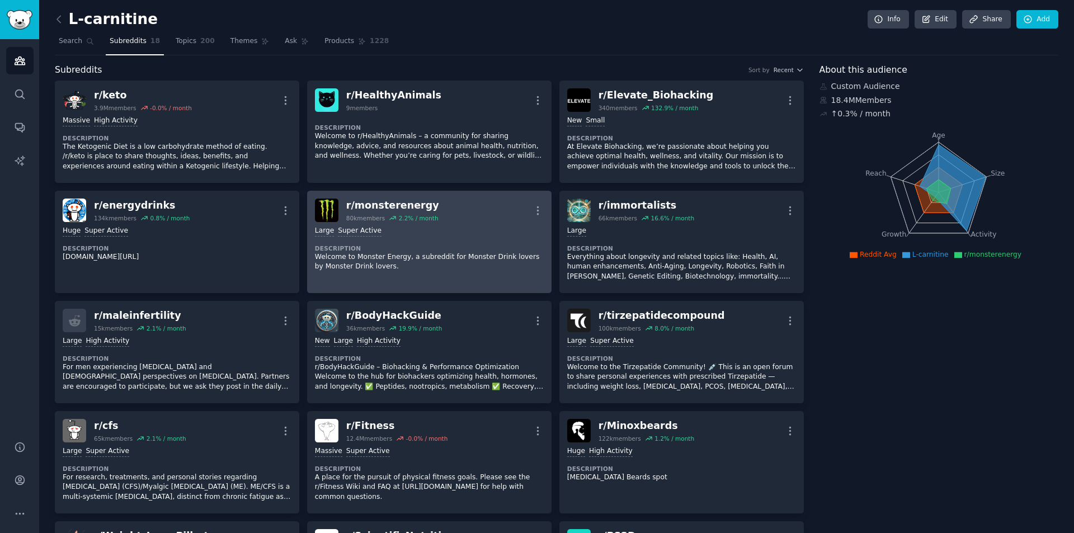
click at [439, 260] on p "Welcome to Monster Energy, a subreddit for Monster Drink lovers by Monster Drin…" at bounding box center [429, 262] width 229 height 20
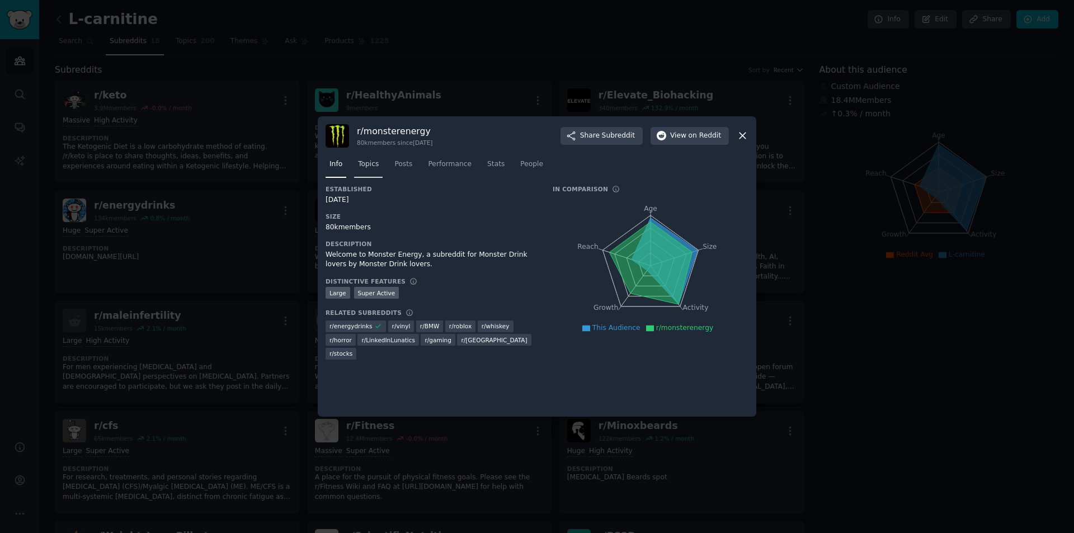
click at [363, 163] on span "Topics" at bounding box center [368, 164] width 21 height 10
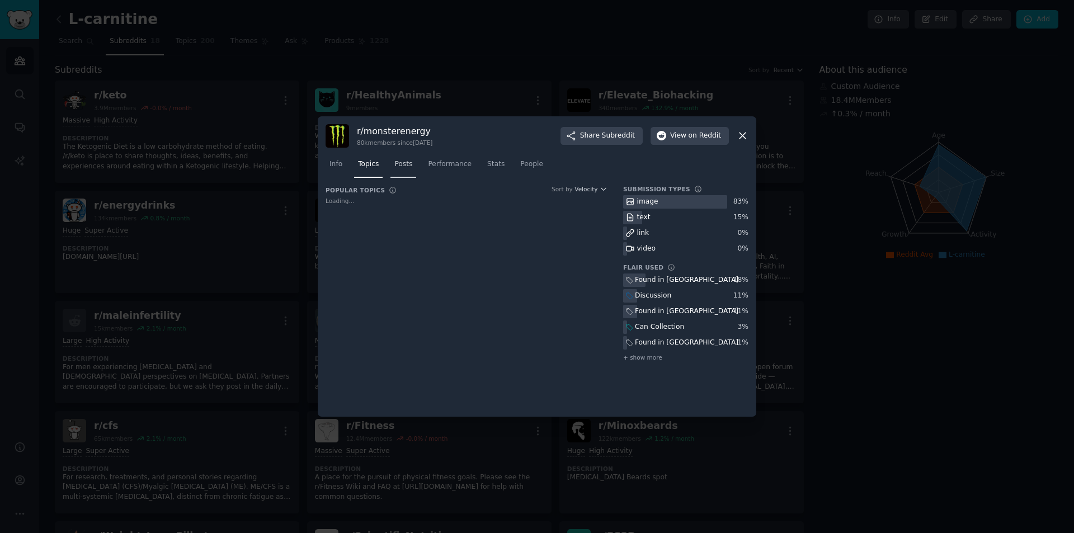
click at [403, 168] on span "Posts" at bounding box center [403, 164] width 18 height 10
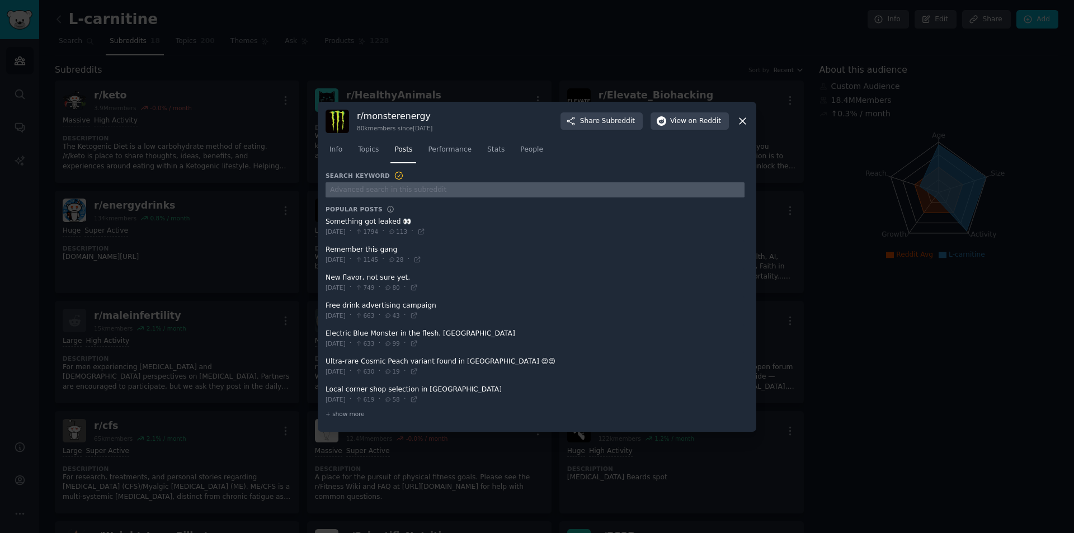
click at [388, 189] on input "text" at bounding box center [535, 189] width 419 height 15
type input "carnitine"
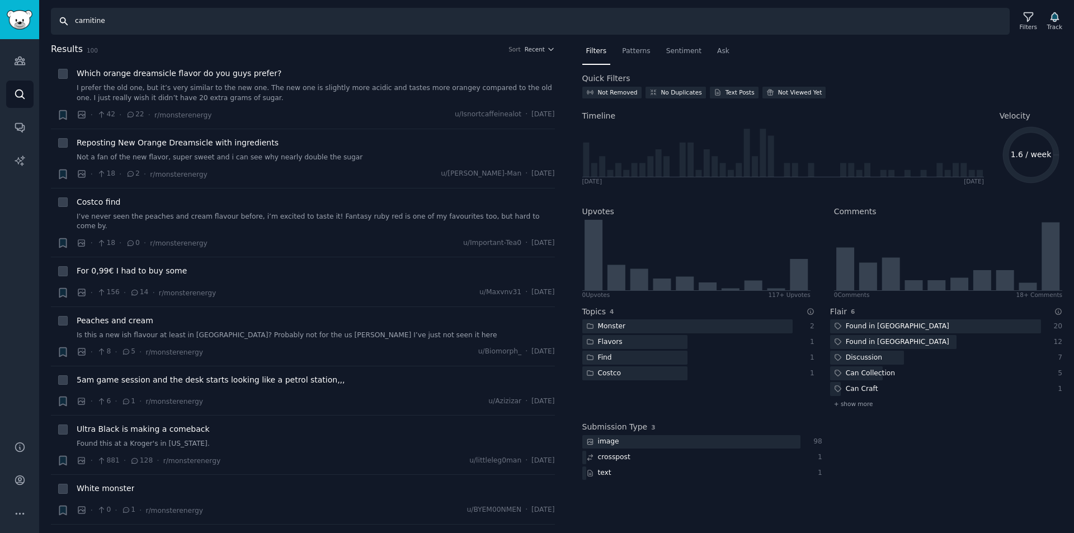
click at [228, 26] on input "carnitine" at bounding box center [530, 21] width 959 height 27
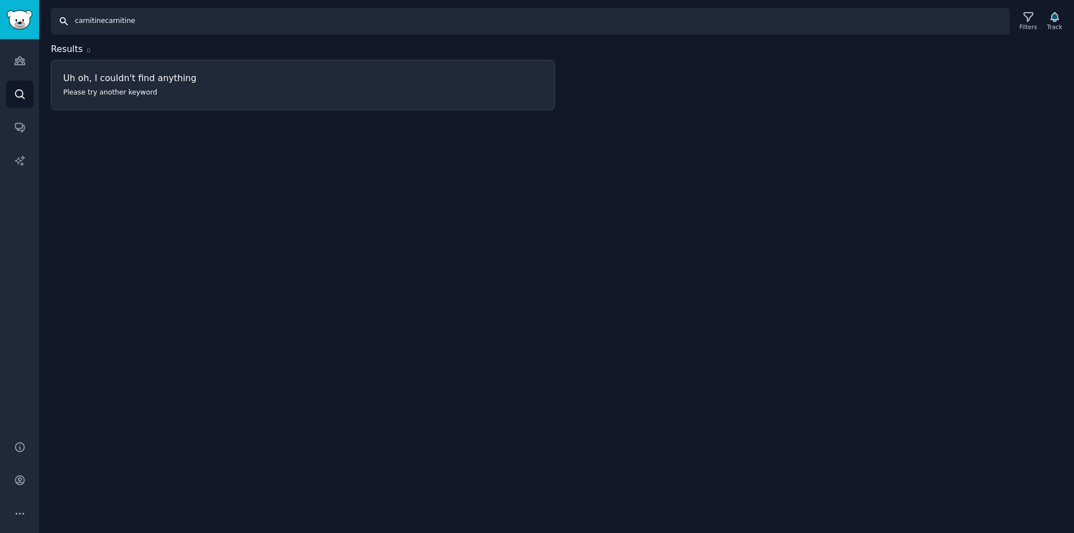
click at [122, 21] on input "carnitinecarnitine" at bounding box center [530, 21] width 959 height 27
click at [135, 18] on input "carnitinecarnitine" at bounding box center [530, 21] width 959 height 27
drag, startPoint x: 144, startPoint y: 20, endPoint x: 101, endPoint y: 18, distance: 43.1
click at [101, 18] on input "carnitinecarnitine" at bounding box center [530, 21] width 959 height 27
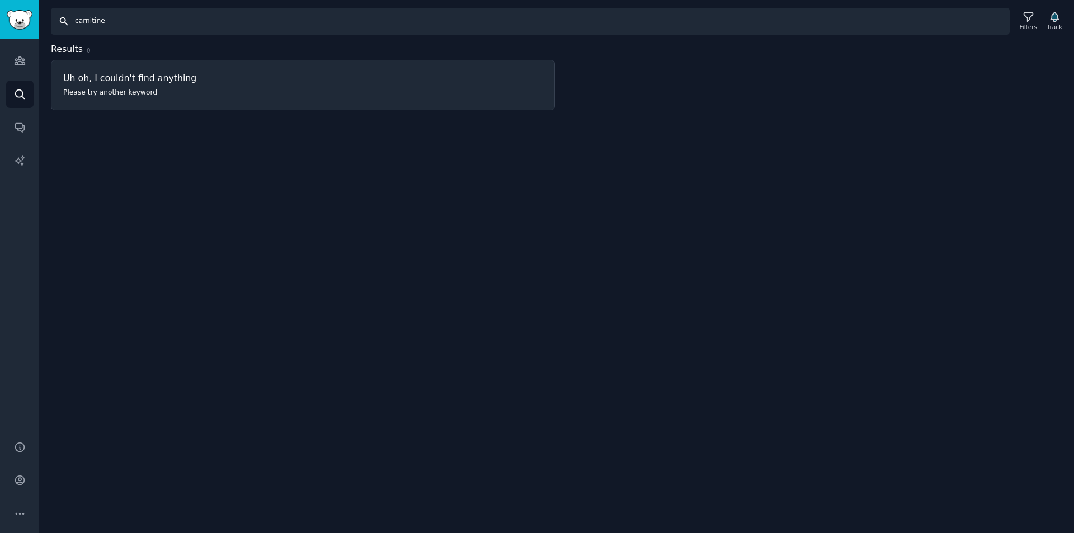
type input "carnitine"
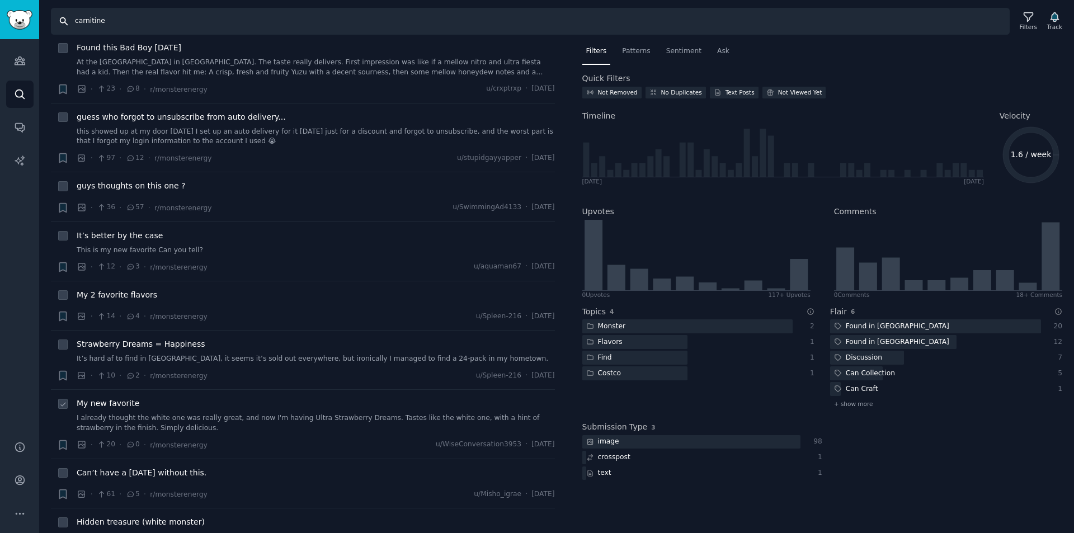
scroll to position [1399, 0]
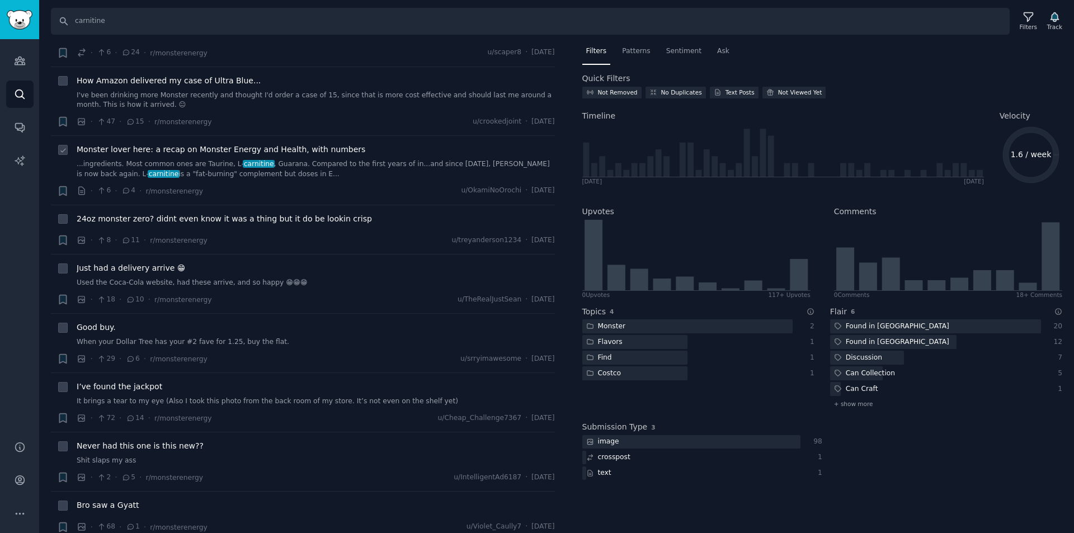
click at [190, 144] on span "Monster lover here: a recap on Monster Energy and Health, with numbers" at bounding box center [221, 150] width 289 height 12
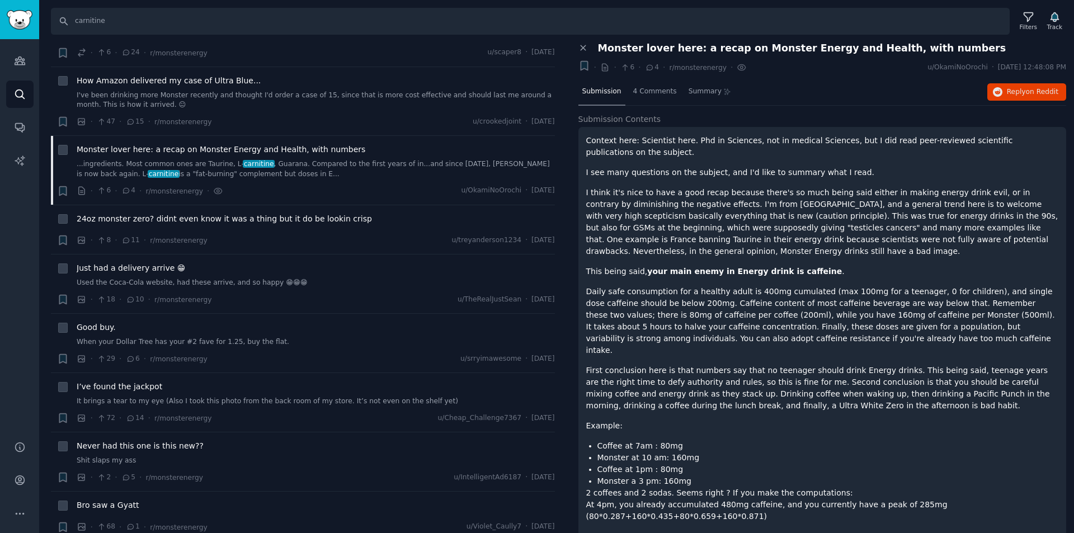
scroll to position [375, 0]
